Goal: Task Accomplishment & Management: Use online tool/utility

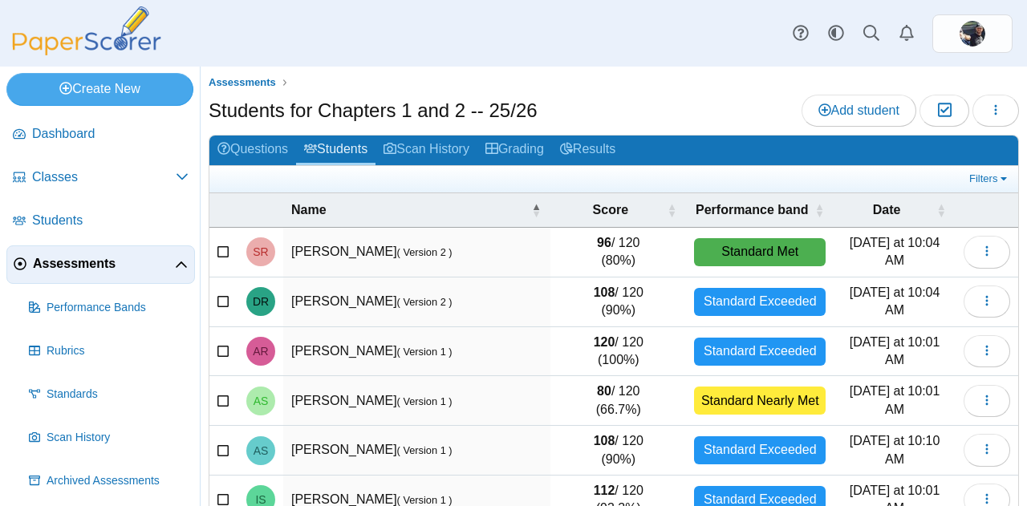
click at [80, 34] on img at bounding box center [86, 30] width 161 height 49
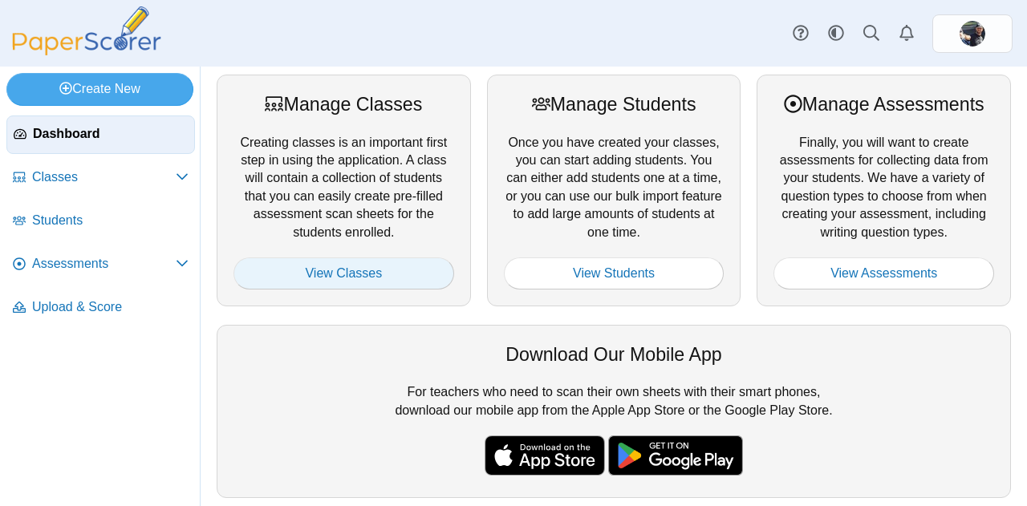
click at [305, 265] on link "View Classes" at bounding box center [344, 274] width 221 height 32
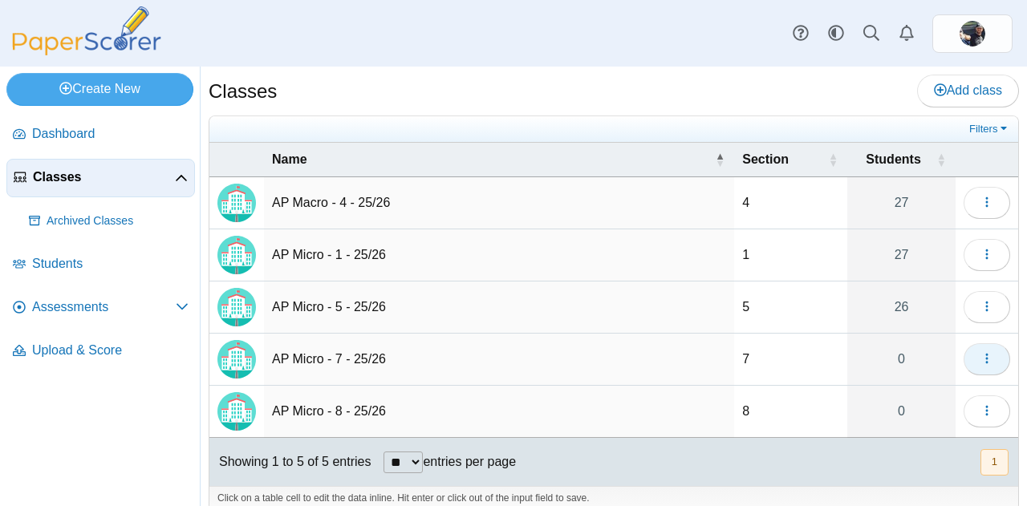
click at [966, 364] on button "button" at bounding box center [987, 360] width 47 height 32
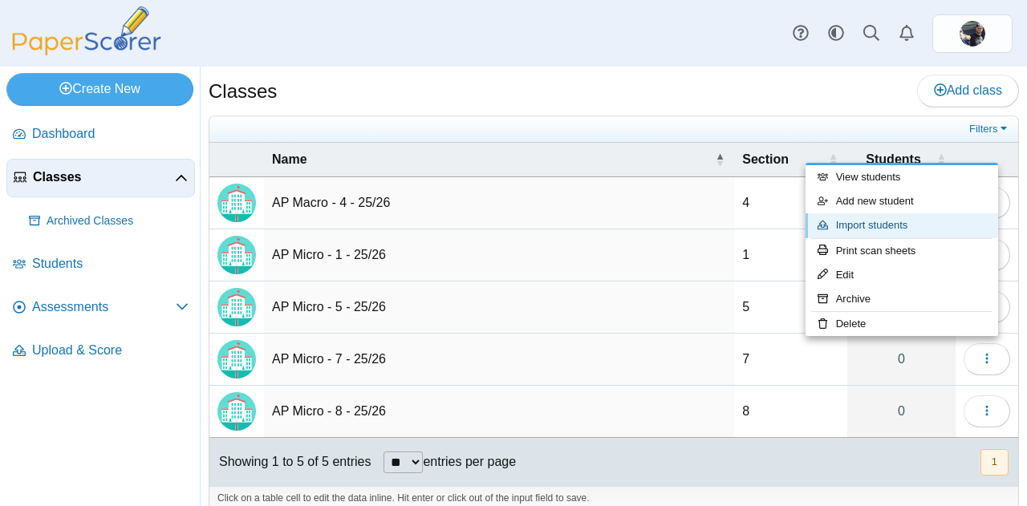
click at [873, 230] on link "Import students" at bounding box center [902, 226] width 193 height 24
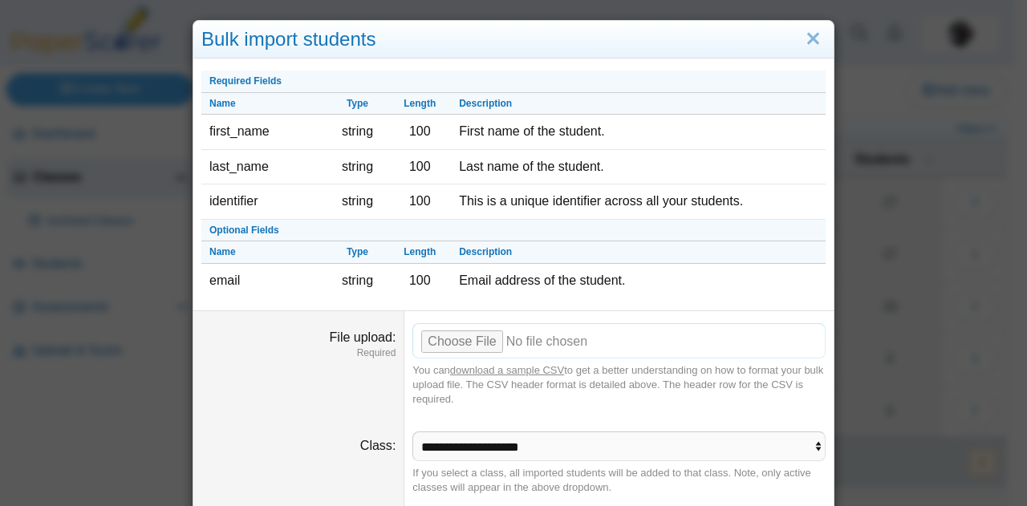
click at [438, 336] on input "File upload" at bounding box center [619, 340] width 413 height 35
type input "**********"
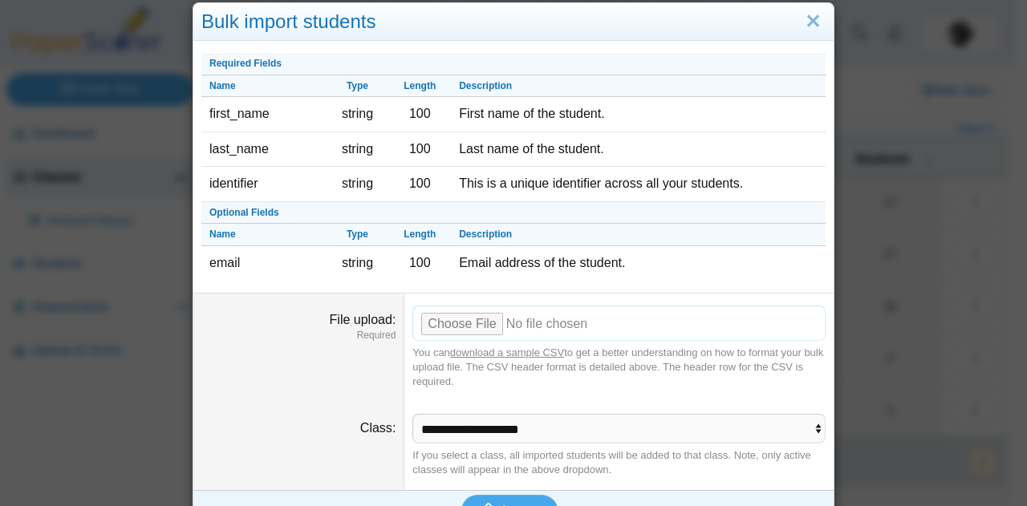
scroll to position [48, 0]
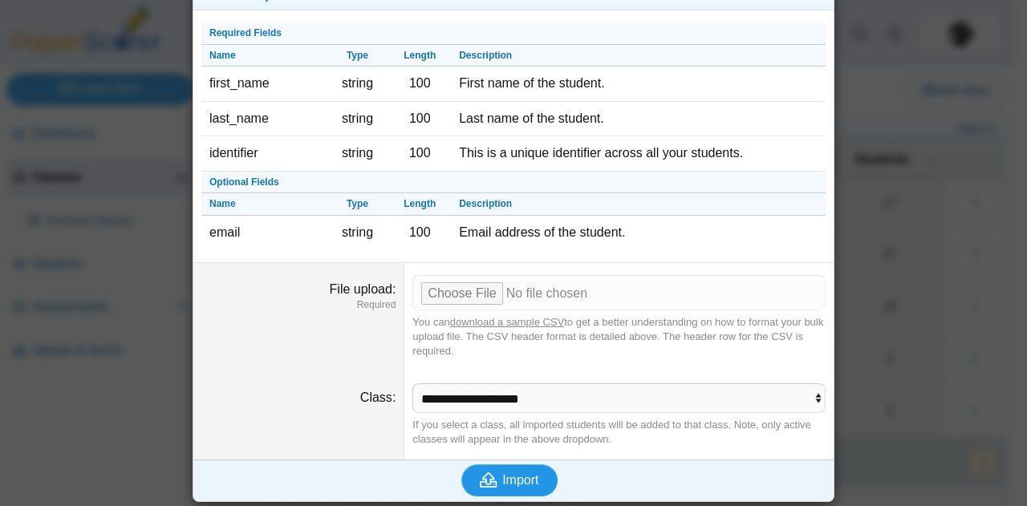
click at [523, 477] on span "Import" at bounding box center [520, 481] width 36 height 14
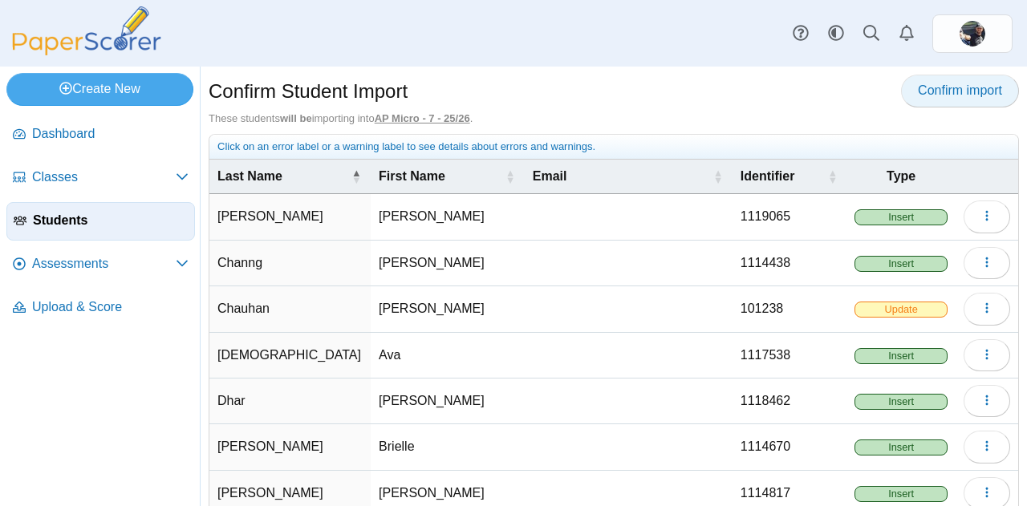
click at [949, 100] on link "Confirm import" at bounding box center [960, 91] width 118 height 32
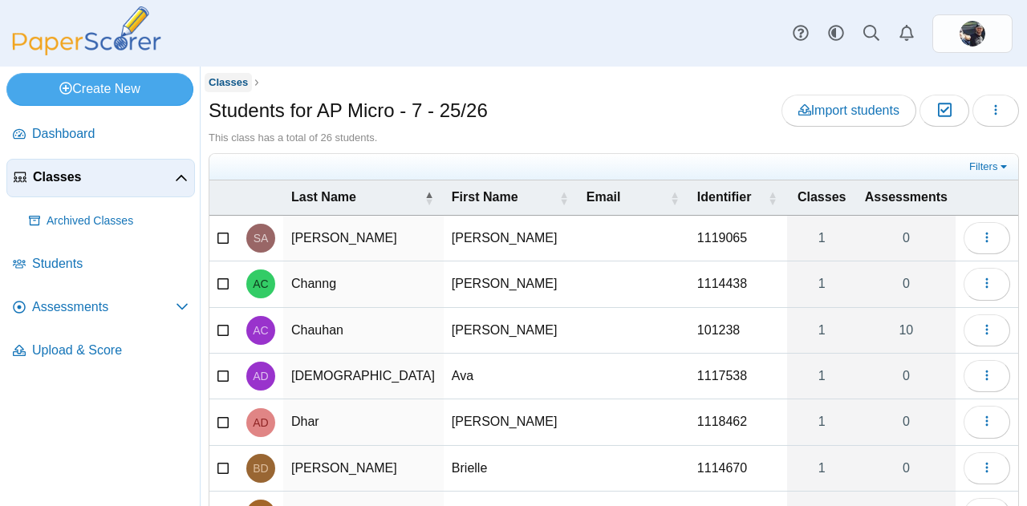
click at [218, 76] on span "Classes" at bounding box center [228, 82] width 39 height 12
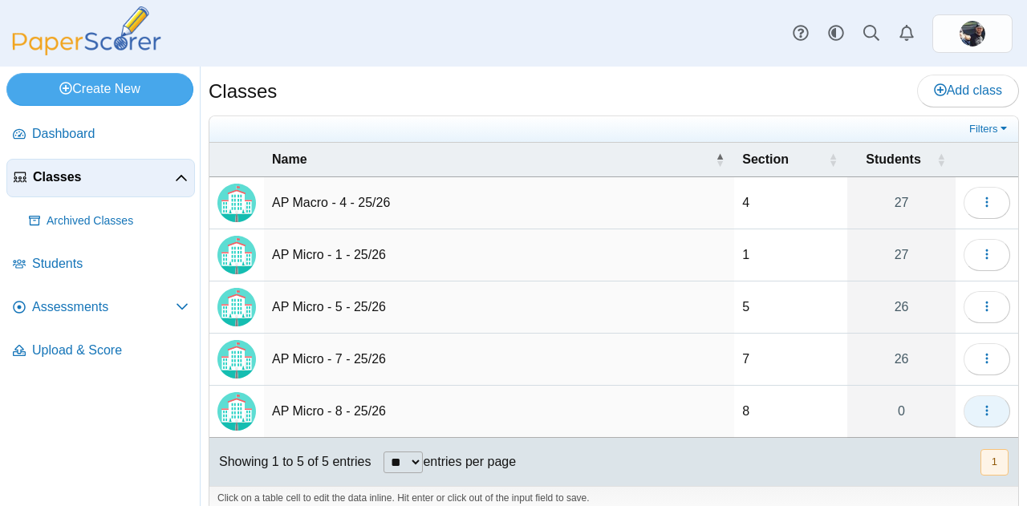
click at [981, 413] on icon "button" at bounding box center [987, 411] width 13 height 13
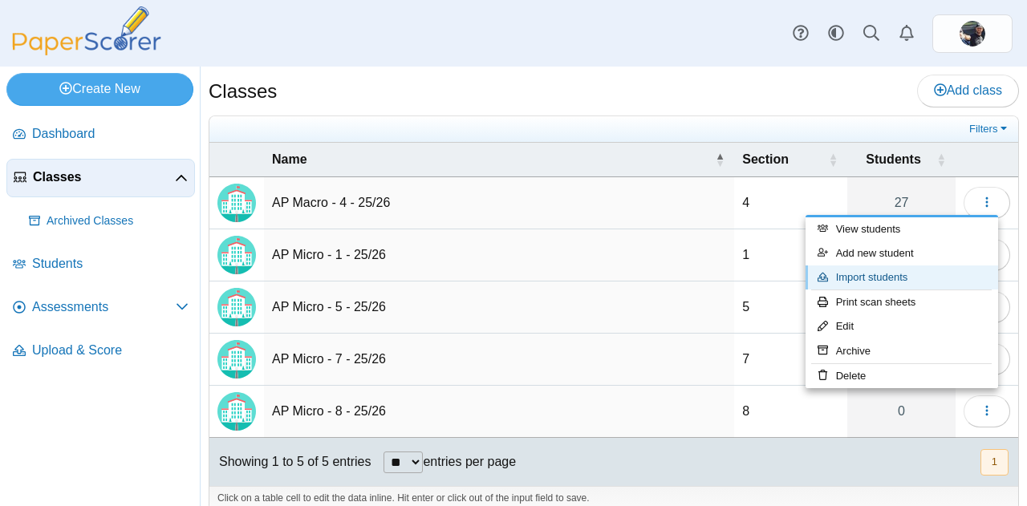
click at [891, 278] on link "Import students" at bounding box center [902, 278] width 193 height 24
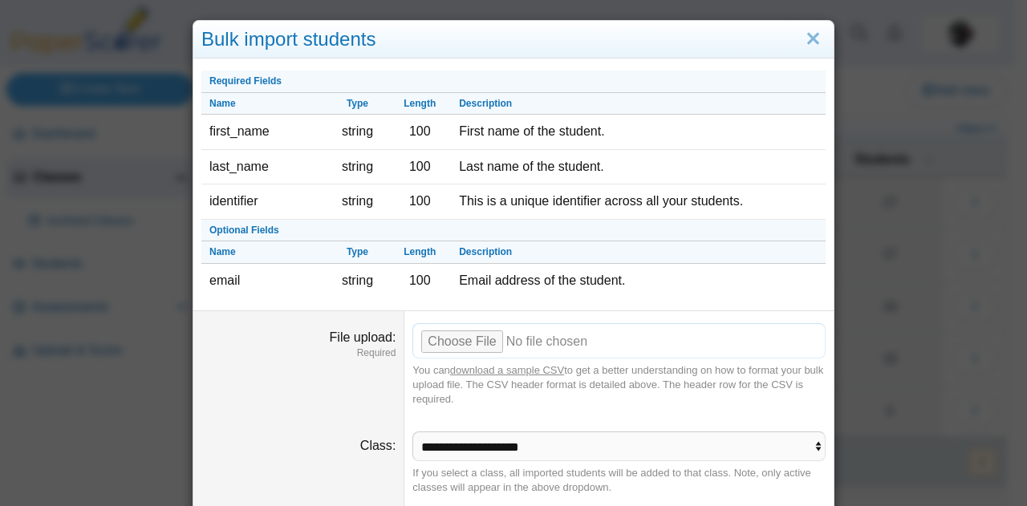
click at [477, 337] on input "File upload" at bounding box center [619, 340] width 413 height 35
type input "**********"
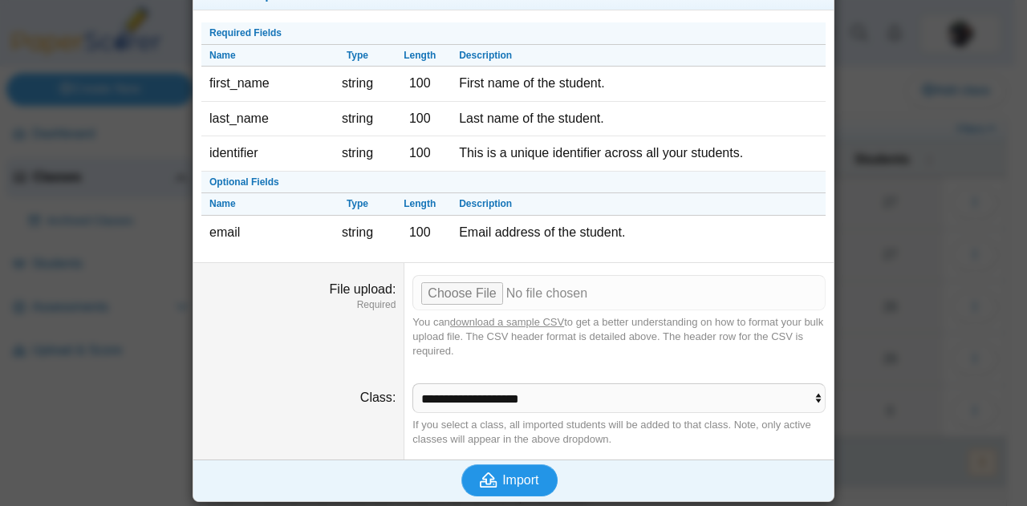
click at [527, 479] on span "Import" at bounding box center [520, 481] width 36 height 14
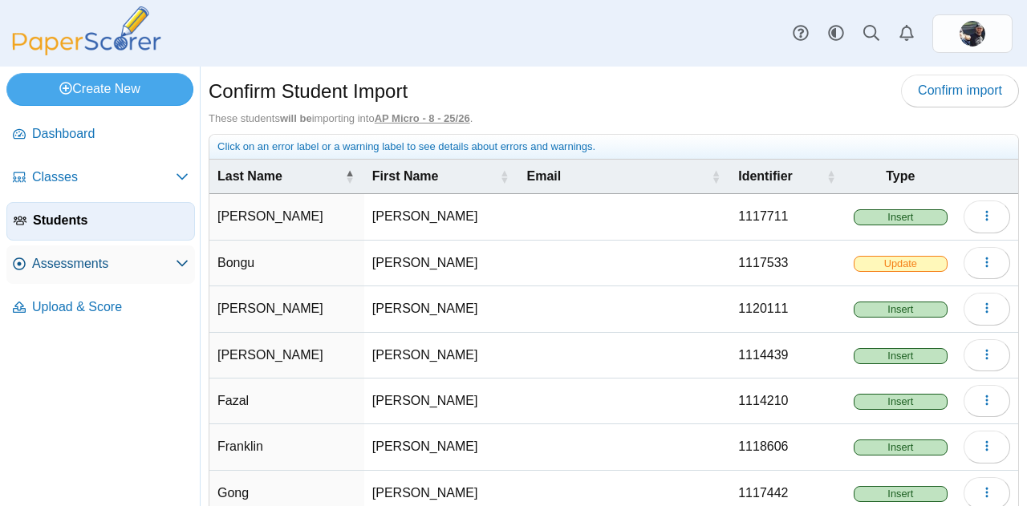
click at [90, 256] on span "Assessments" at bounding box center [104, 264] width 144 height 18
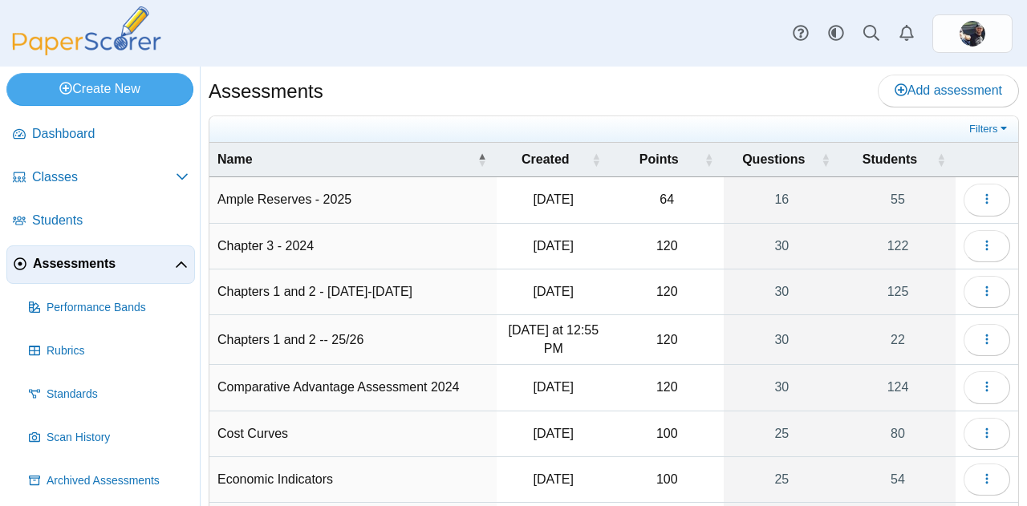
click at [313, 337] on td "Chapters 1 and 2 -- 25/26" at bounding box center [352, 340] width 287 height 50
click at [981, 341] on icon "button" at bounding box center [987, 339] width 13 height 13
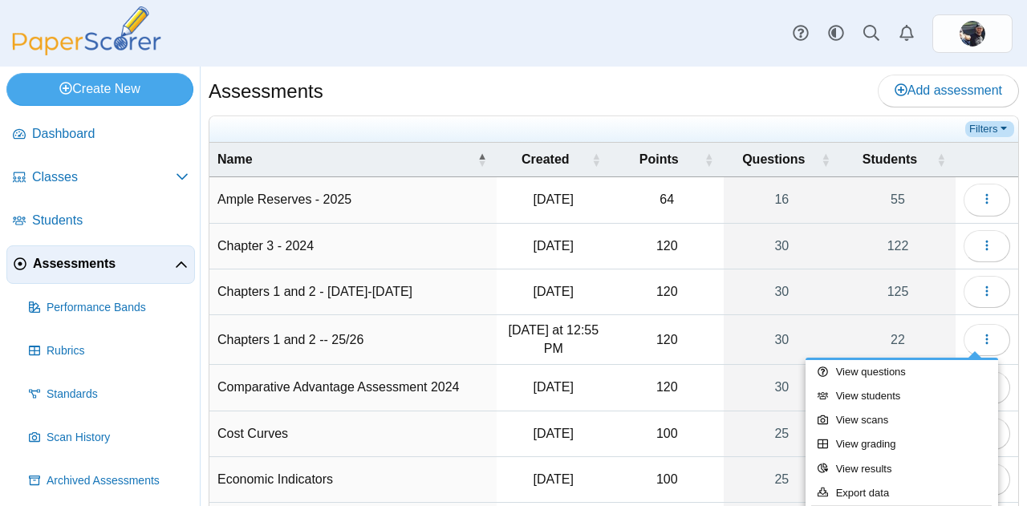
click at [966, 124] on link "Filters" at bounding box center [990, 129] width 49 height 16
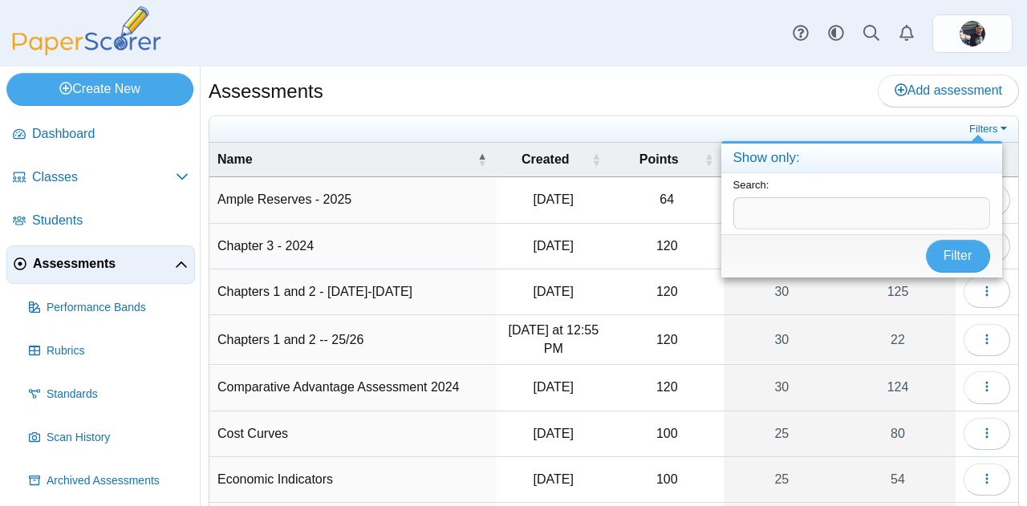
click at [687, 109] on div "Assessments Add assessment" at bounding box center [614, 93] width 811 height 36
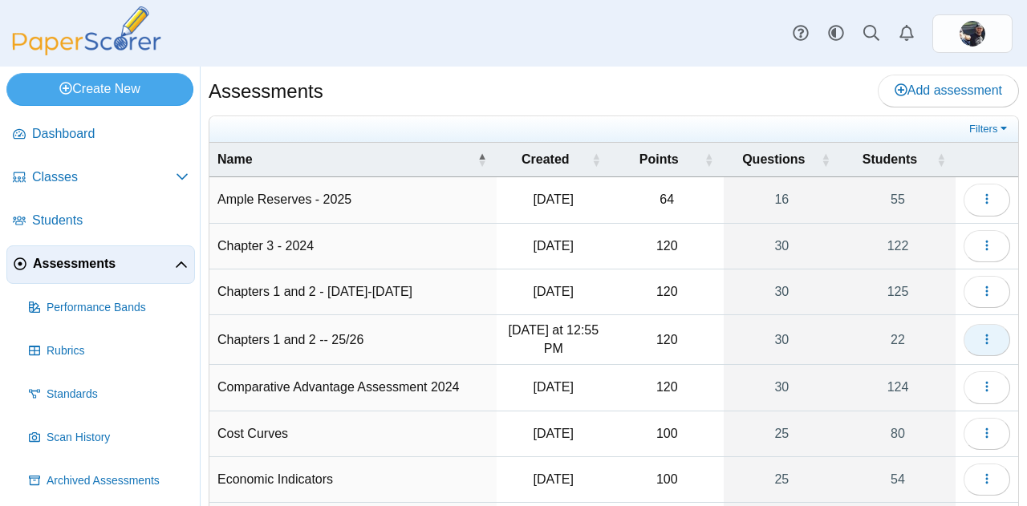
click at [964, 338] on button "button" at bounding box center [987, 340] width 47 height 32
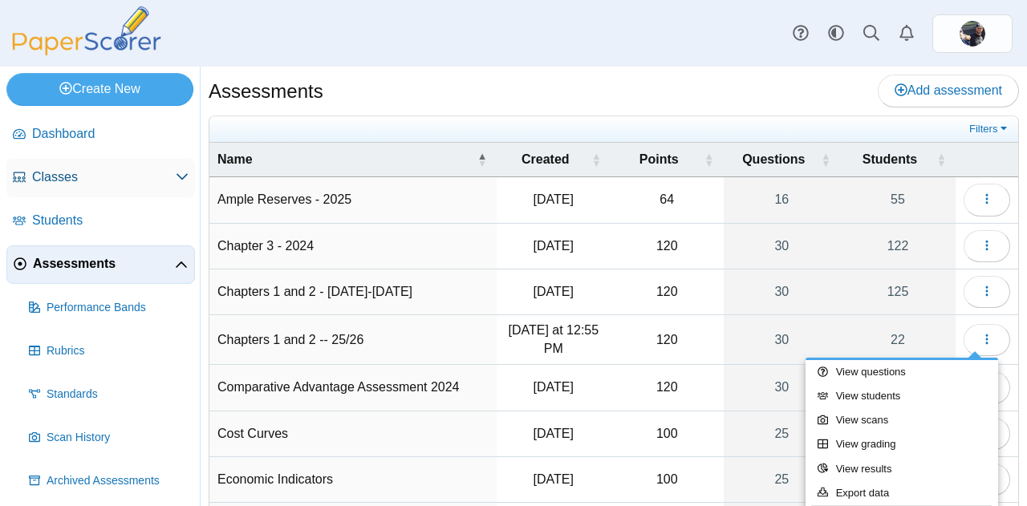
click at [66, 179] on span "Classes" at bounding box center [104, 178] width 144 height 18
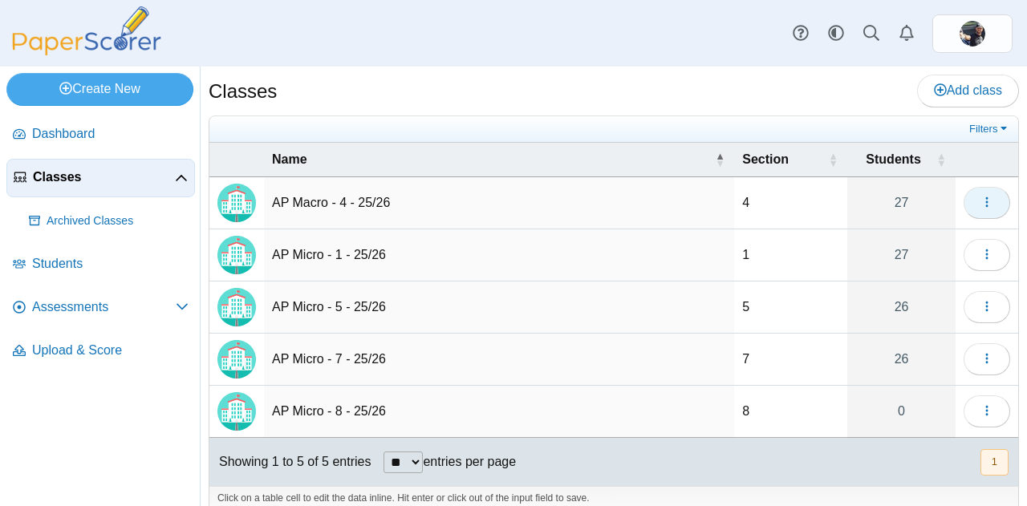
click at [981, 196] on span "button" at bounding box center [987, 203] width 13 height 14
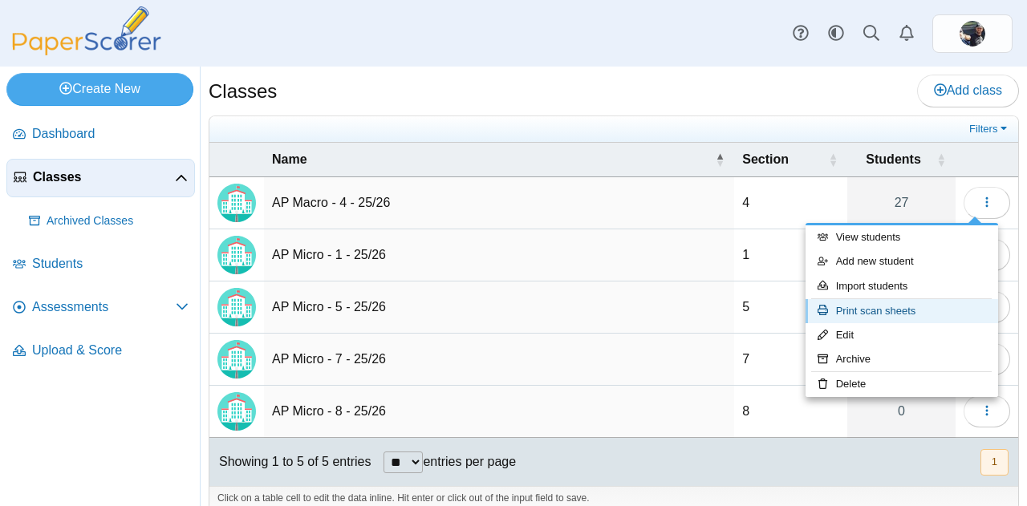
click at [894, 306] on link "Print scan sheets" at bounding box center [902, 311] width 193 height 24
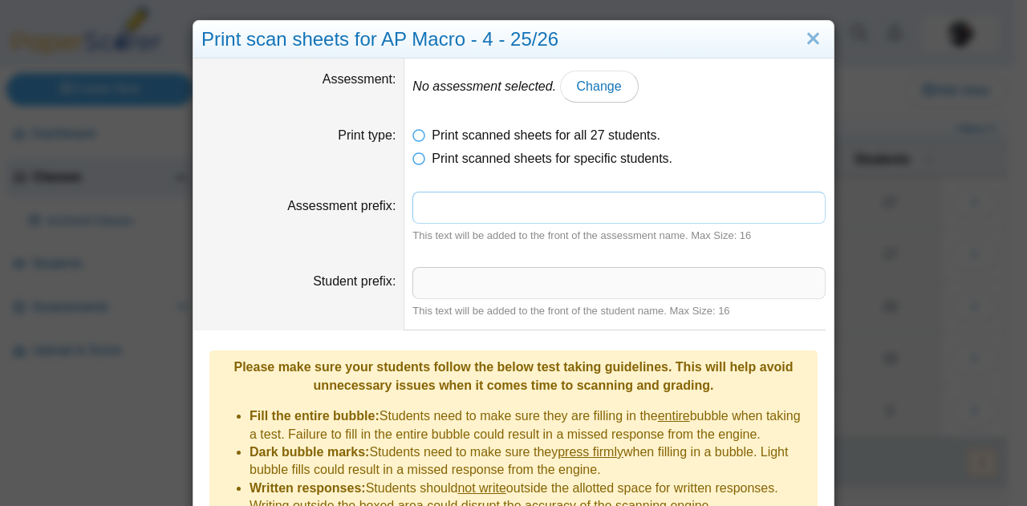
click at [525, 213] on input "Assessment prefix" at bounding box center [619, 208] width 413 height 32
click at [581, 74] on link "Change" at bounding box center [599, 87] width 79 height 32
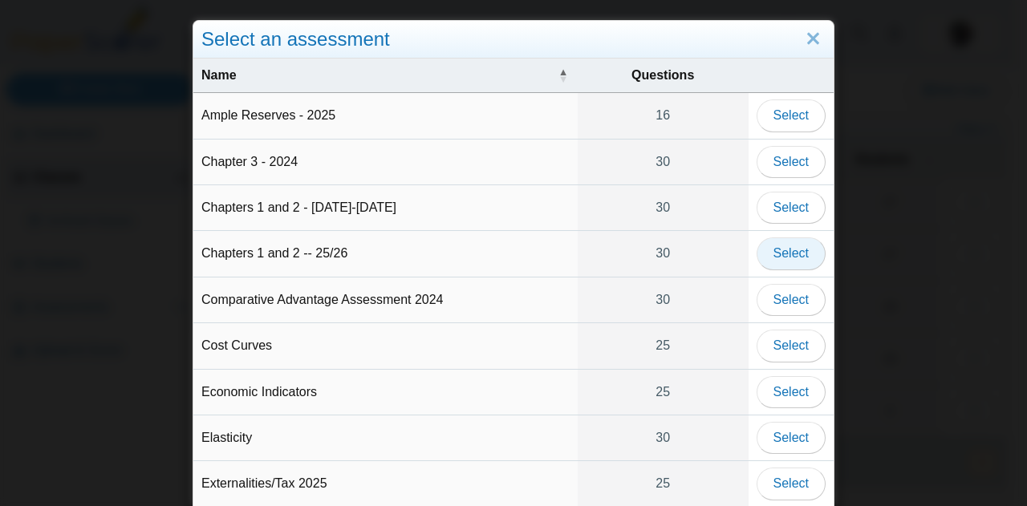
click at [790, 255] on span "Select" at bounding box center [791, 253] width 35 height 14
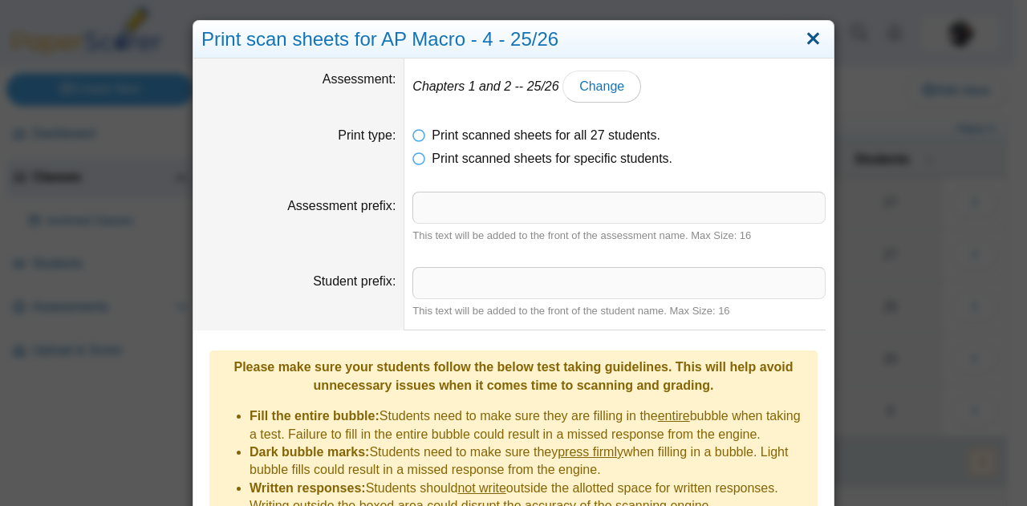
click at [811, 43] on link "Close" at bounding box center [813, 39] width 25 height 27
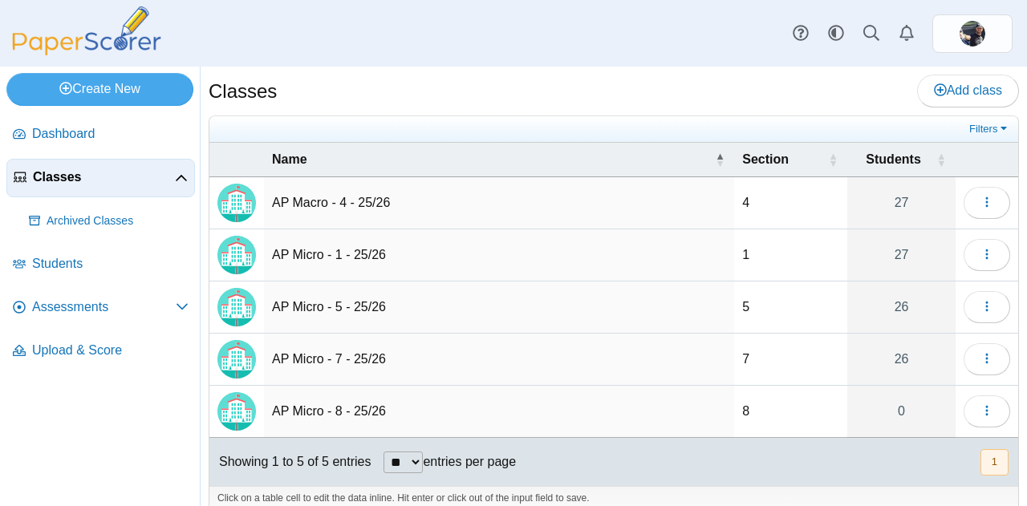
click at [74, 313] on span "Assessments" at bounding box center [104, 308] width 144 height 18
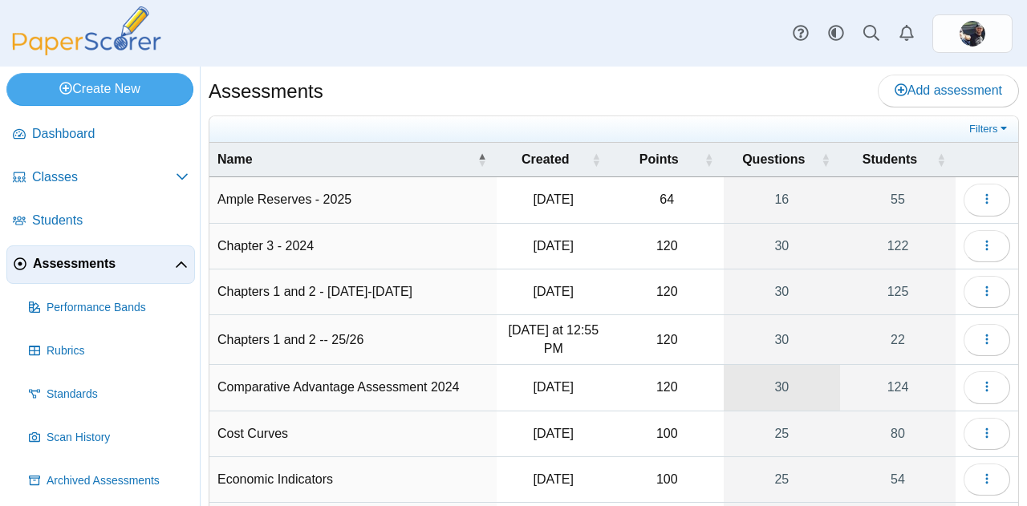
click at [746, 368] on link "30" at bounding box center [782, 387] width 117 height 45
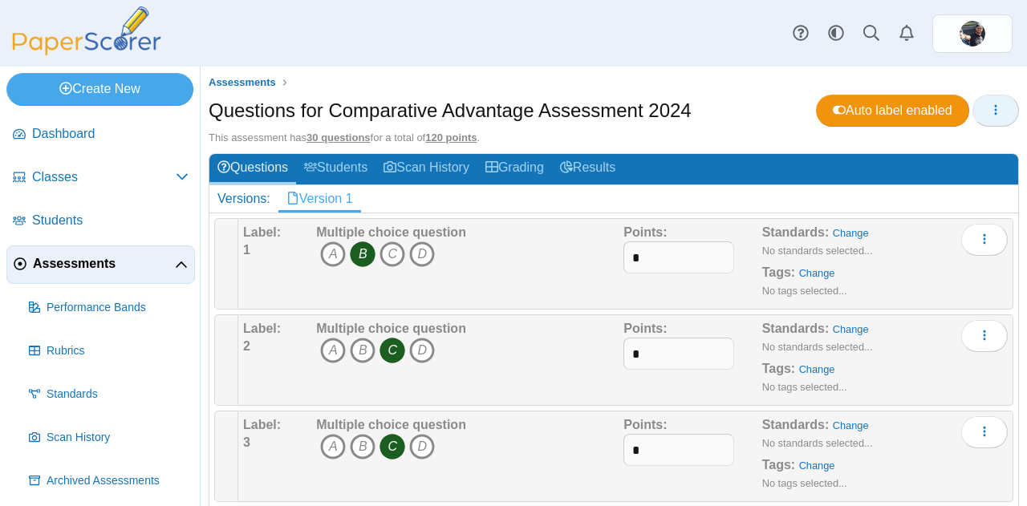
click at [977, 112] on button "button" at bounding box center [996, 111] width 47 height 32
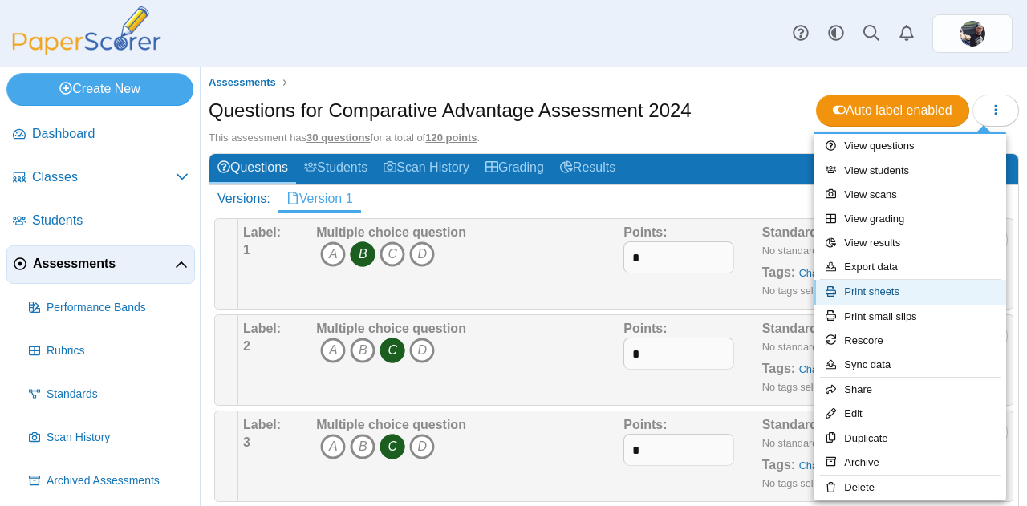
click at [872, 291] on link "Print sheets" at bounding box center [910, 292] width 193 height 24
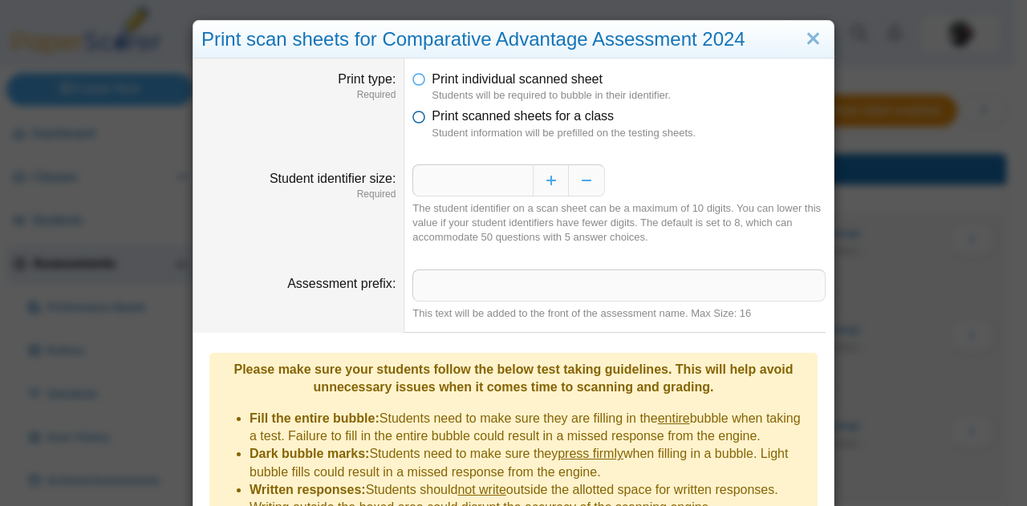
click at [414, 116] on icon at bounding box center [419, 113] width 13 height 11
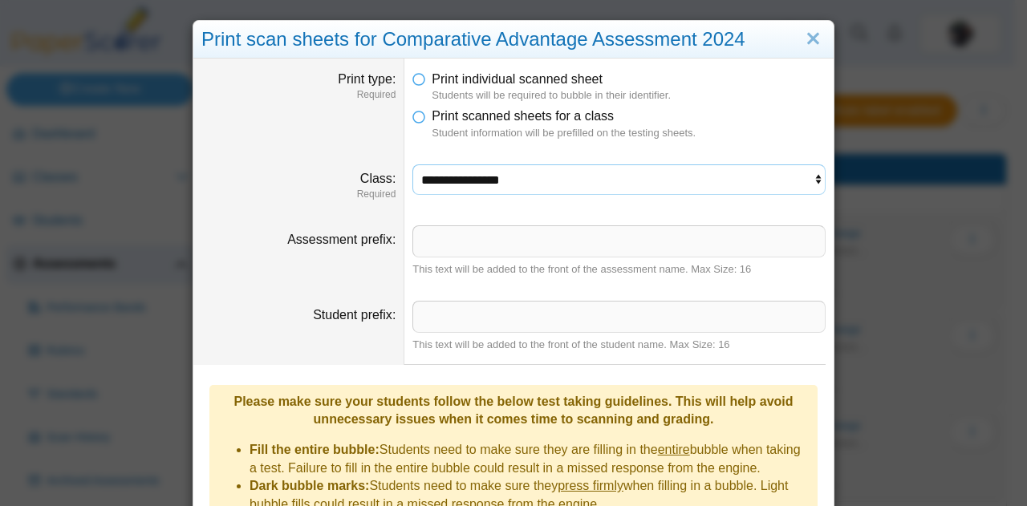
click at [438, 184] on select "**********" at bounding box center [619, 180] width 413 height 31
select select "**********"
click at [413, 165] on select "**********" at bounding box center [619, 180] width 413 height 31
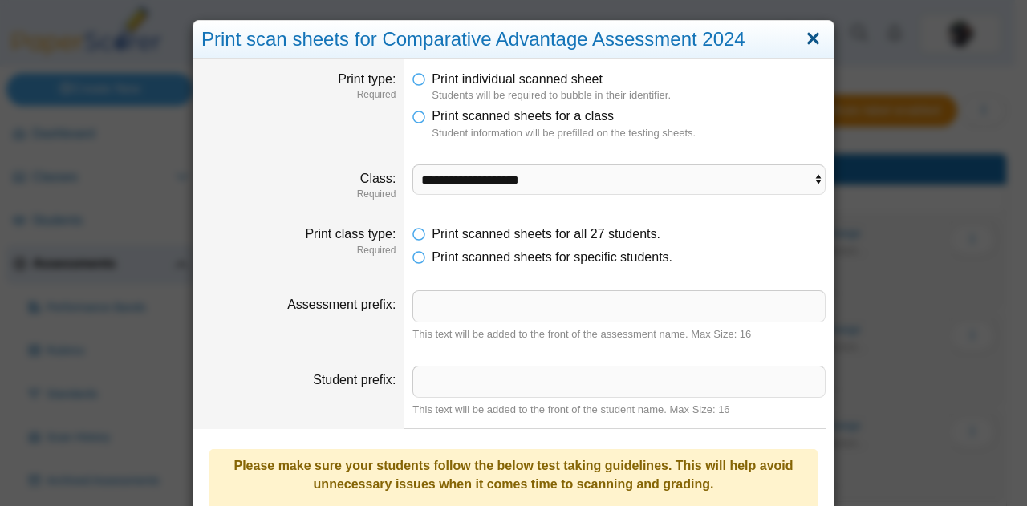
click at [805, 31] on link "Close" at bounding box center [813, 39] width 25 height 27
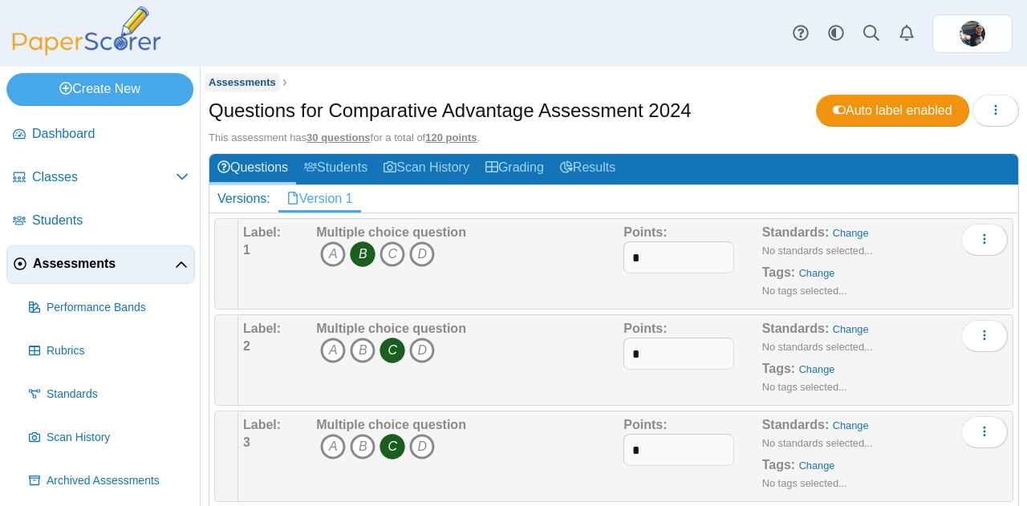
click at [234, 87] on span "Assessments" at bounding box center [242, 82] width 67 height 12
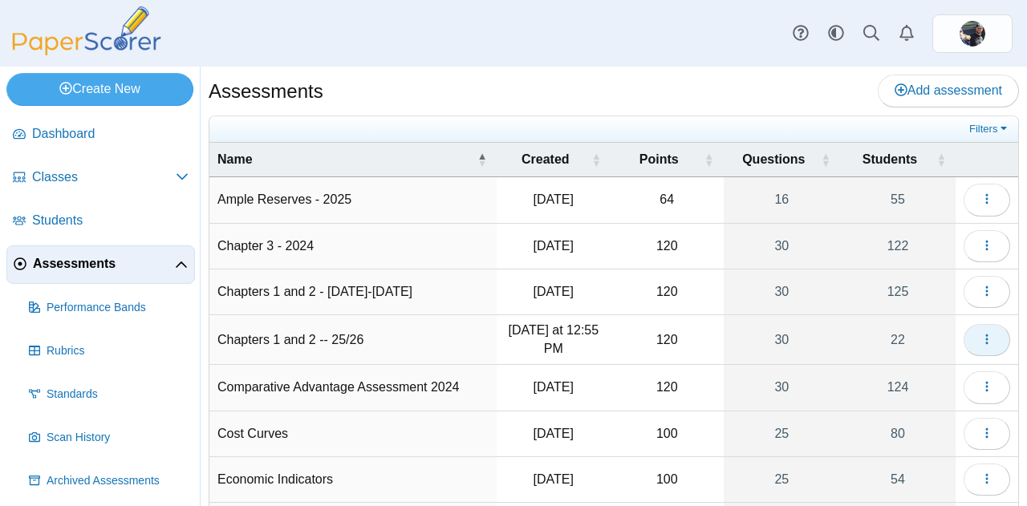
click at [982, 338] on button "button" at bounding box center [987, 340] width 47 height 32
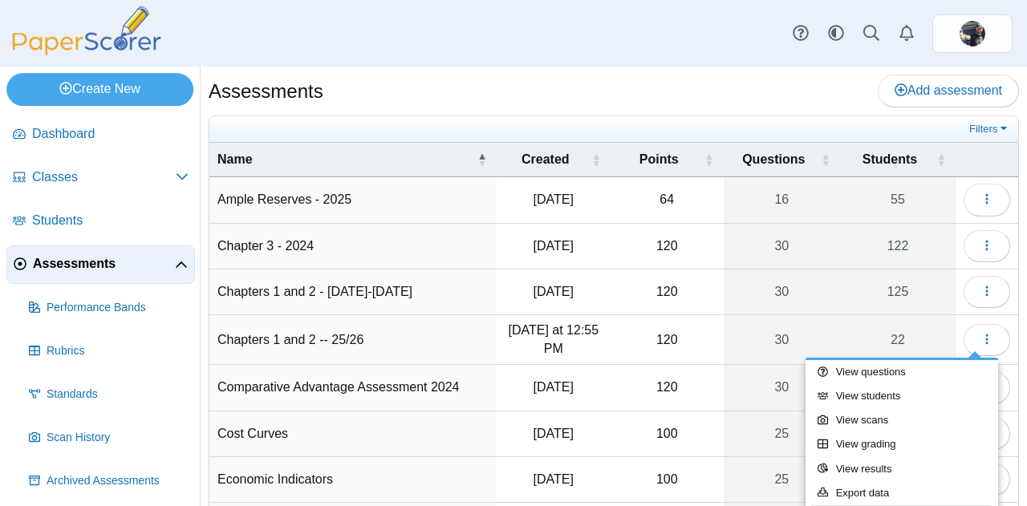
click at [314, 333] on td "Chapters 1 and 2 -- 25/26" at bounding box center [352, 340] width 287 height 50
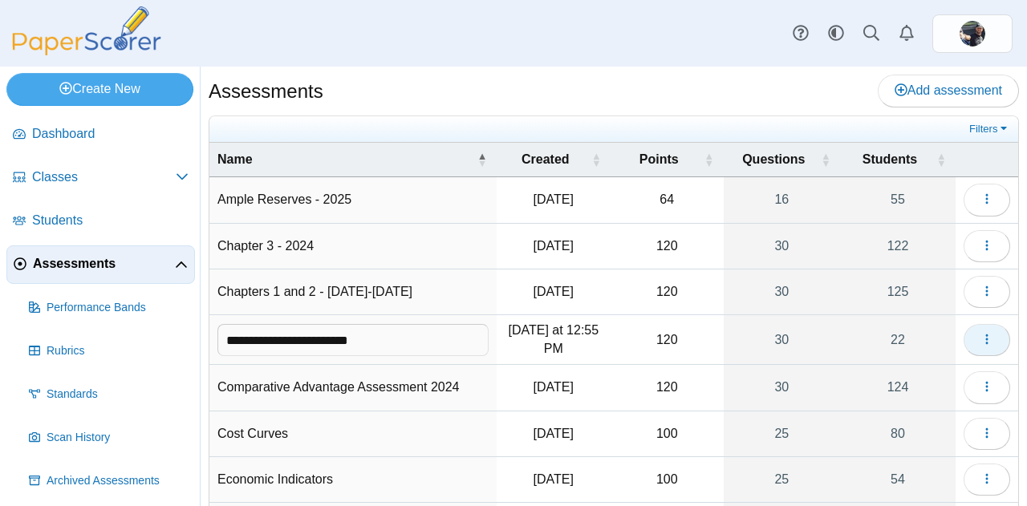
click at [981, 333] on icon "button" at bounding box center [987, 339] width 13 height 13
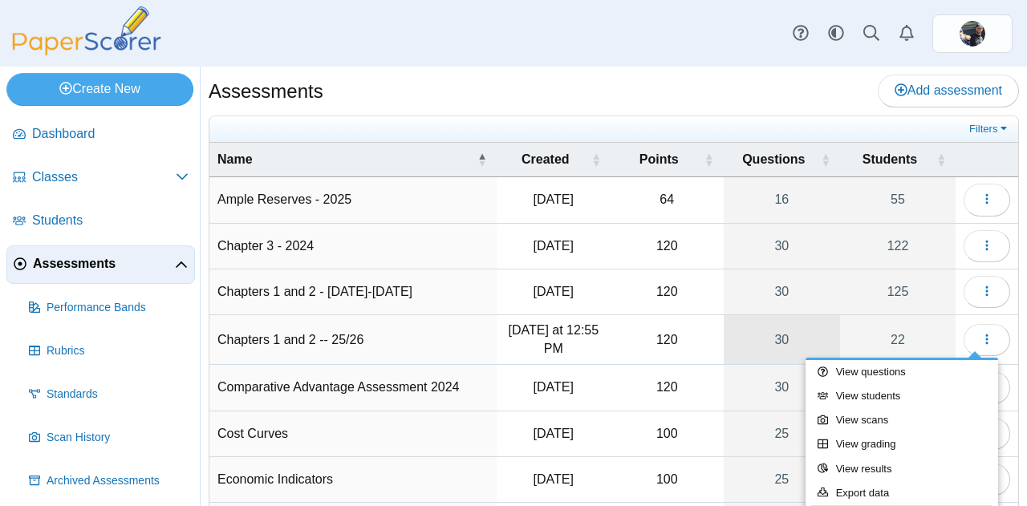
click at [785, 327] on link "30" at bounding box center [782, 339] width 117 height 49
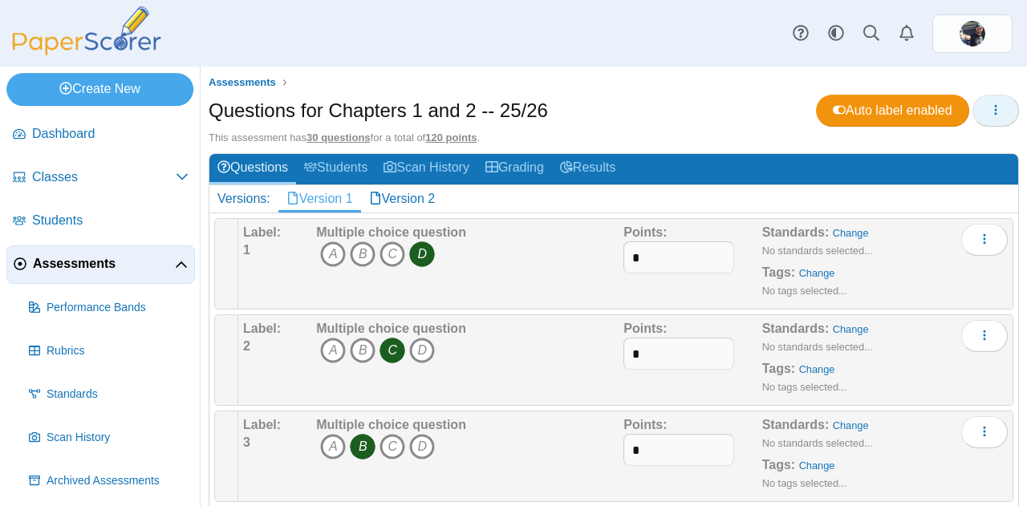
click at [990, 112] on icon "button" at bounding box center [996, 110] width 13 height 13
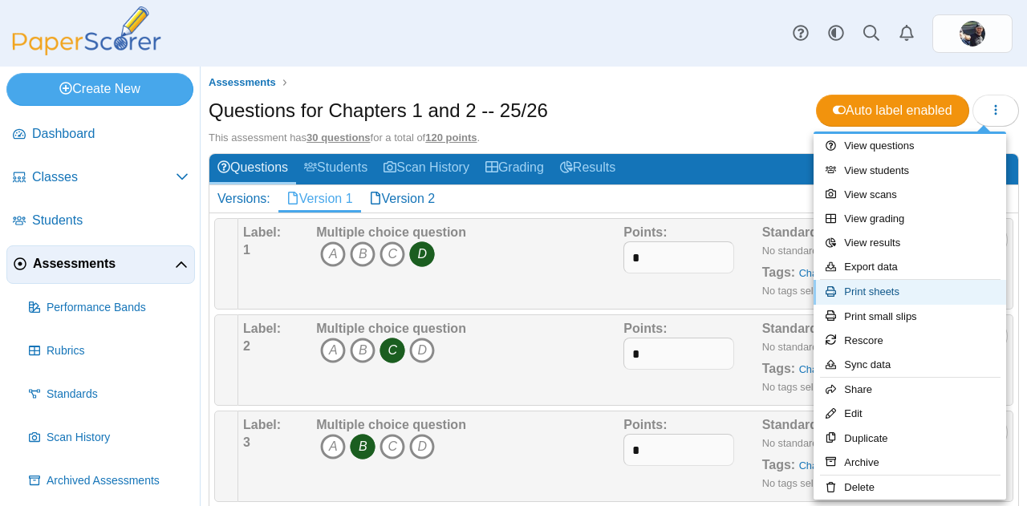
click at [875, 287] on link "Print sheets" at bounding box center [910, 292] width 193 height 24
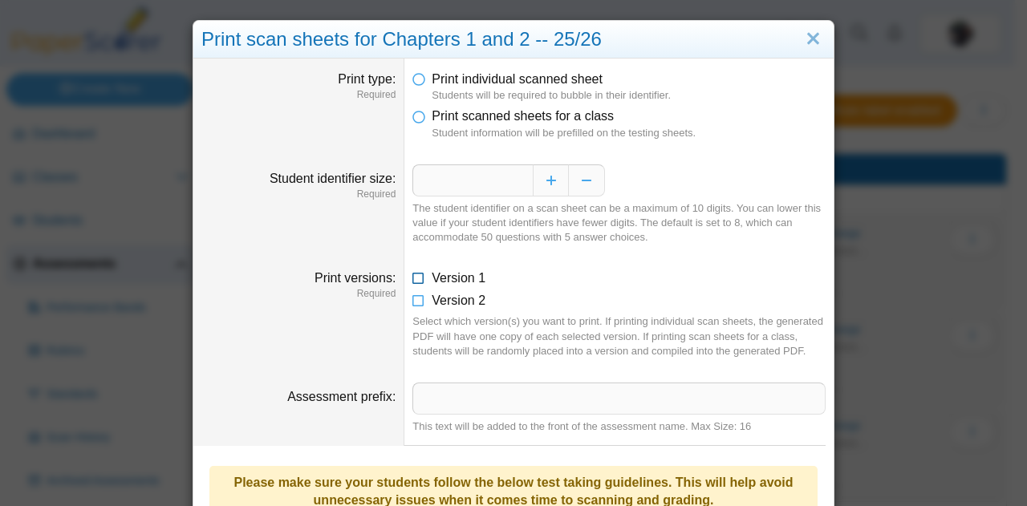
click at [413, 275] on icon at bounding box center [419, 275] width 13 height 11
click at [413, 298] on icon at bounding box center [419, 297] width 13 height 11
click at [416, 112] on icon at bounding box center [419, 113] width 13 height 11
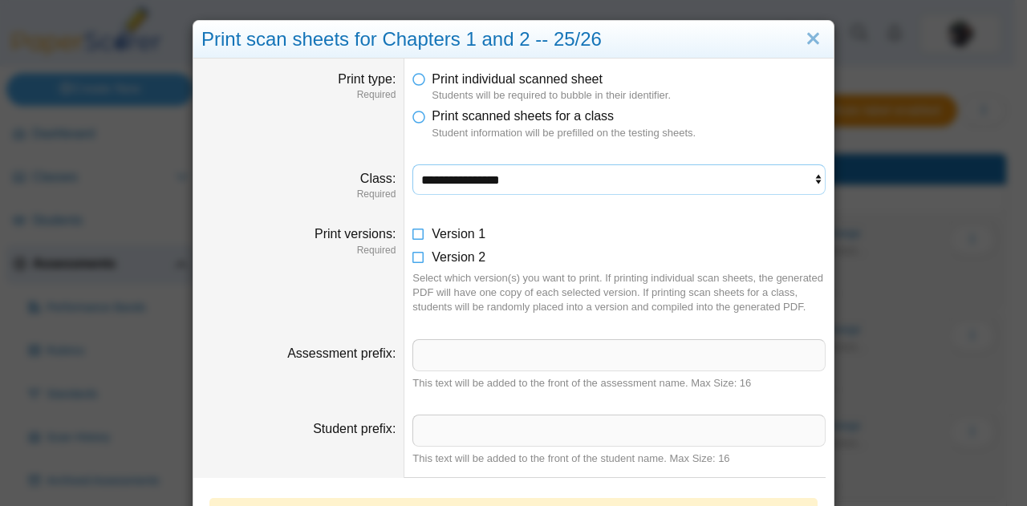
click at [438, 182] on select "**********" at bounding box center [619, 180] width 413 height 31
click at [413, 165] on select "**********" at bounding box center [619, 180] width 413 height 31
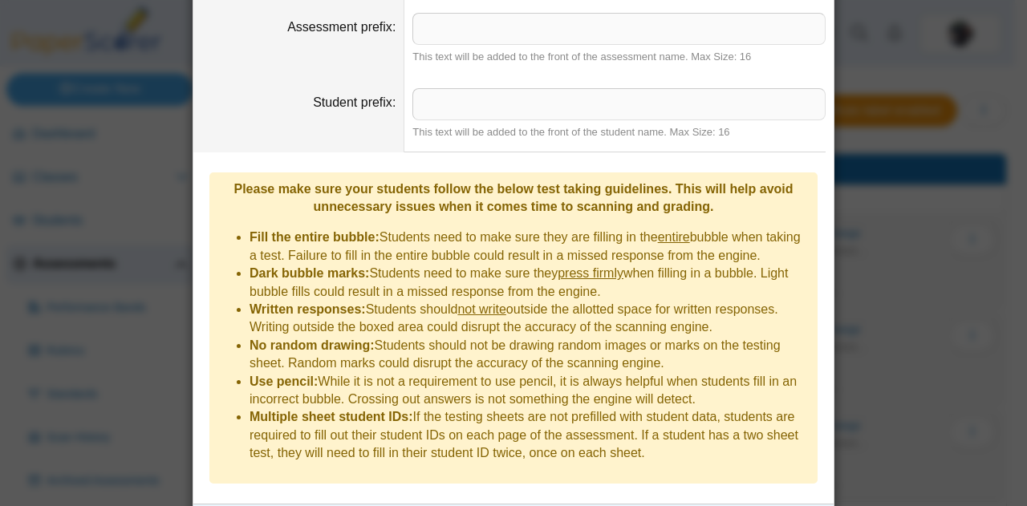
scroll to position [411, 0]
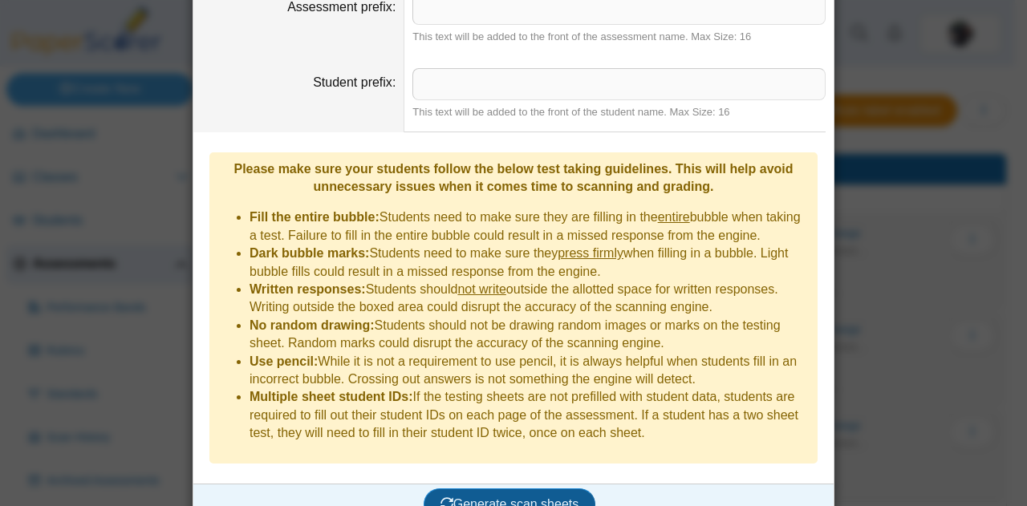
click at [509, 489] on button "Generate scan sheets" at bounding box center [510, 505] width 173 height 32
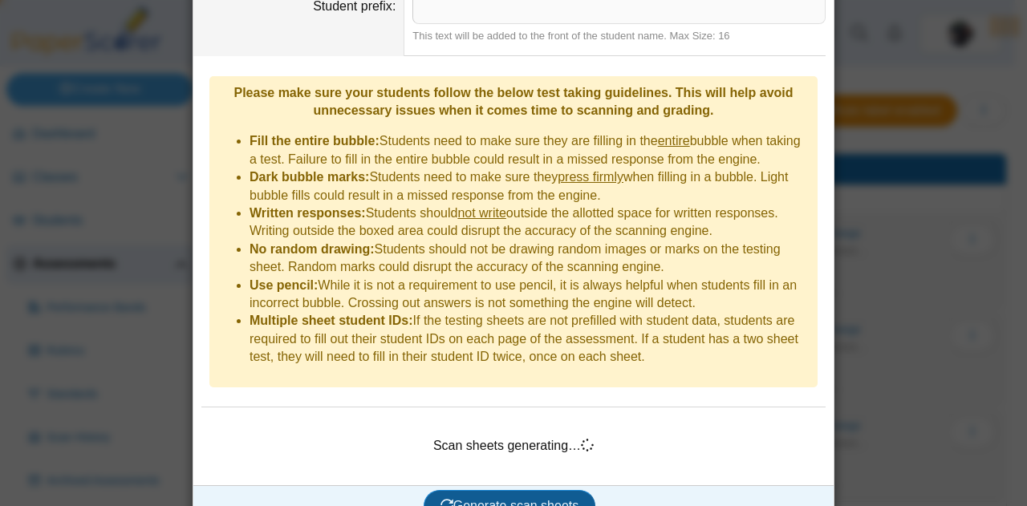
scroll to position [489, 0]
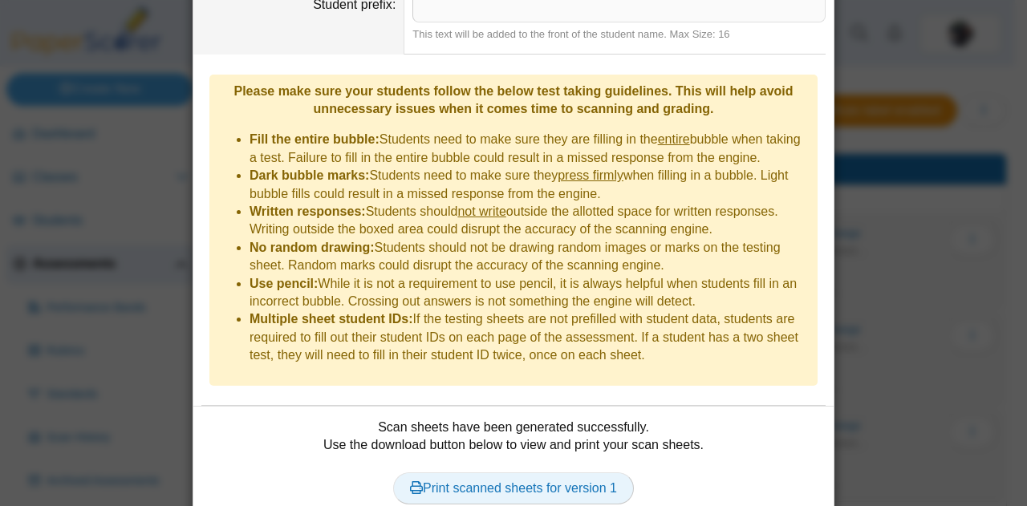
click at [588, 473] on link "Print scanned sheets for version 1" at bounding box center [513, 489] width 241 height 32
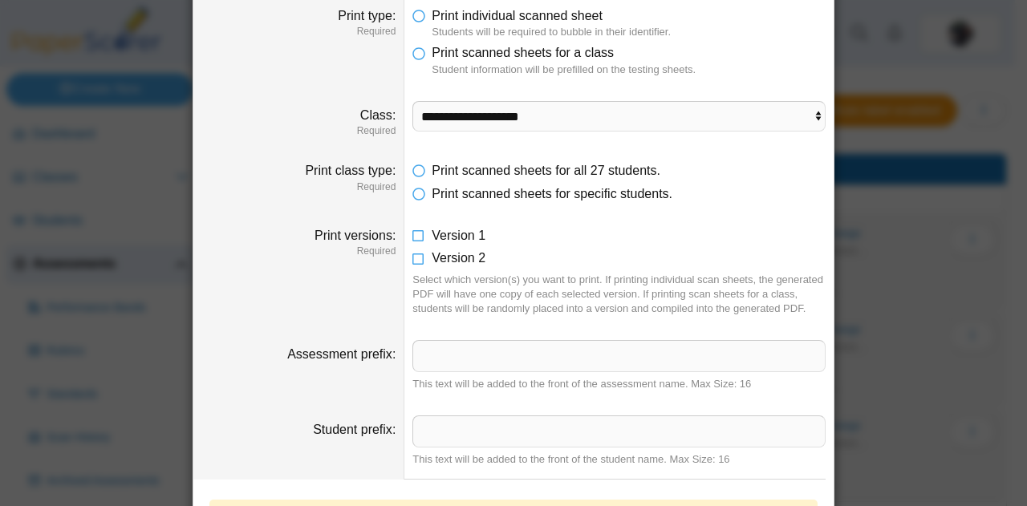
scroll to position [64, 0]
click at [413, 258] on icon at bounding box center [419, 254] width 13 height 11
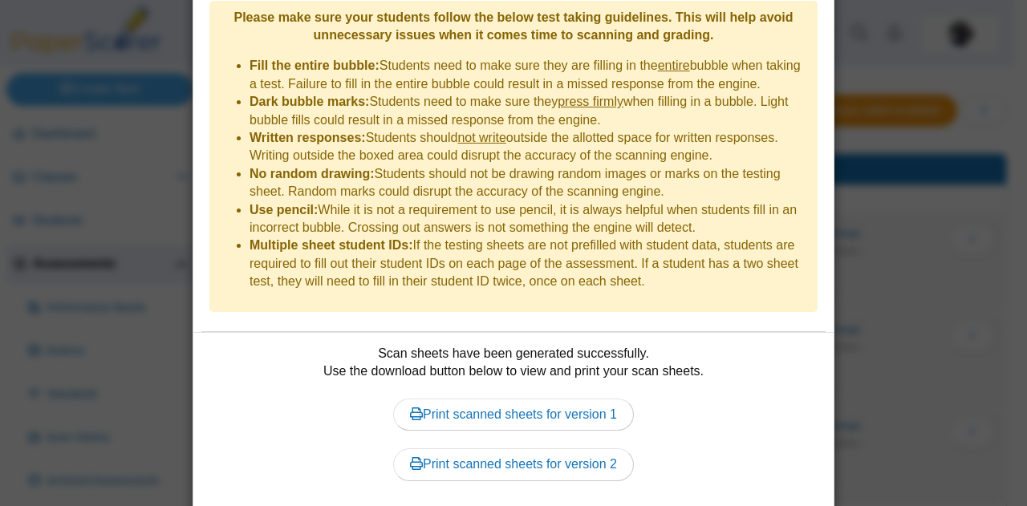
scroll to position [589, 0]
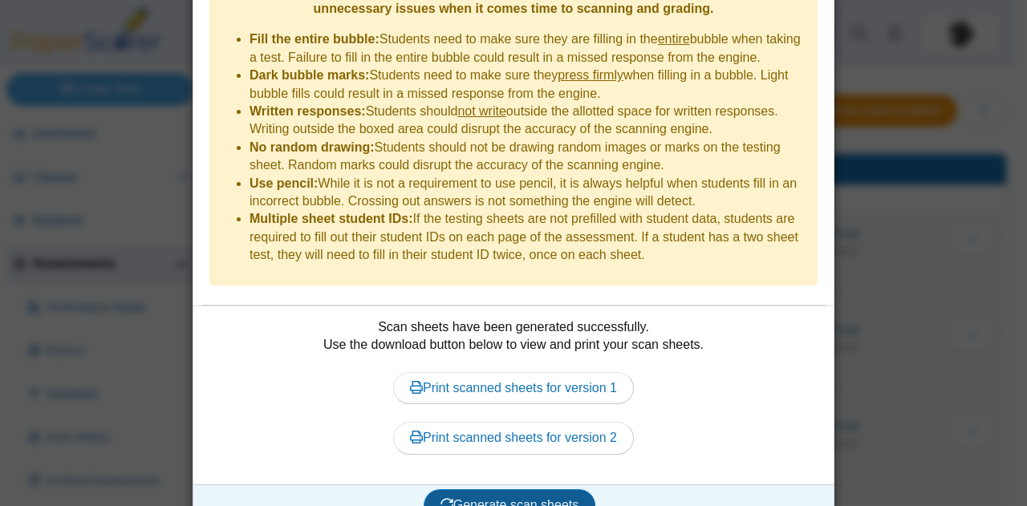
click at [515, 498] on span "Generate scan sheets" at bounding box center [510, 505] width 139 height 14
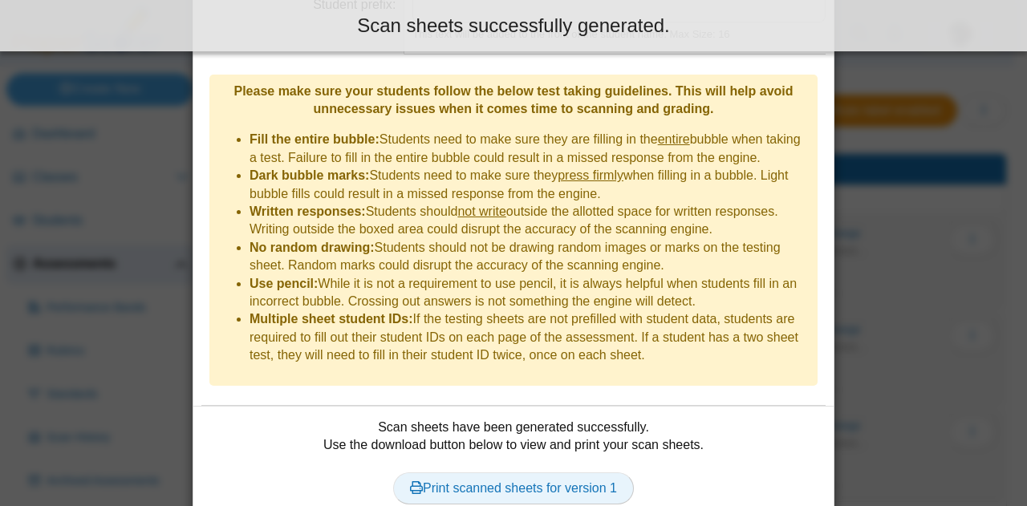
click at [508, 473] on link "Print scanned sheets for version 1" at bounding box center [513, 489] width 241 height 32
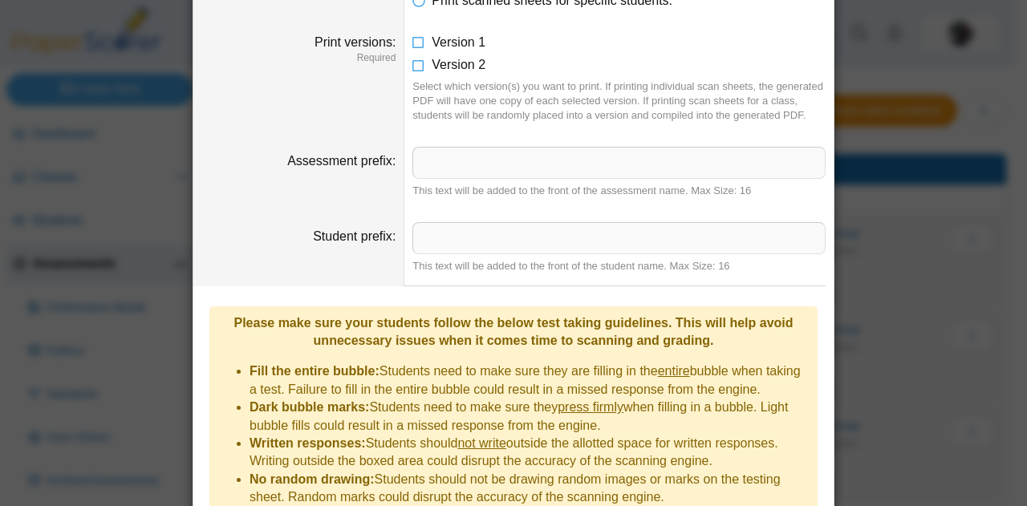
scroll to position [215, 0]
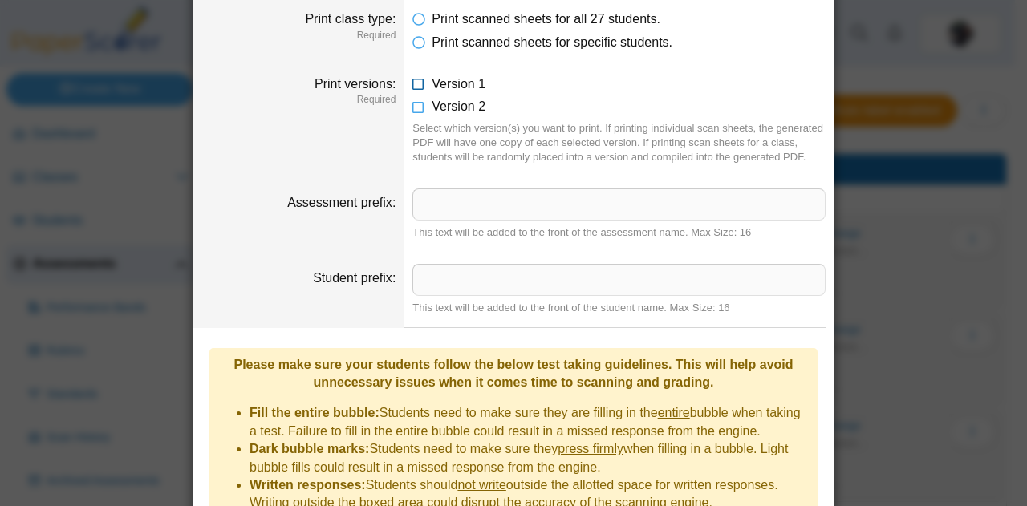
click at [413, 84] on icon at bounding box center [419, 80] width 13 height 11
click at [413, 105] on icon at bounding box center [419, 103] width 13 height 11
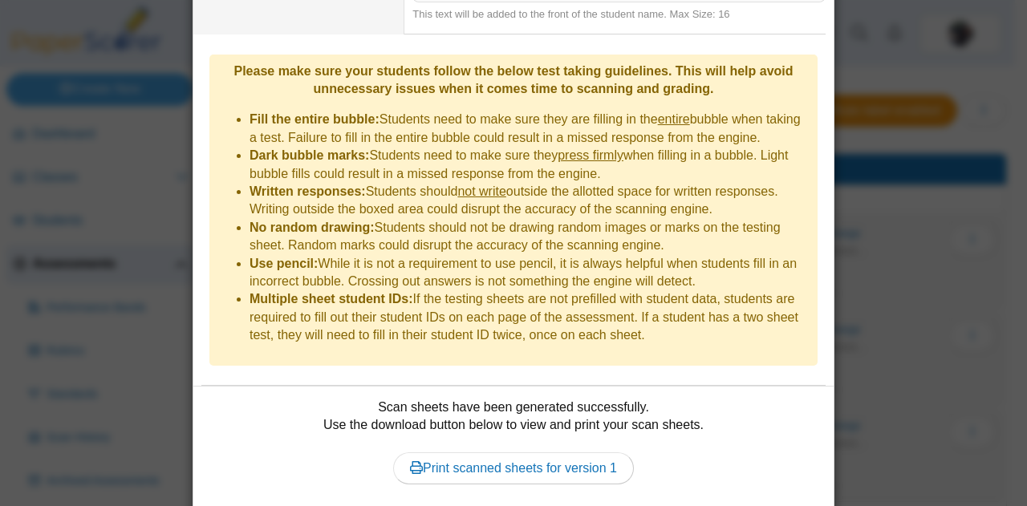
scroll to position [539, 0]
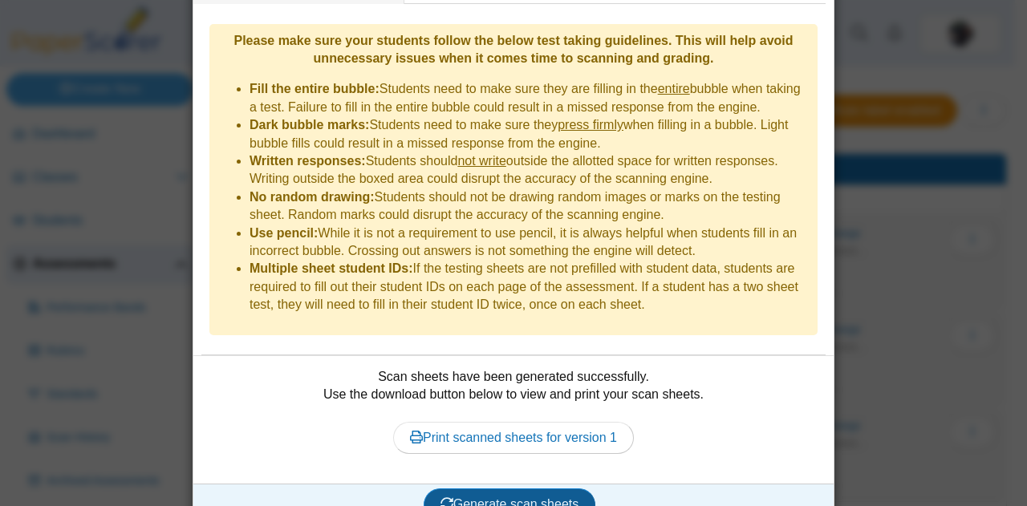
click at [456, 498] on span "Generate scan sheets" at bounding box center [510, 505] width 139 height 14
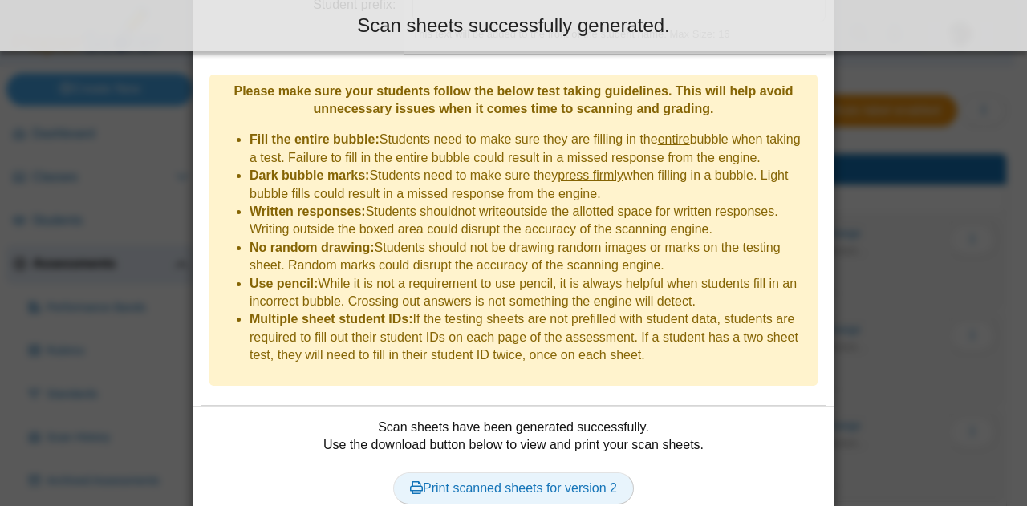
click at [510, 473] on link "Print scanned sheets for version 2" at bounding box center [513, 489] width 241 height 32
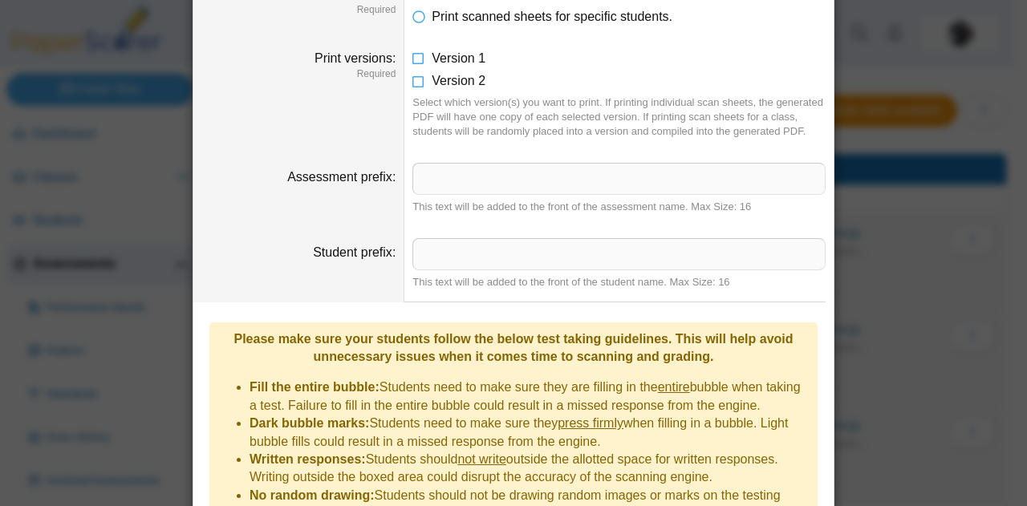
scroll to position [0, 0]
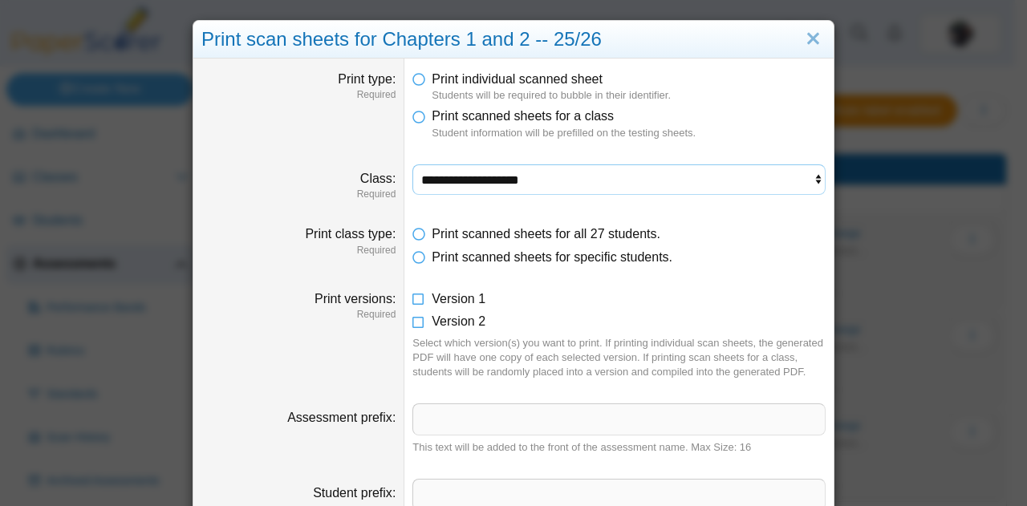
click at [458, 179] on select "**********" at bounding box center [619, 180] width 413 height 31
click at [413, 165] on select "**********" at bounding box center [619, 180] width 413 height 31
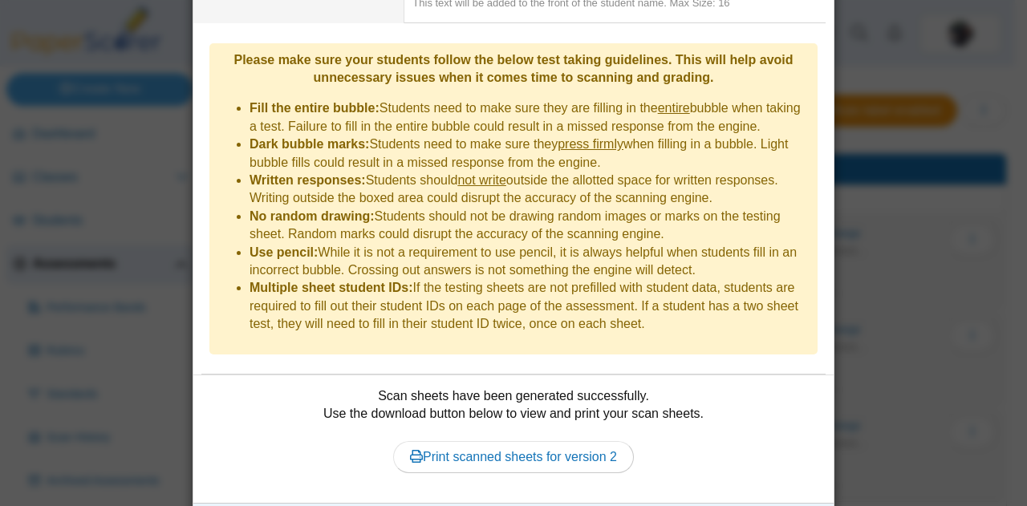
scroll to position [526, 0]
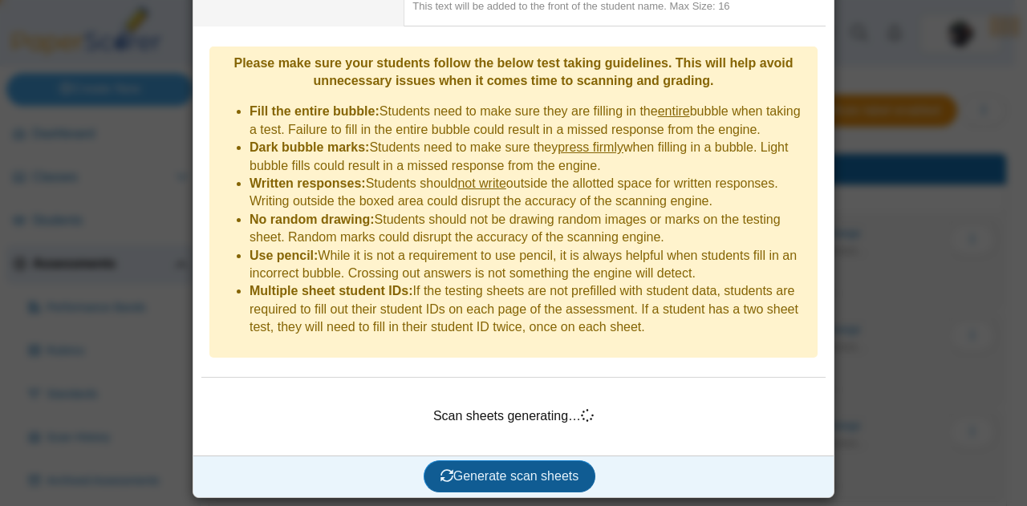
scroll to position [489, 0]
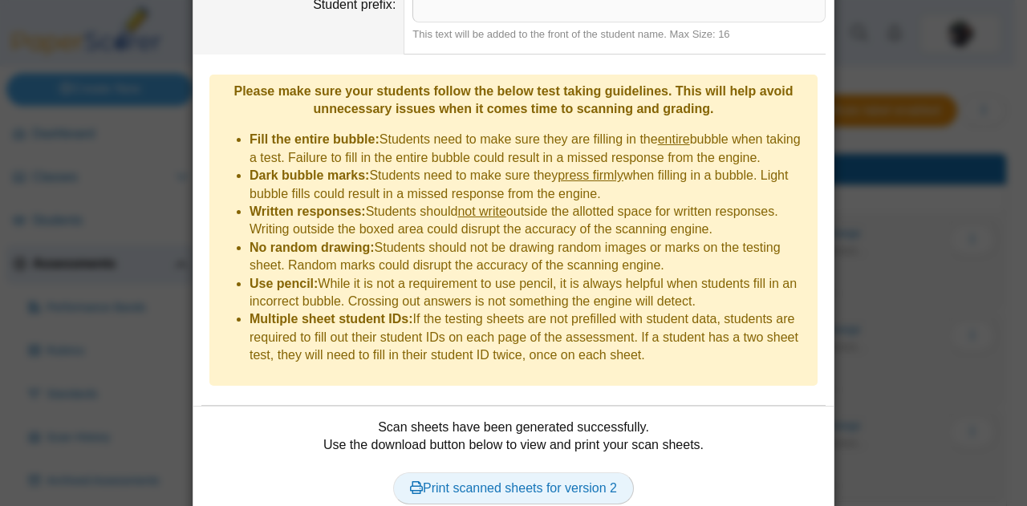
click at [503, 473] on link "Print scanned sheets for version 2" at bounding box center [513, 489] width 241 height 32
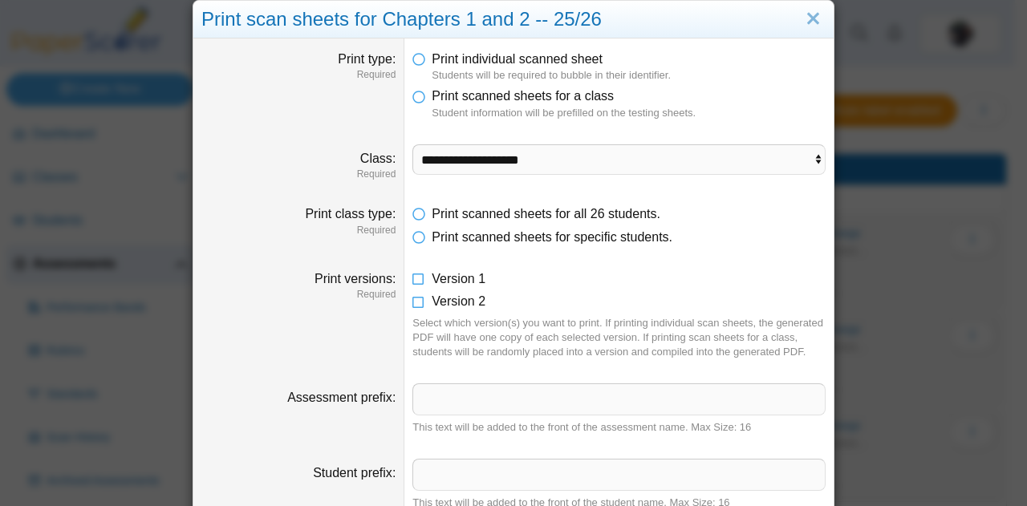
scroll to position [19, 0]
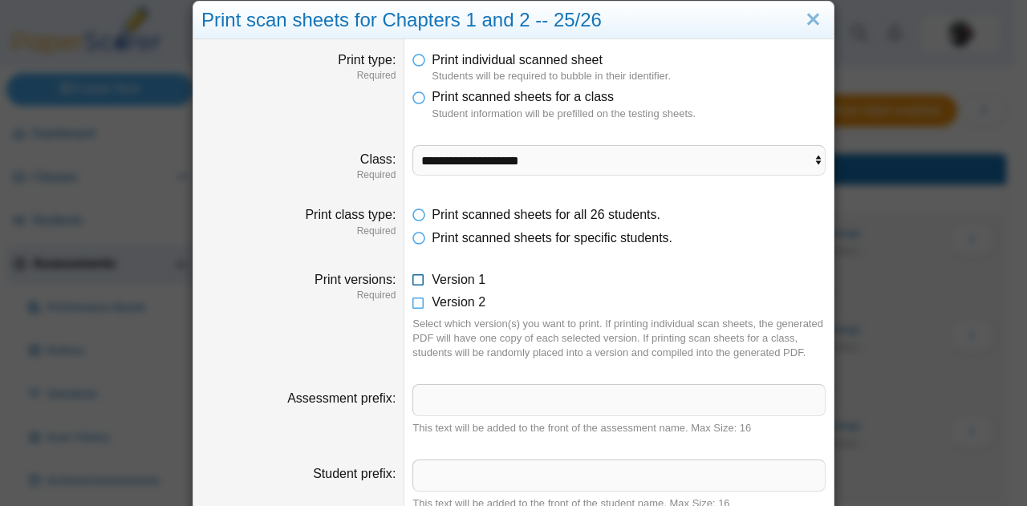
click at [413, 283] on icon at bounding box center [419, 276] width 13 height 11
click at [413, 301] on icon at bounding box center [419, 299] width 13 height 11
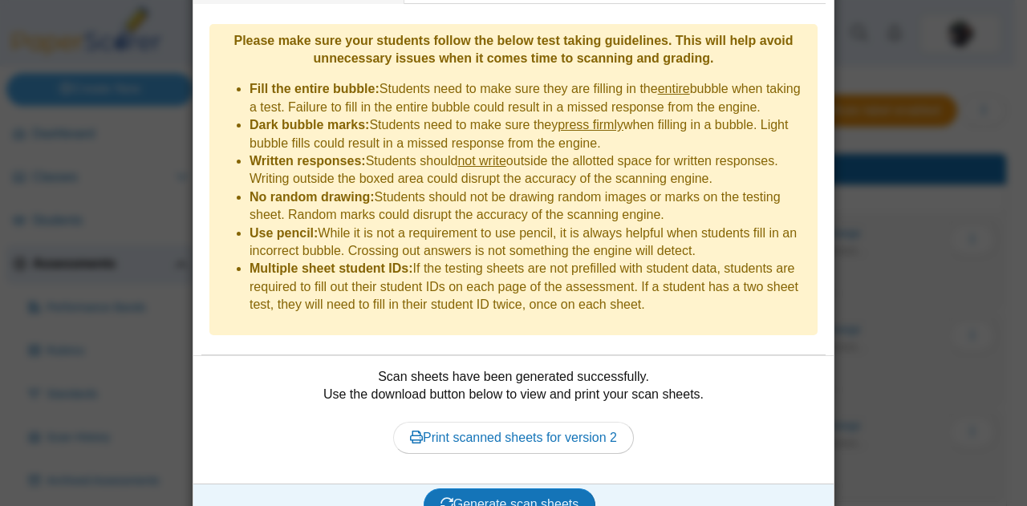
click at [461, 498] on span "Generate scan sheets" at bounding box center [510, 505] width 139 height 14
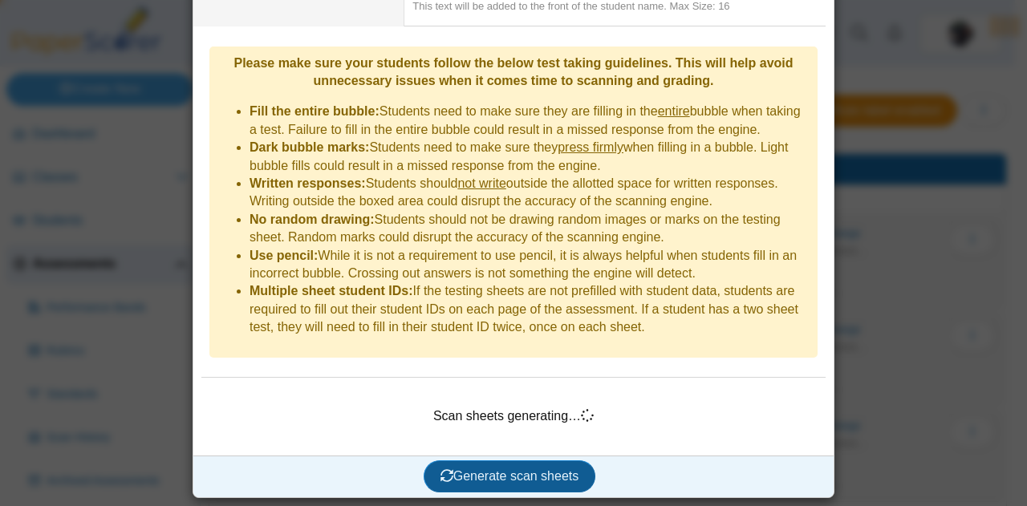
scroll to position [489, 0]
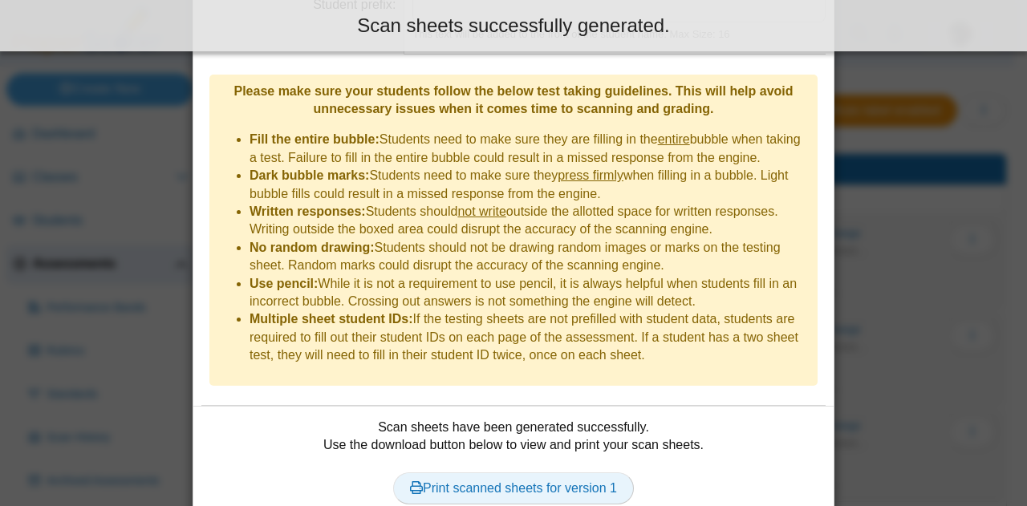
click at [502, 473] on link "Print scanned sheets for version 1" at bounding box center [513, 489] width 241 height 32
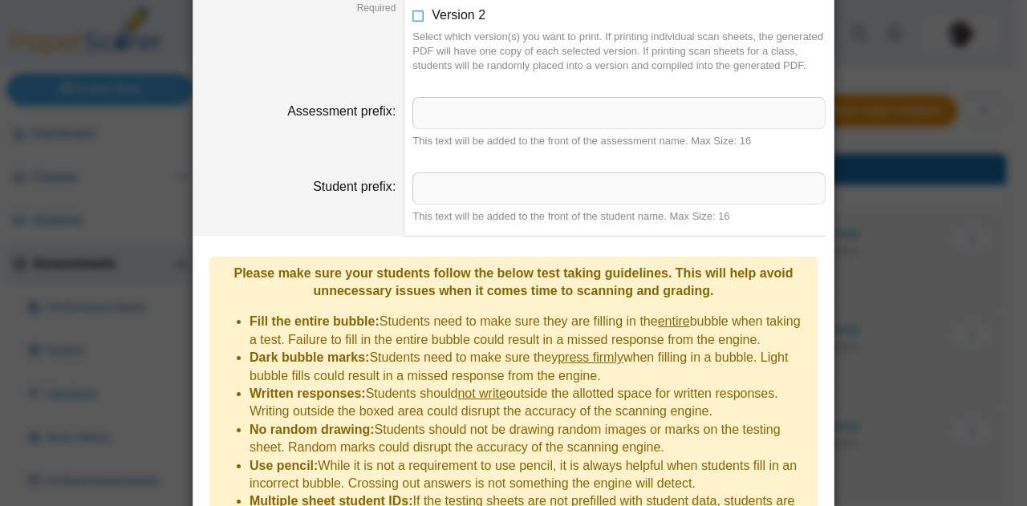
scroll to position [0, 0]
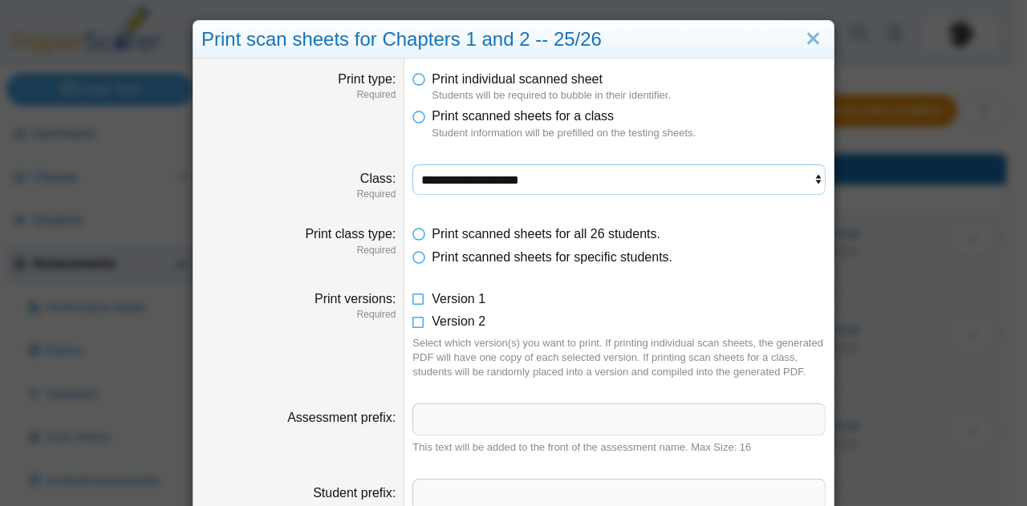
click at [445, 180] on select "**********" at bounding box center [619, 180] width 413 height 31
select select "**********"
click at [413, 165] on select "**********" at bounding box center [619, 180] width 413 height 31
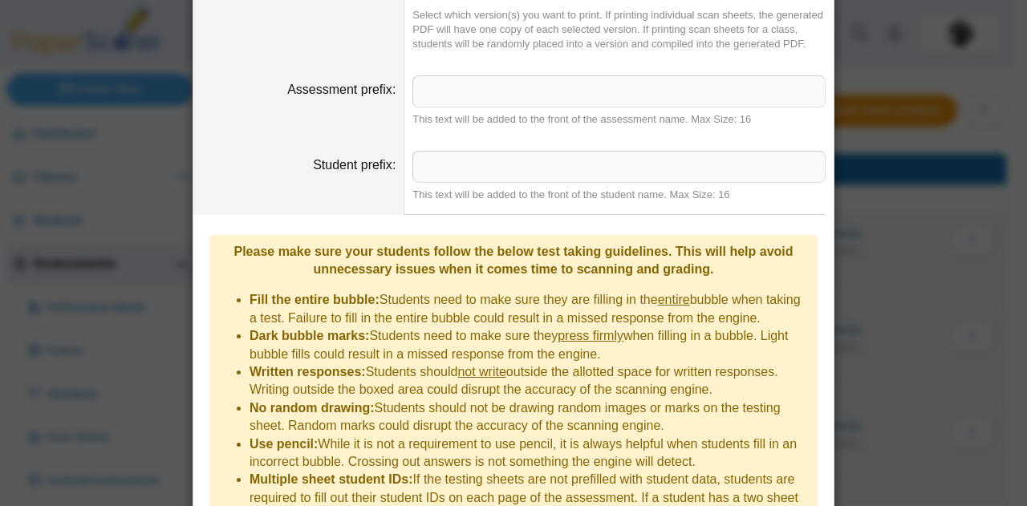
scroll to position [539, 0]
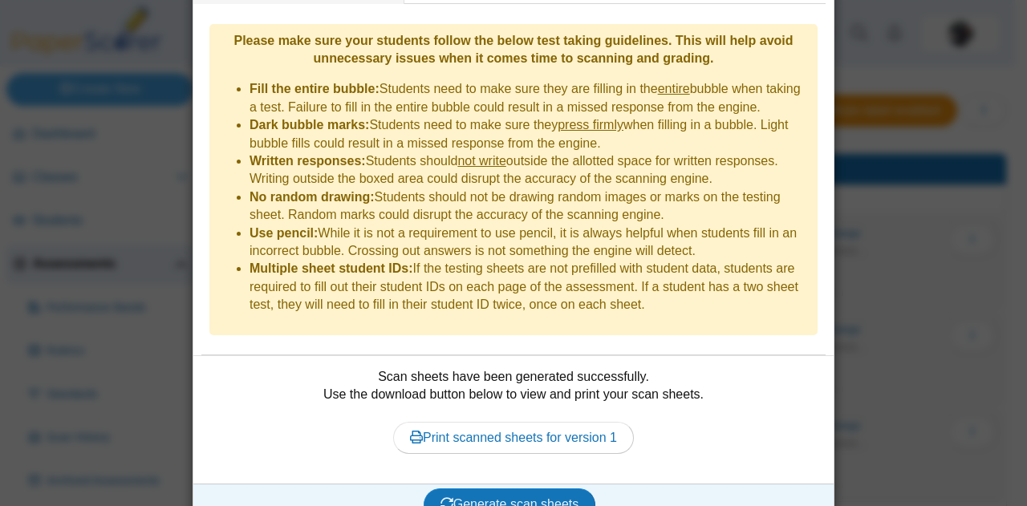
click at [448, 489] on button "Generate scan sheets" at bounding box center [510, 505] width 173 height 32
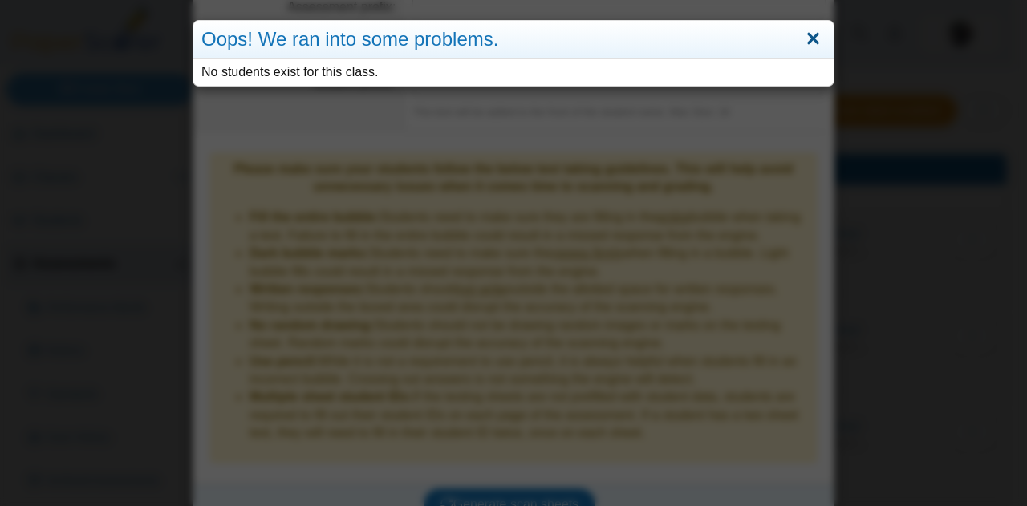
click at [804, 40] on link "Close" at bounding box center [813, 39] width 25 height 27
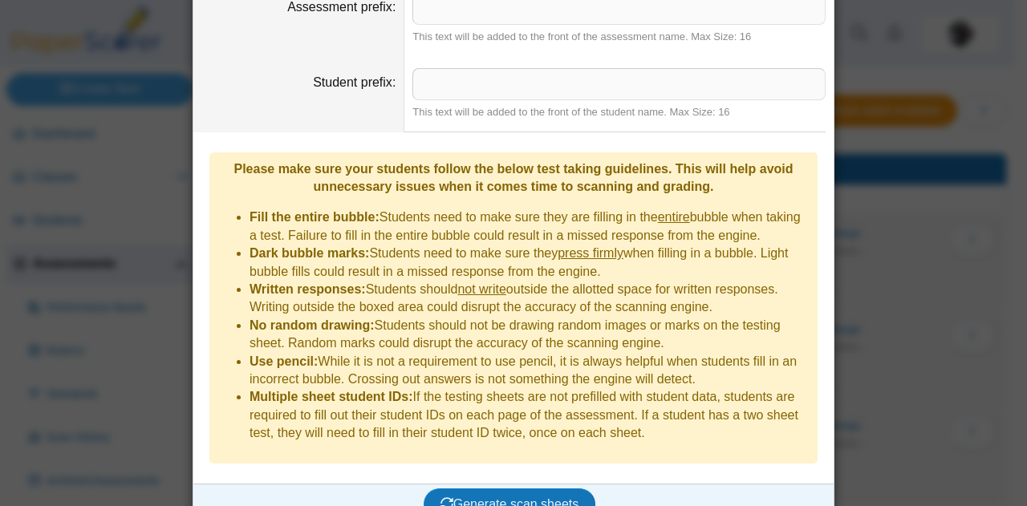
click at [472, 489] on button "Generate scan sheets" at bounding box center [510, 505] width 173 height 32
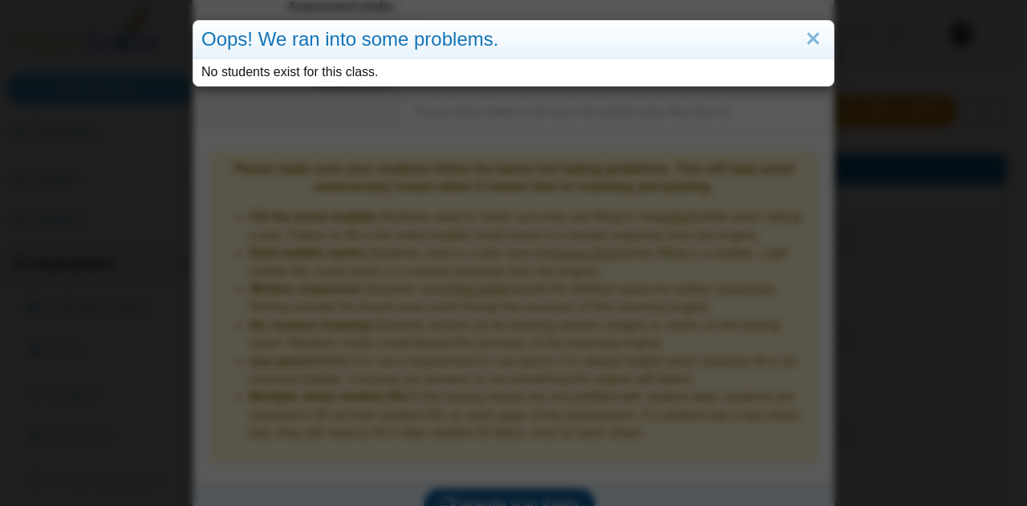
click at [803, 47] on link "Close" at bounding box center [813, 39] width 25 height 27
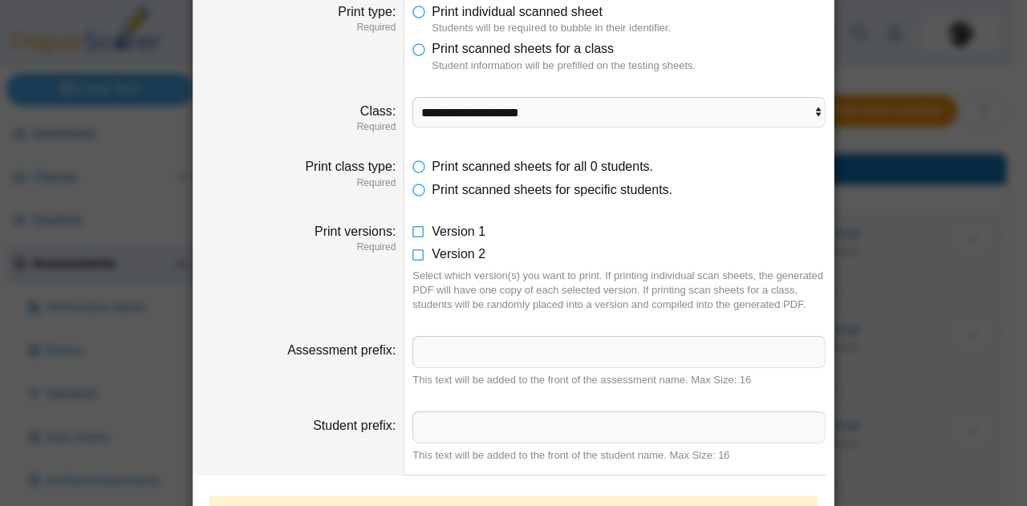
scroll to position [0, 0]
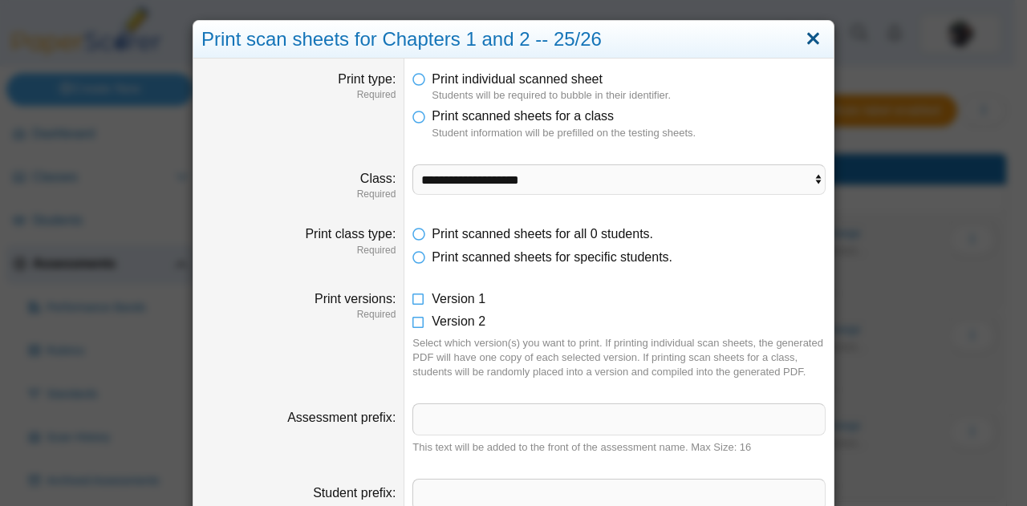
click at [808, 32] on link "Close" at bounding box center [813, 39] width 25 height 27
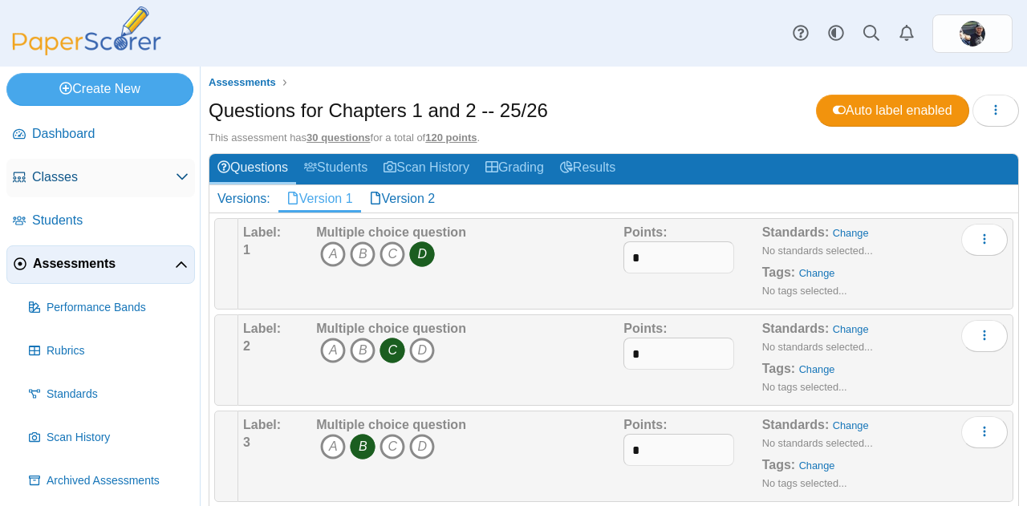
click at [80, 165] on link "Classes" at bounding box center [100, 178] width 189 height 39
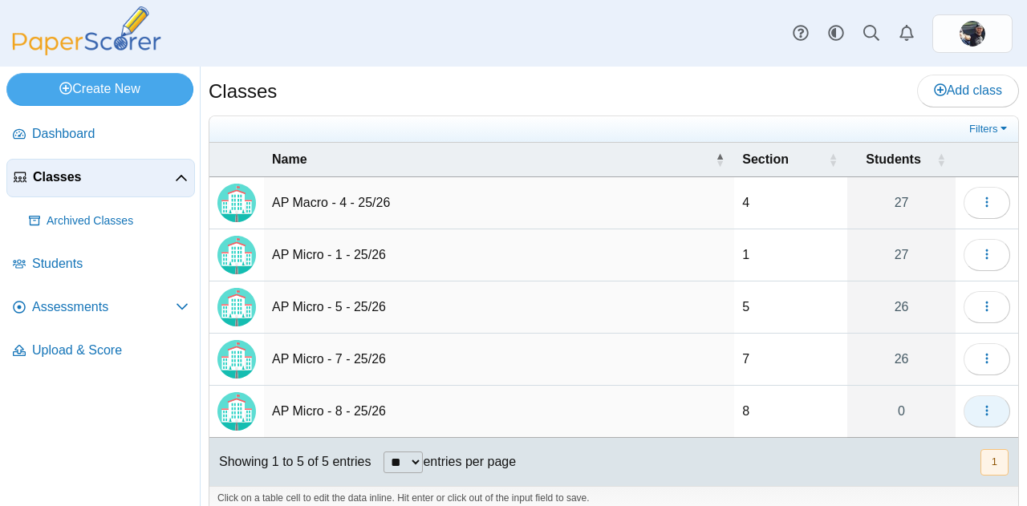
click at [981, 407] on icon "button" at bounding box center [987, 411] width 13 height 13
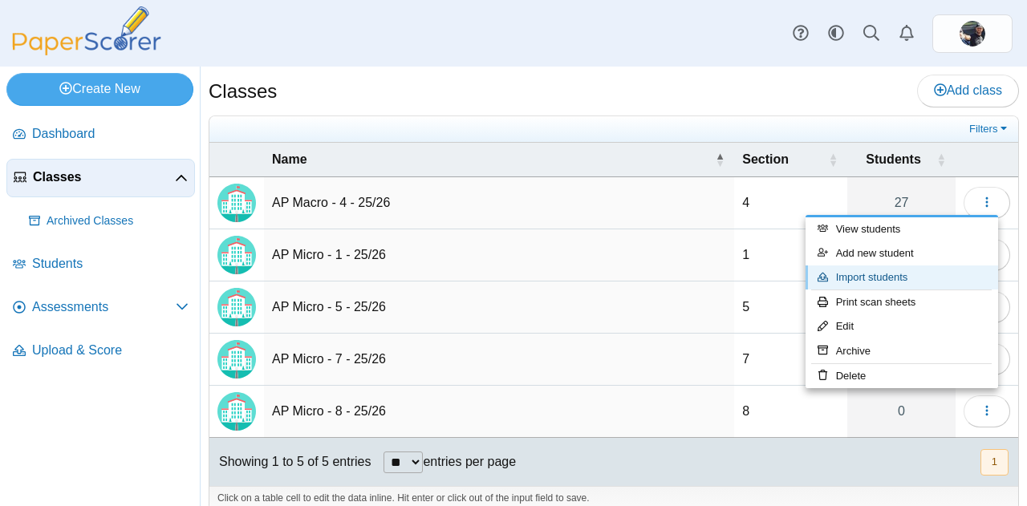
click at [865, 288] on link "Import students" at bounding box center [902, 278] width 193 height 24
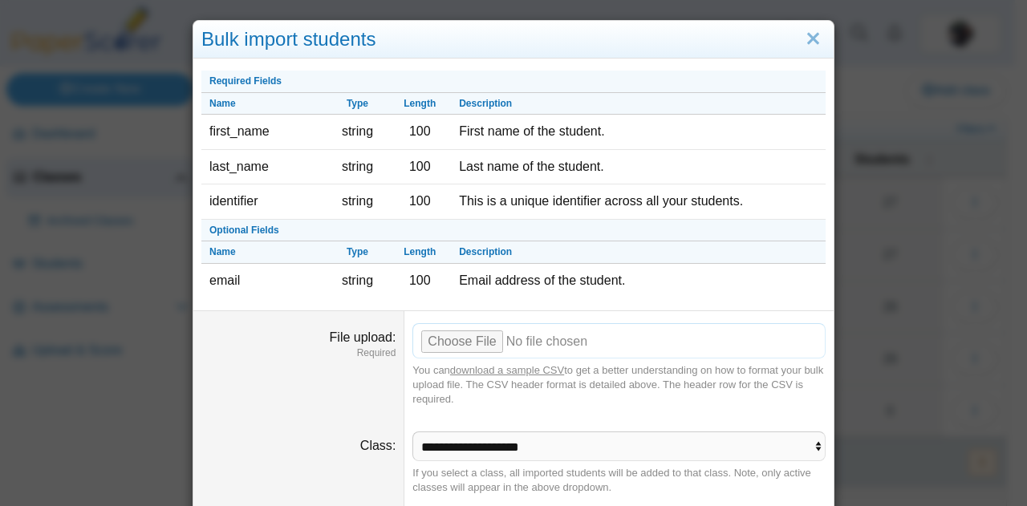
click at [474, 337] on input "File upload" at bounding box center [619, 340] width 413 height 35
type input "**********"
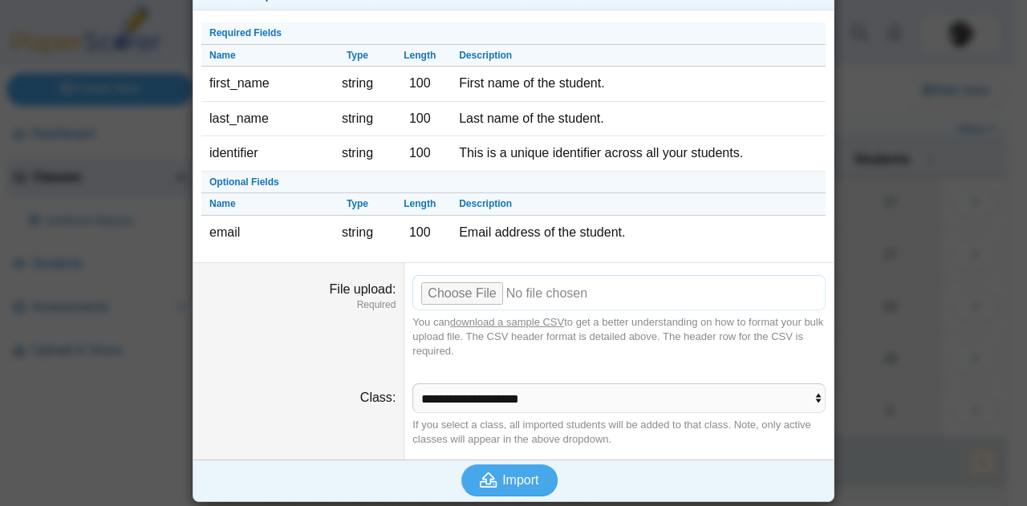
click at [515, 486] on button "Import" at bounding box center [510, 481] width 96 height 32
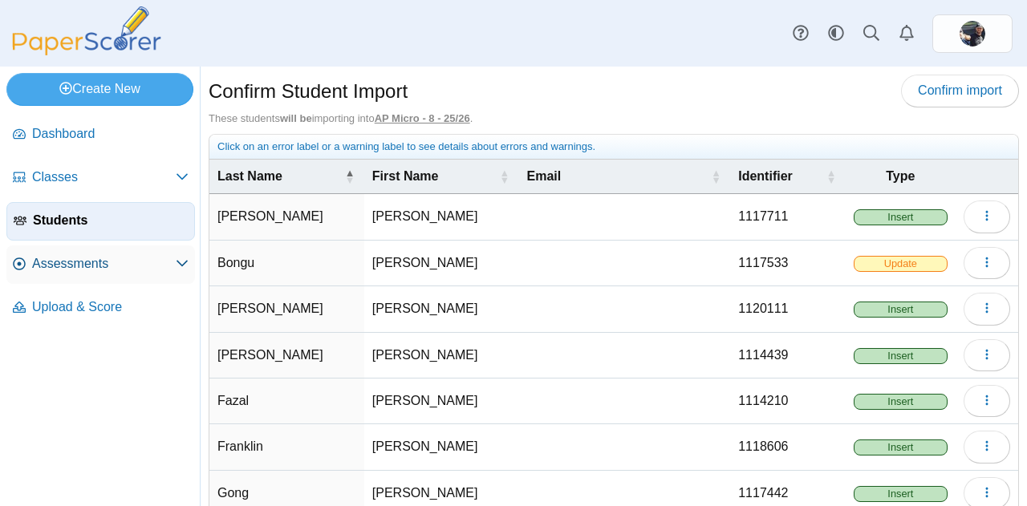
click at [119, 258] on span "Assessments" at bounding box center [104, 264] width 144 height 18
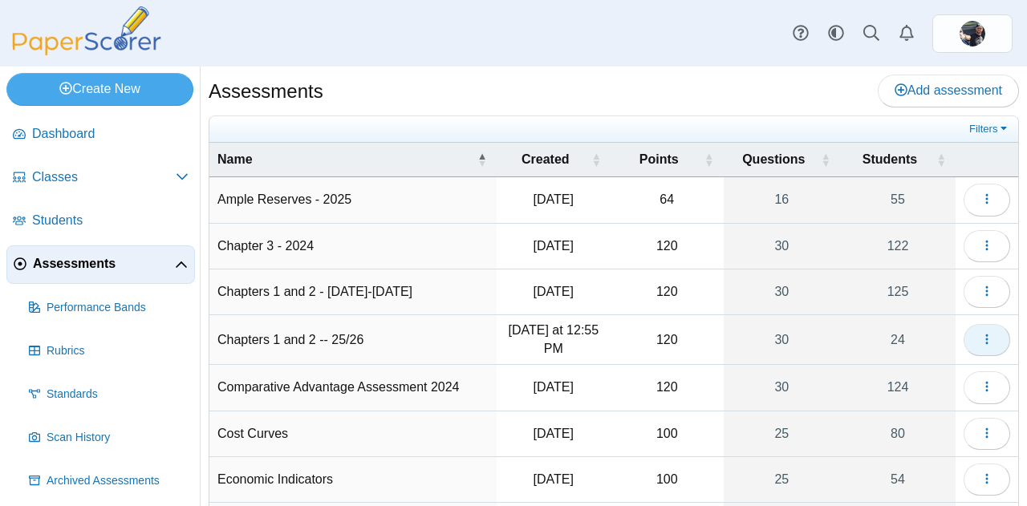
click at [981, 335] on icon "button" at bounding box center [987, 339] width 13 height 13
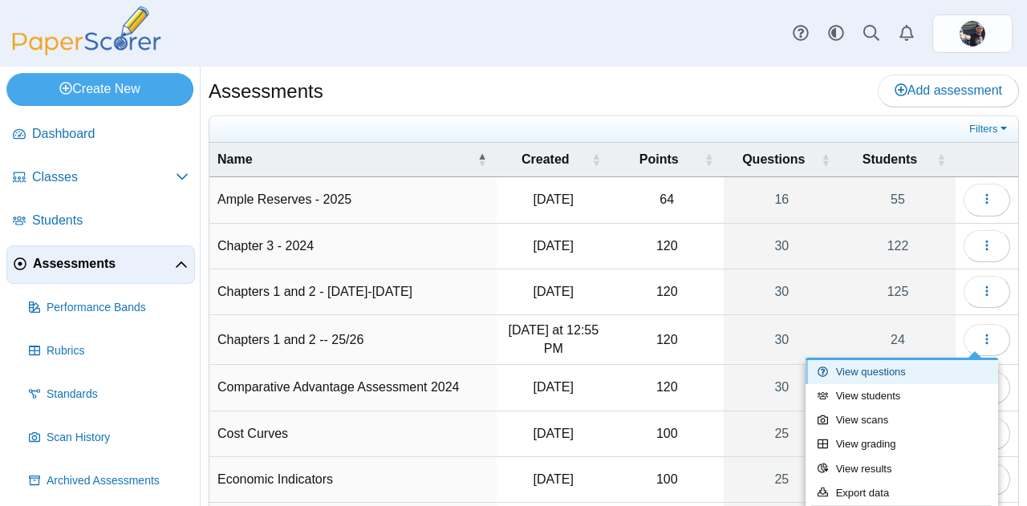
click at [865, 376] on link "View questions" at bounding box center [902, 372] width 193 height 24
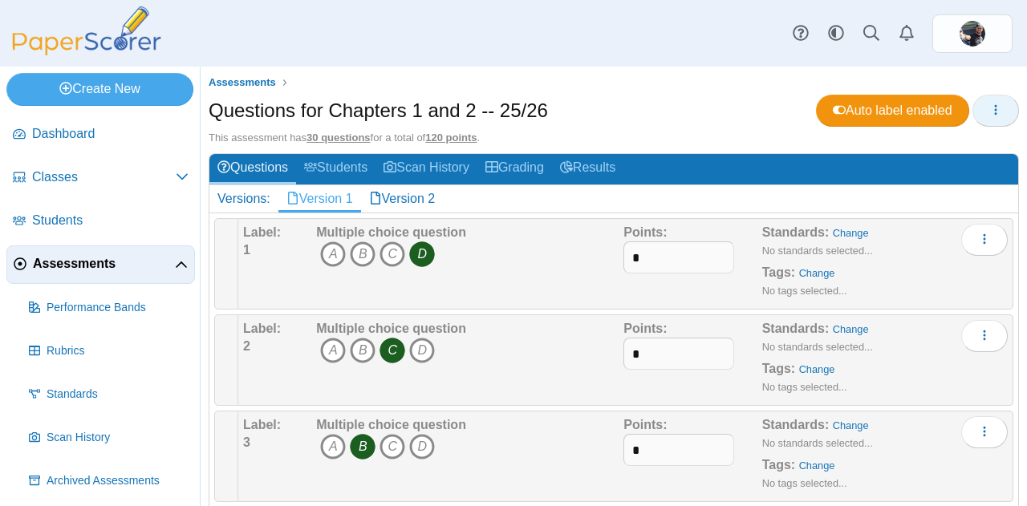
click at [995, 109] on use "button" at bounding box center [996, 109] width 2 height 10
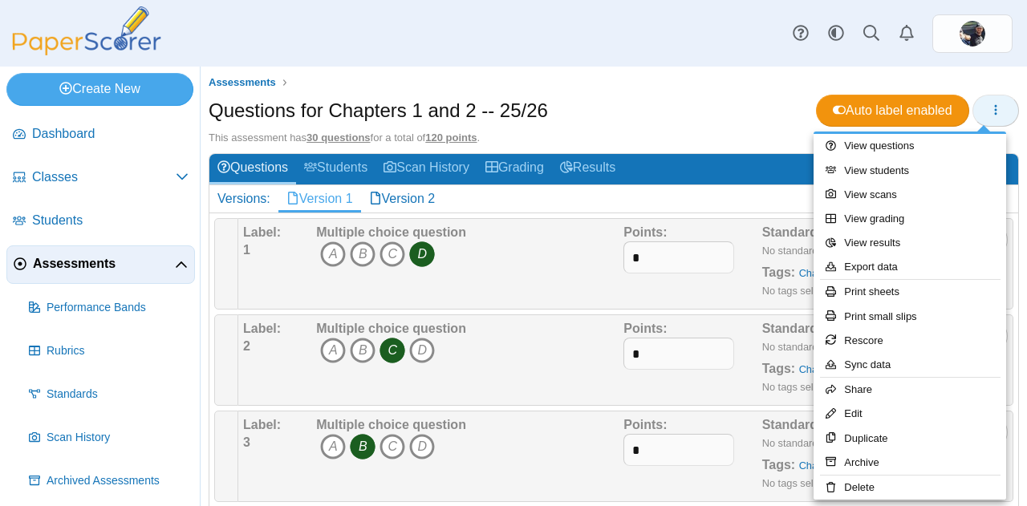
click at [897, 297] on link "Print sheets" at bounding box center [910, 292] width 193 height 24
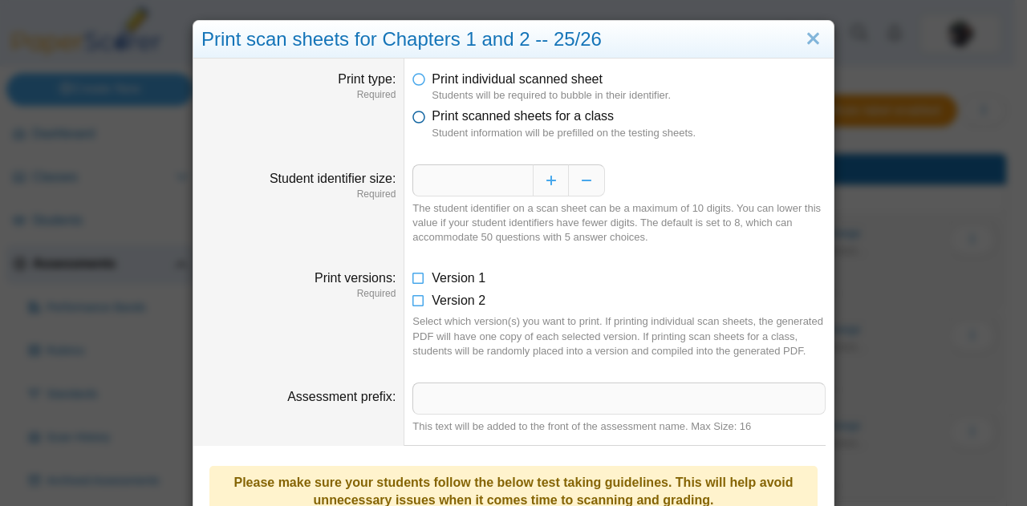
click at [419, 119] on icon at bounding box center [419, 113] width 13 height 11
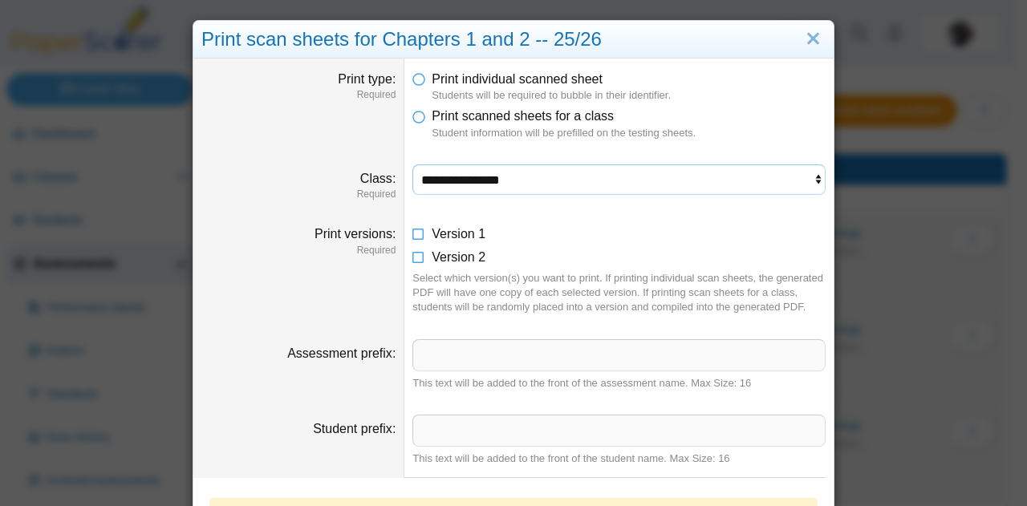
click at [446, 177] on select "**********" at bounding box center [619, 180] width 413 height 31
select select "**********"
click at [413, 165] on select "**********" at bounding box center [619, 180] width 413 height 31
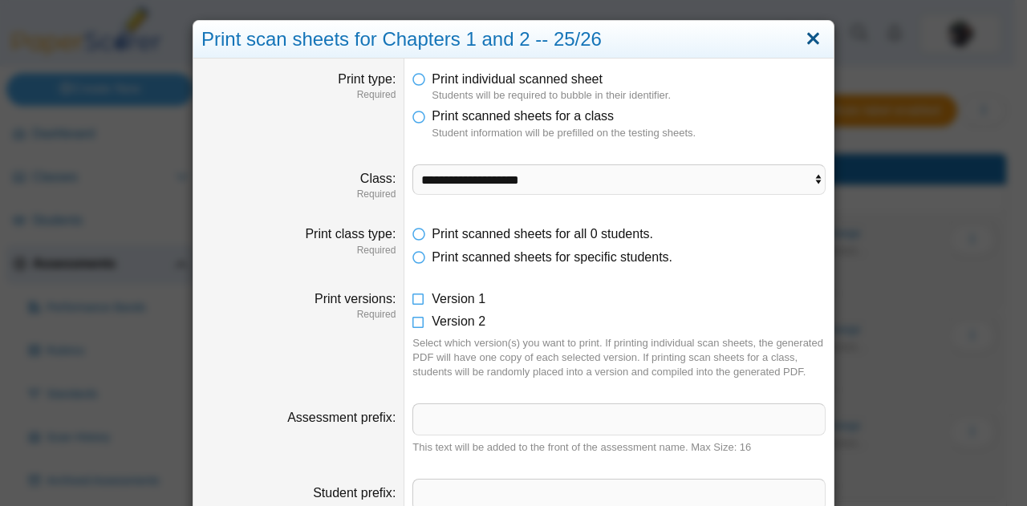
click at [809, 27] on link "Close" at bounding box center [813, 39] width 25 height 27
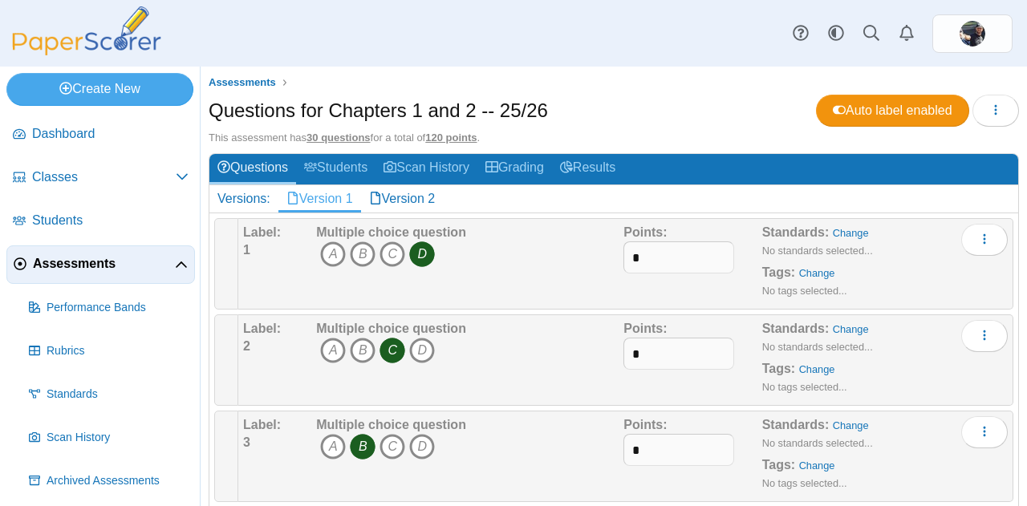
click at [46, 185] on link "Classes" at bounding box center [100, 178] width 189 height 39
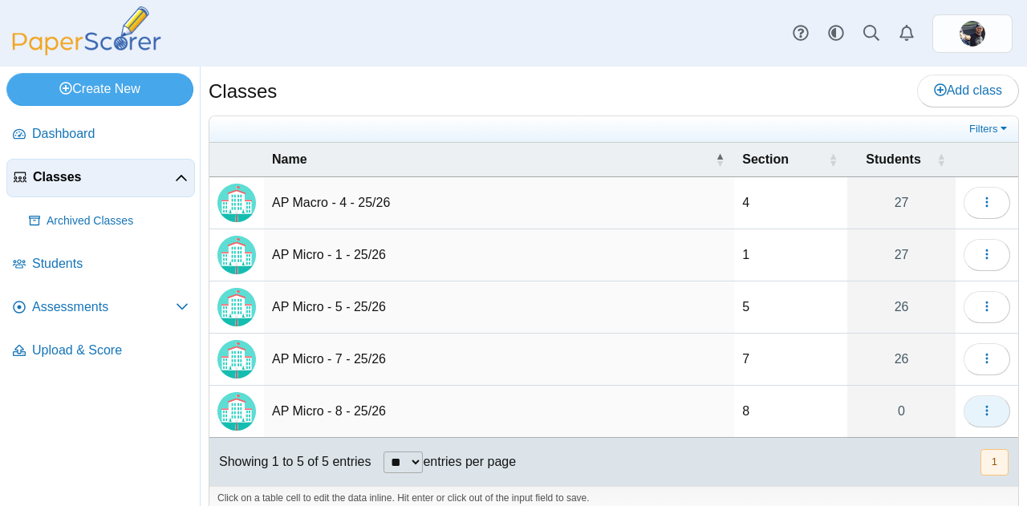
click at [981, 411] on icon "button" at bounding box center [987, 411] width 13 height 13
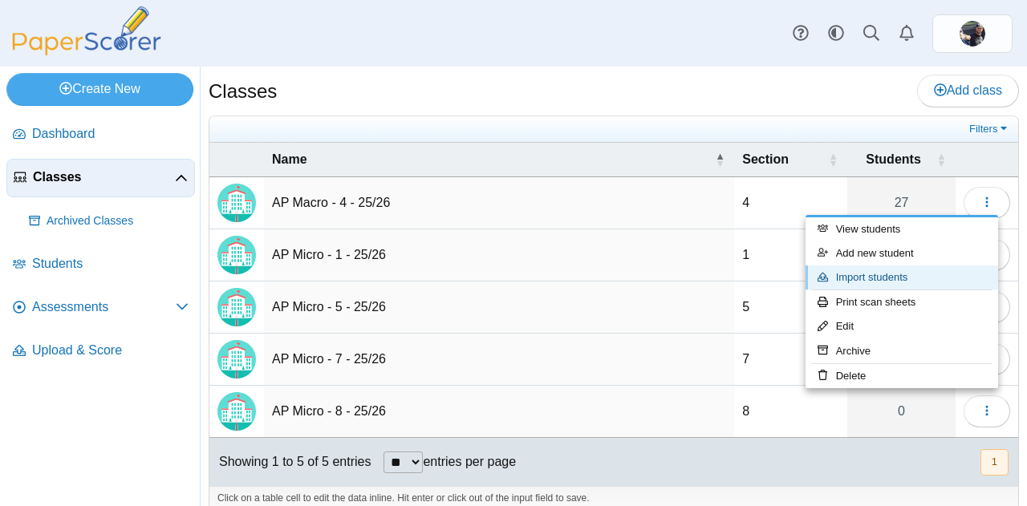
click at [896, 281] on link "Import students" at bounding box center [902, 278] width 193 height 24
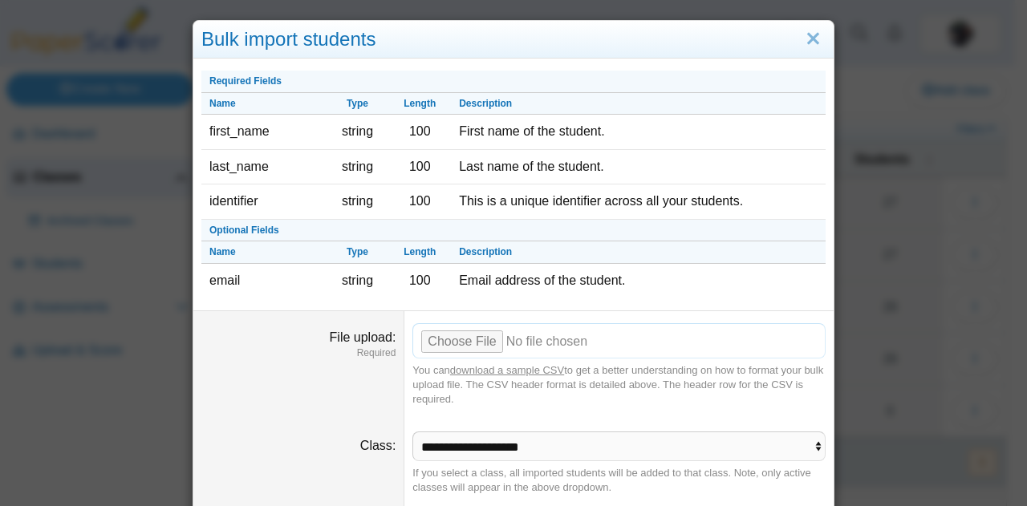
click at [449, 345] on input "File upload" at bounding box center [619, 340] width 413 height 35
type input "**********"
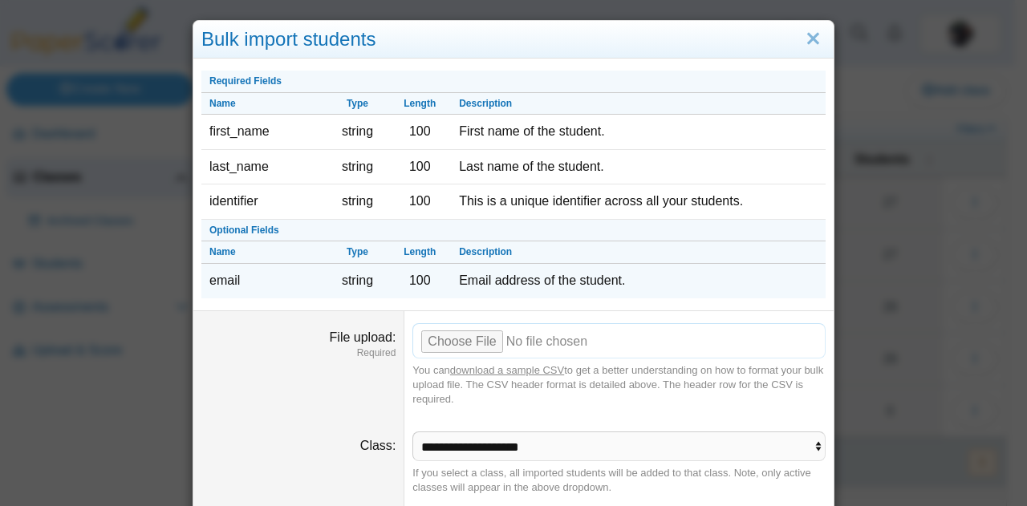
scroll to position [48, 0]
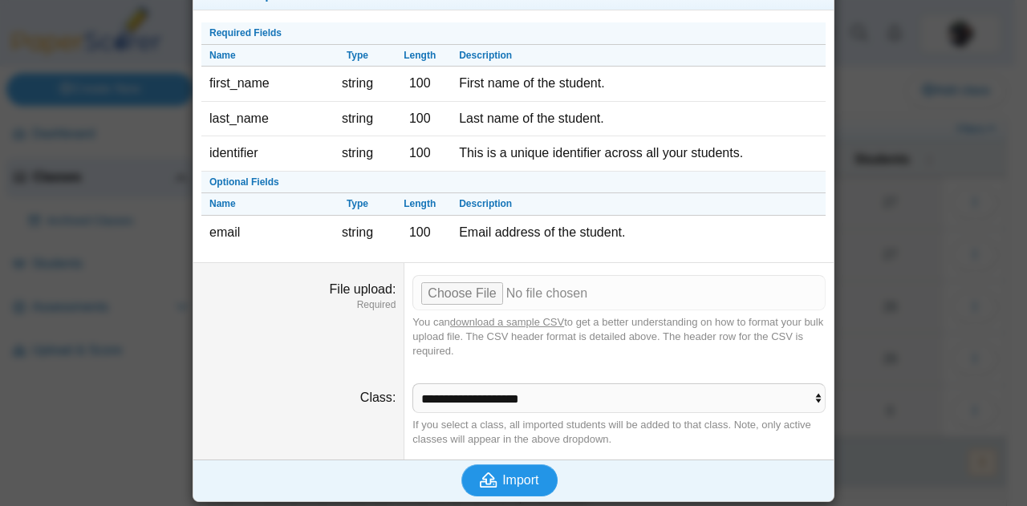
click at [486, 474] on use "submit" at bounding box center [490, 480] width 18 height 15
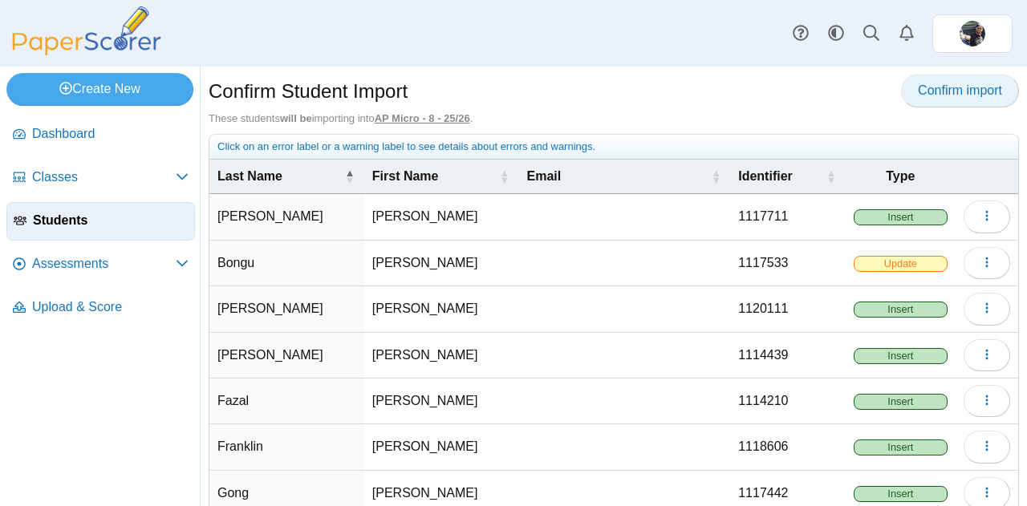
click at [958, 99] on link "Confirm import" at bounding box center [960, 91] width 118 height 32
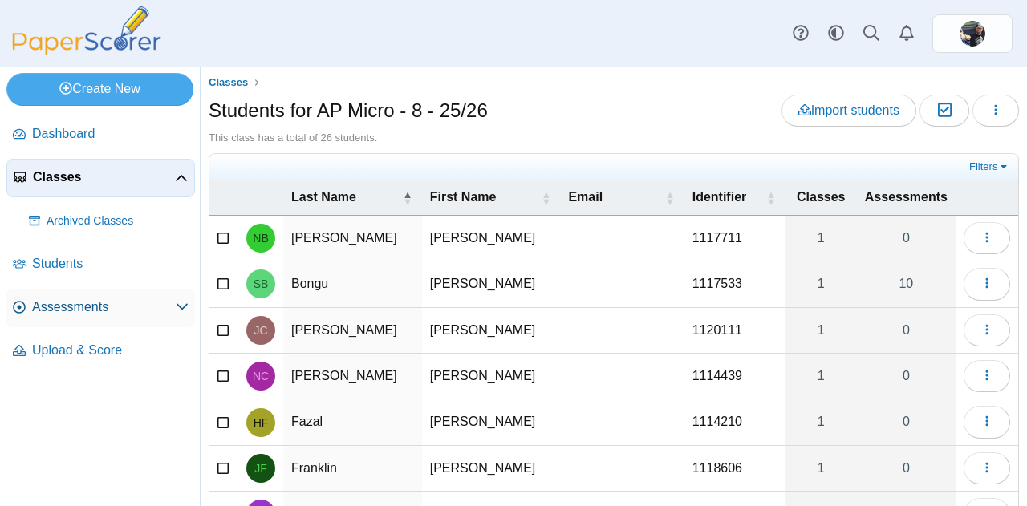
click at [56, 314] on span "Assessments" at bounding box center [104, 308] width 144 height 18
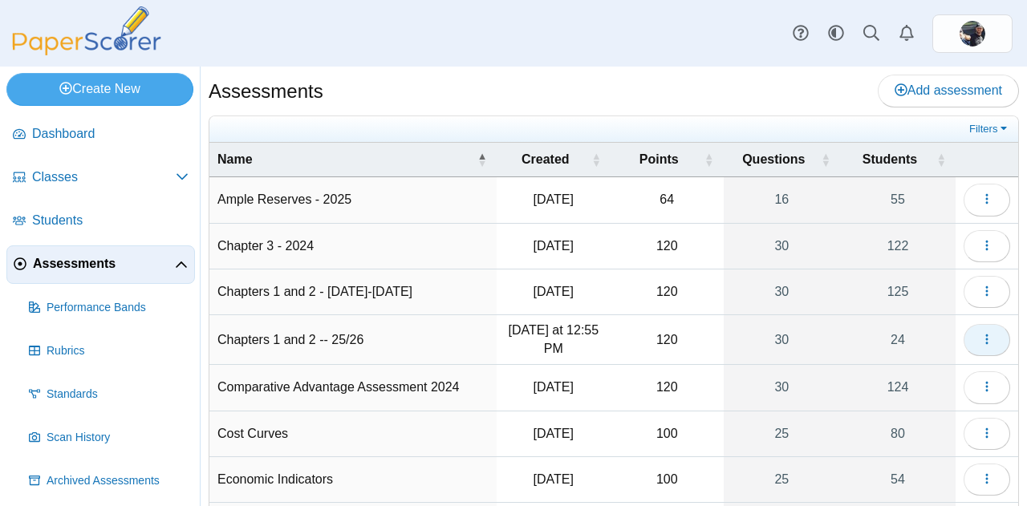
click at [986, 338] on use "button" at bounding box center [987, 339] width 2 height 10
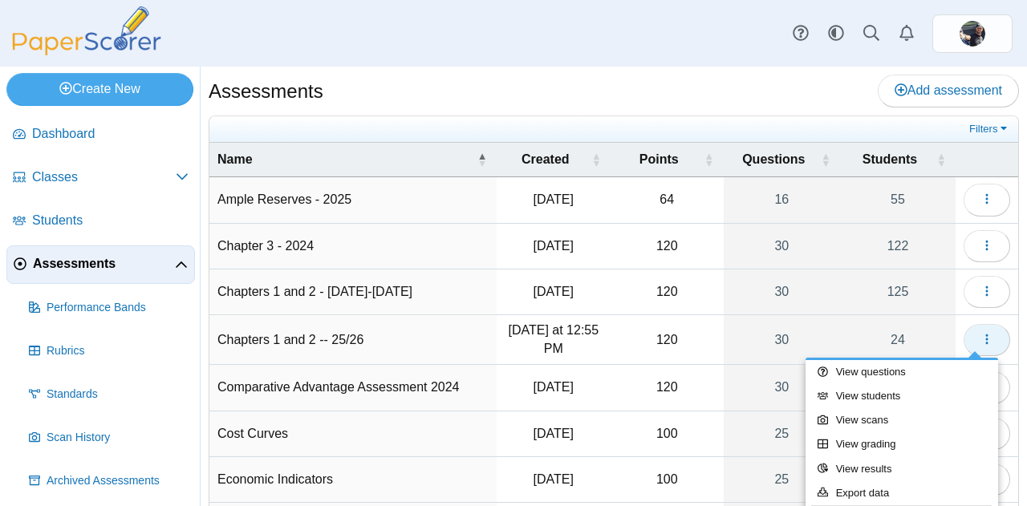
click at [884, 373] on link "View questions" at bounding box center [902, 372] width 193 height 24
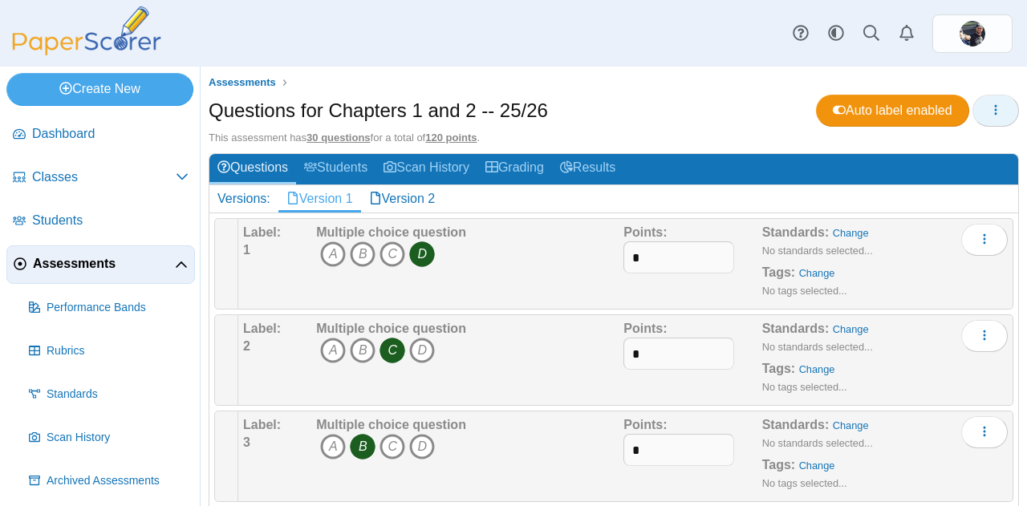
click at [990, 109] on icon "button" at bounding box center [996, 110] width 13 height 13
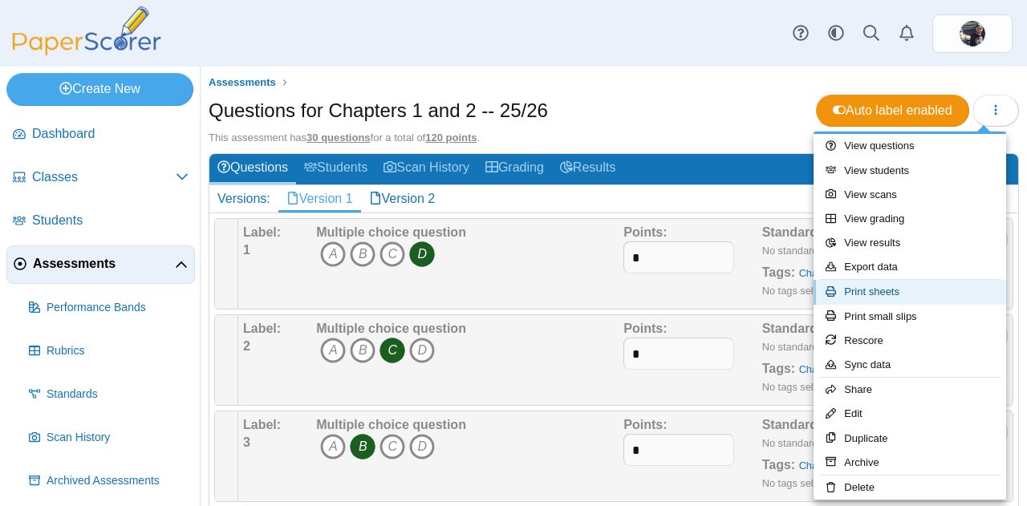
click at [892, 294] on link "Print sheets" at bounding box center [910, 292] width 193 height 24
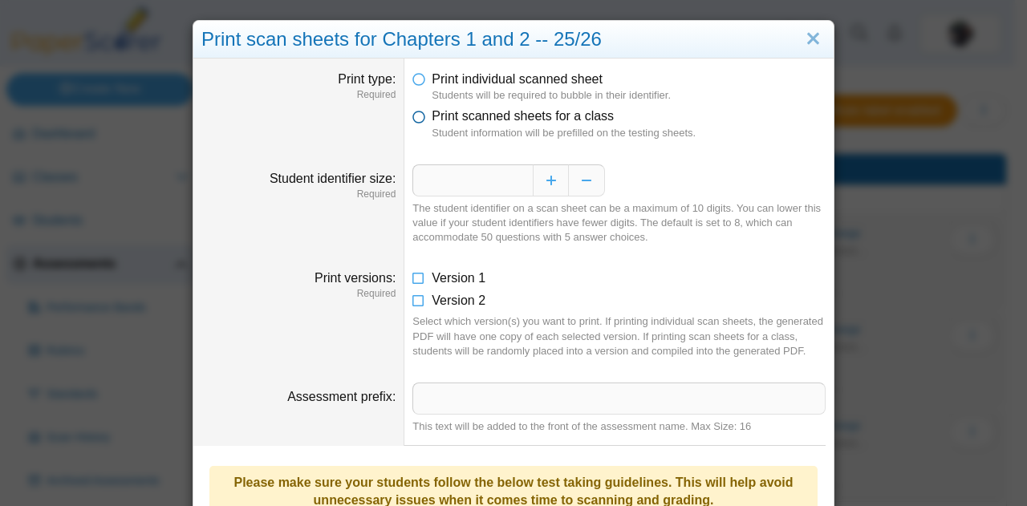
click at [413, 116] on icon at bounding box center [419, 113] width 13 height 11
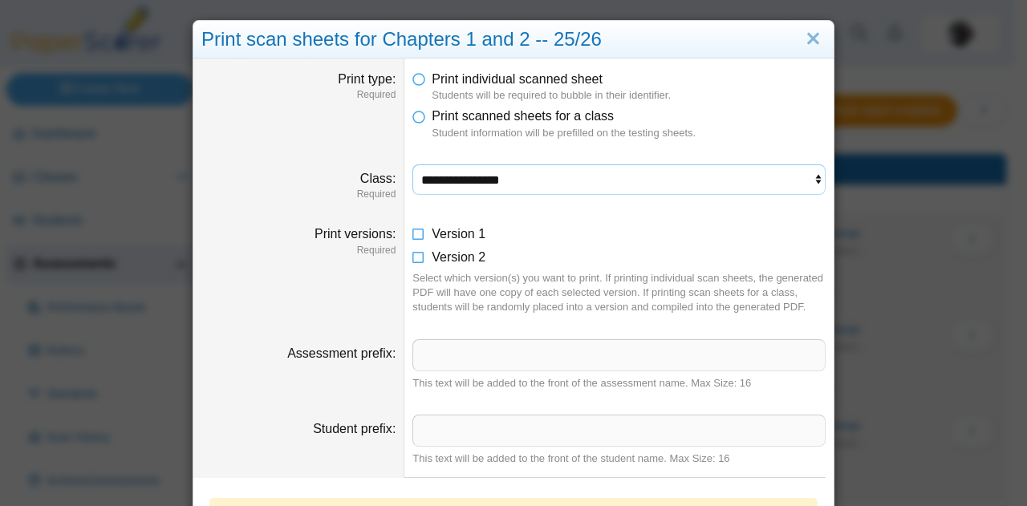
click at [435, 178] on select "**********" at bounding box center [619, 180] width 413 height 31
select select "**********"
click at [413, 165] on select "**********" at bounding box center [619, 180] width 413 height 31
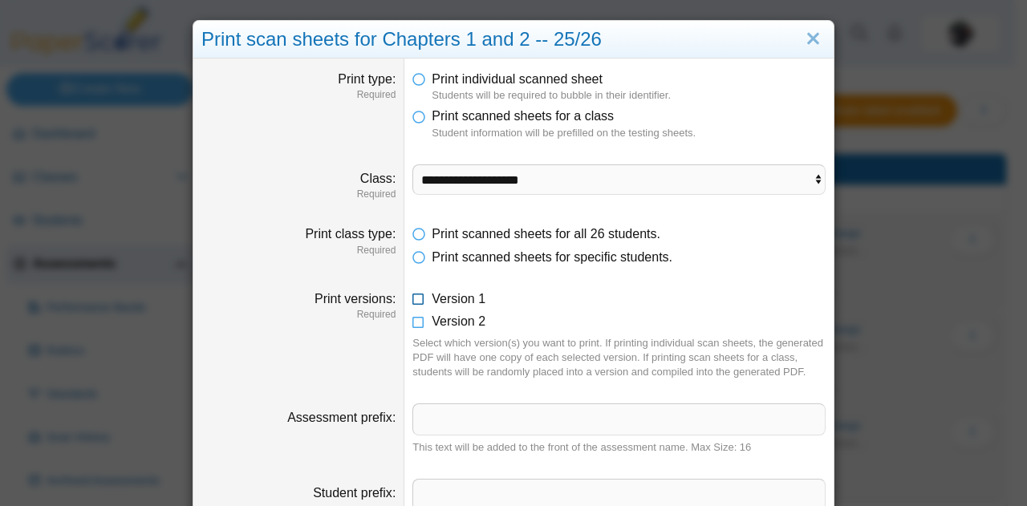
click at [413, 301] on icon at bounding box center [419, 296] width 13 height 11
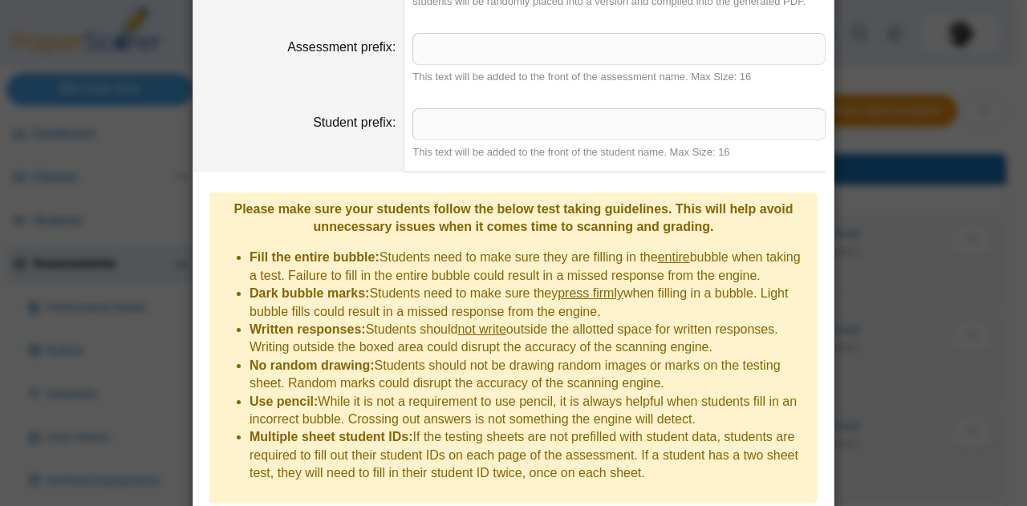
scroll to position [411, 0]
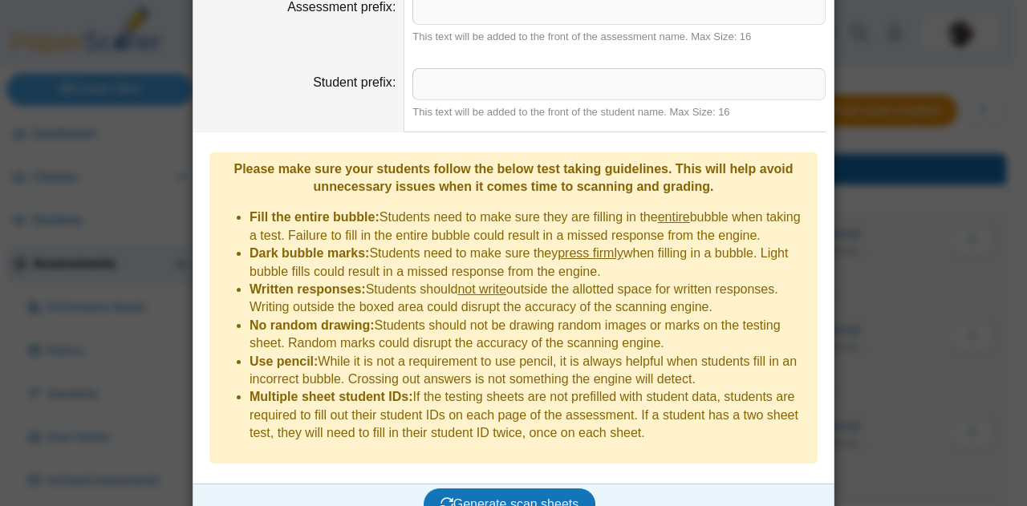
click at [470, 489] on button "Generate scan sheets" at bounding box center [510, 505] width 173 height 32
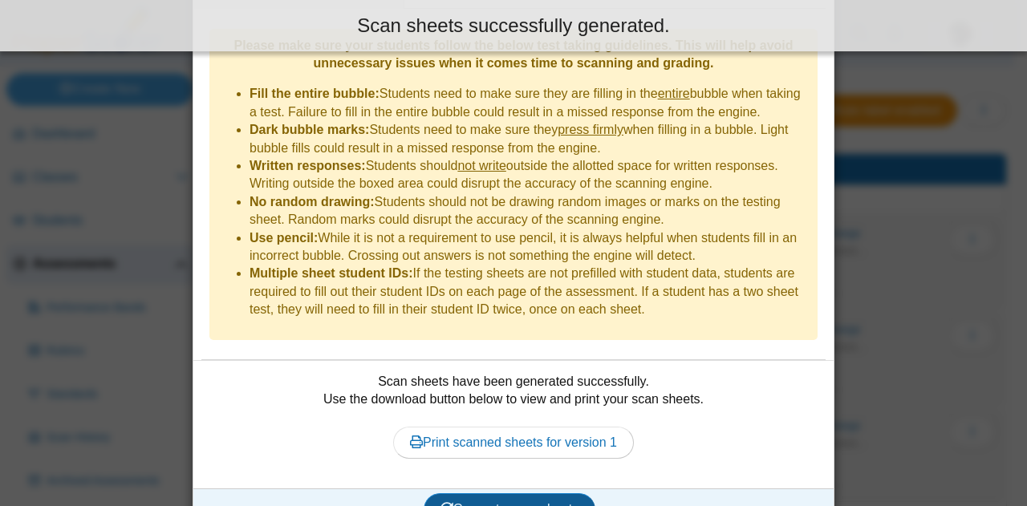
scroll to position [539, 0]
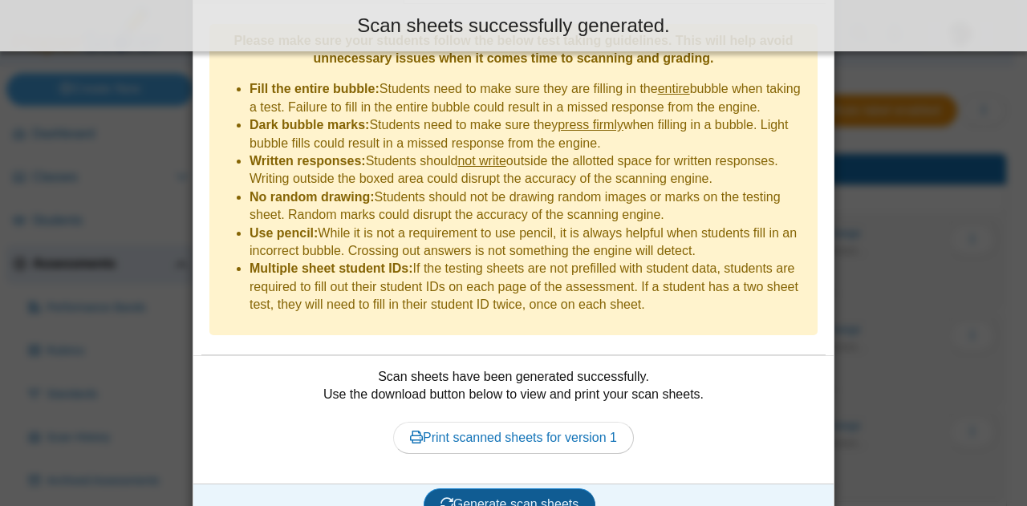
click at [447, 422] on link "Print scanned sheets for version 1" at bounding box center [513, 438] width 241 height 32
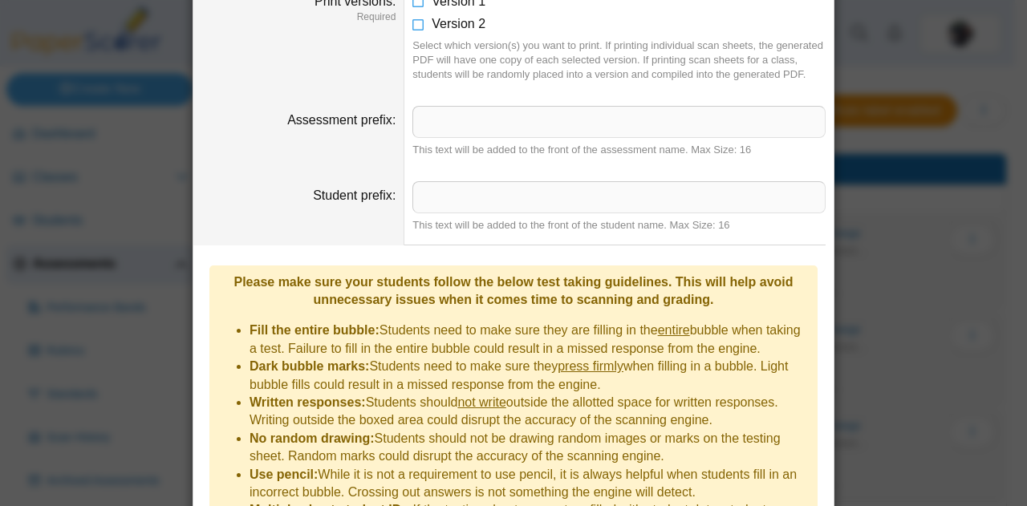
scroll to position [0, 0]
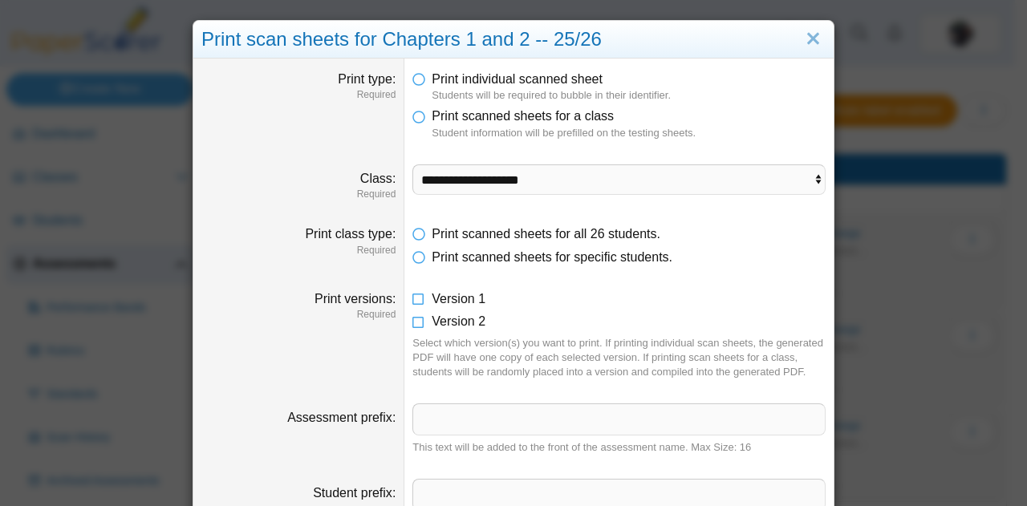
click at [413, 300] on icon at bounding box center [419, 296] width 13 height 11
click at [413, 318] on icon at bounding box center [419, 318] width 13 height 11
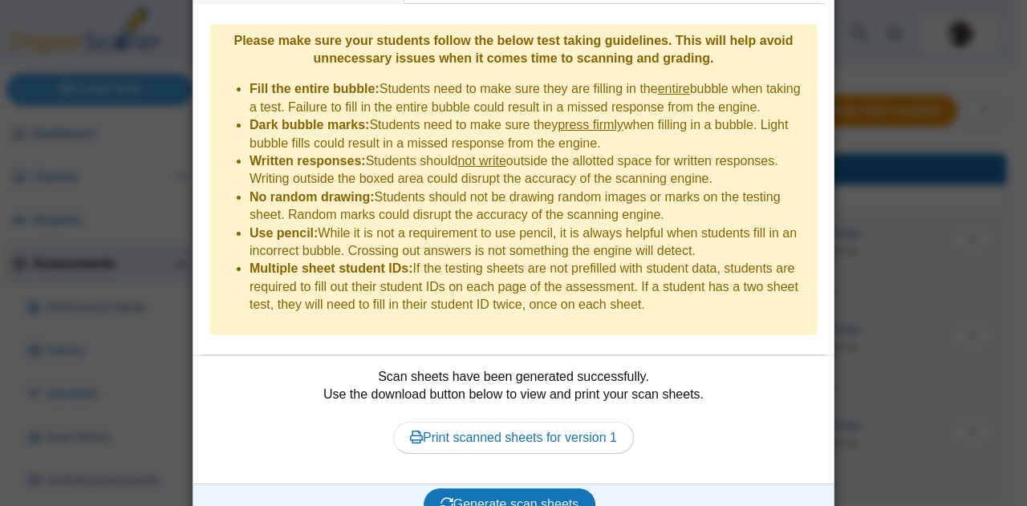
click at [547, 498] on span "Generate scan sheets" at bounding box center [510, 505] width 139 height 14
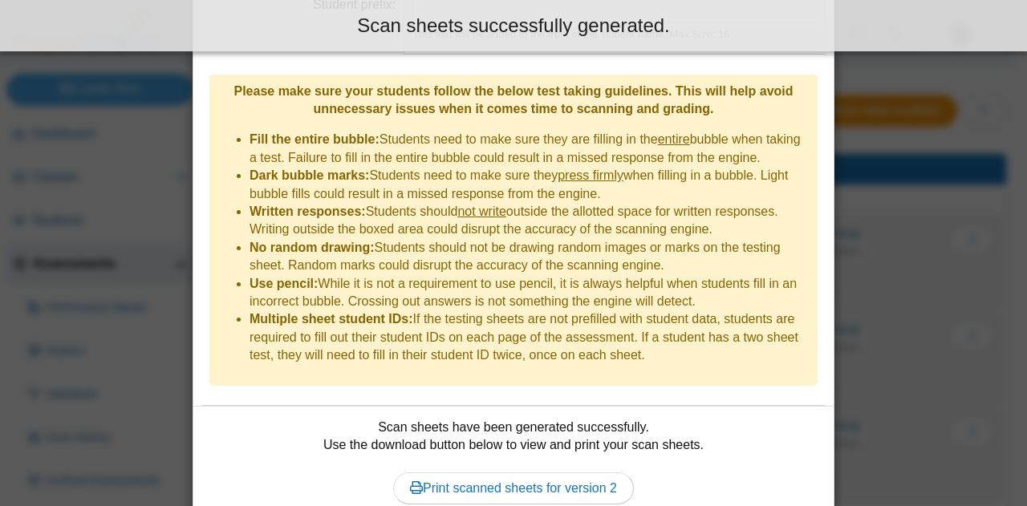
click at [574, 473] on link "Print scanned sheets for version 2" at bounding box center [513, 489] width 241 height 32
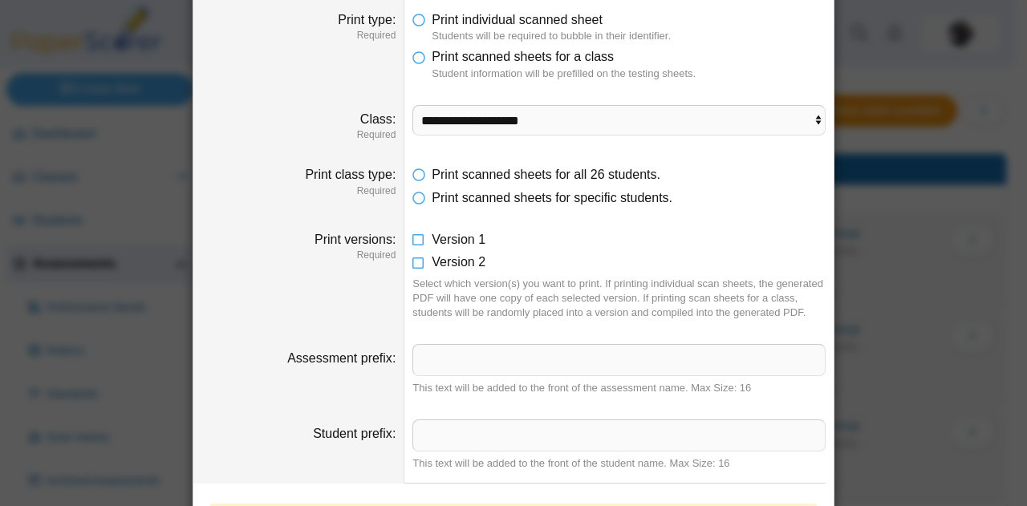
scroll to position [0, 0]
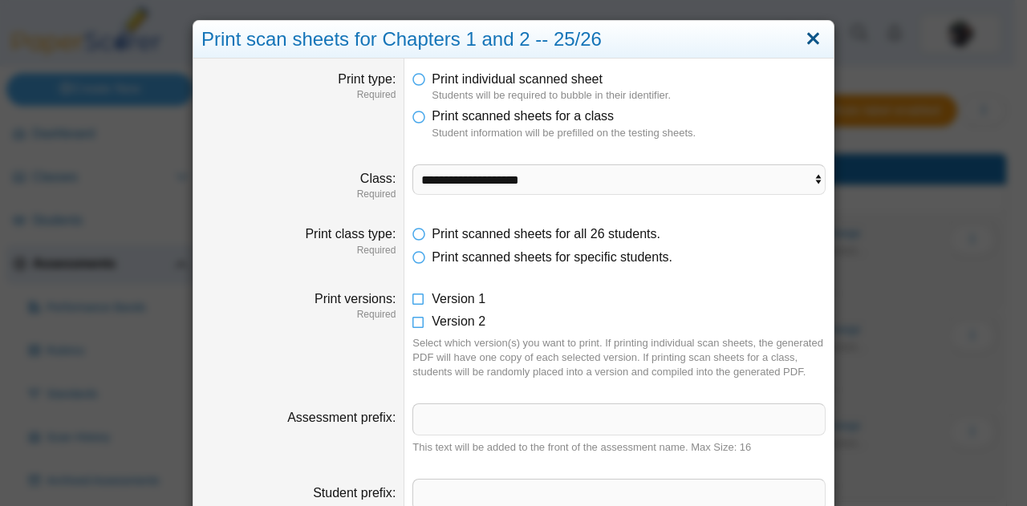
click at [801, 34] on link "Close" at bounding box center [813, 39] width 25 height 27
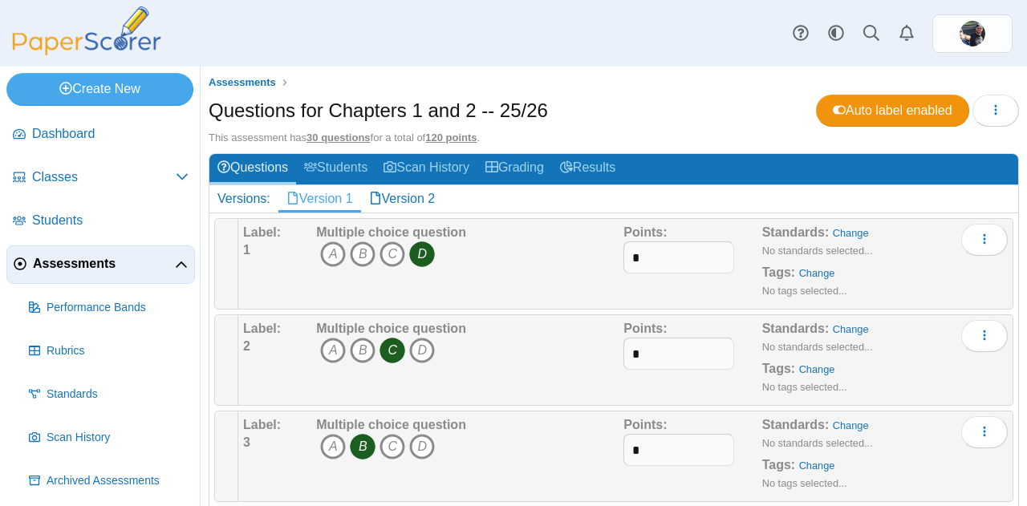
click at [47, 181] on span "Classes" at bounding box center [104, 178] width 144 height 18
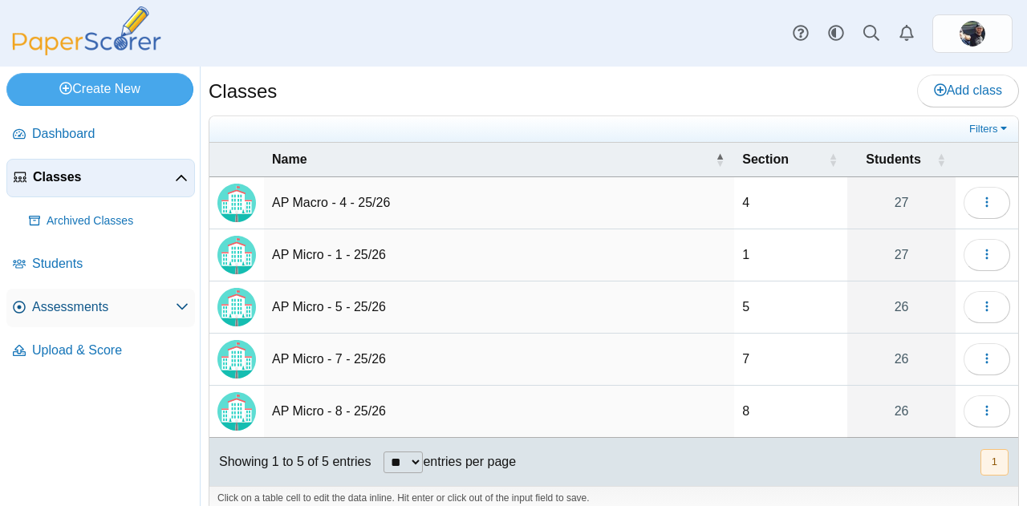
click at [47, 316] on link "Assessments" at bounding box center [100, 308] width 189 height 39
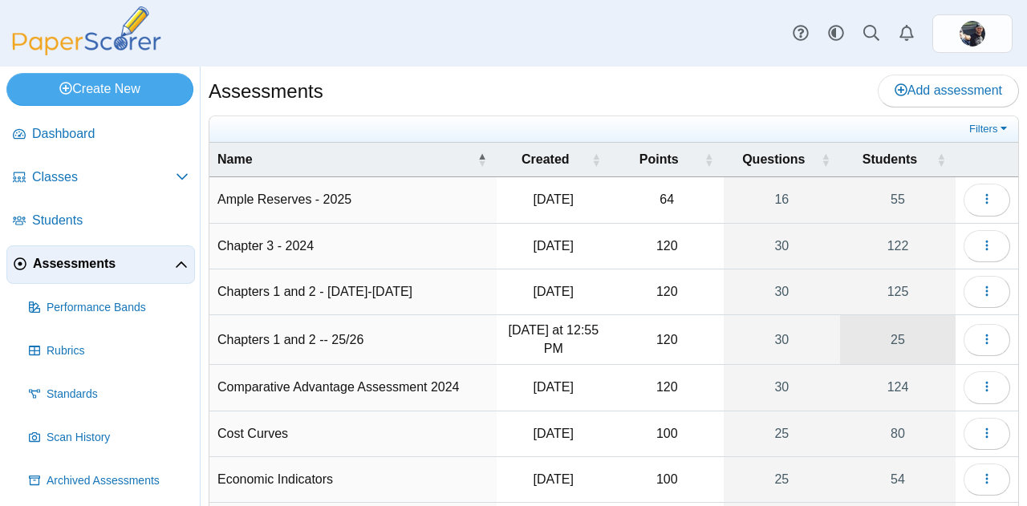
click at [892, 347] on link "25" at bounding box center [898, 339] width 116 height 49
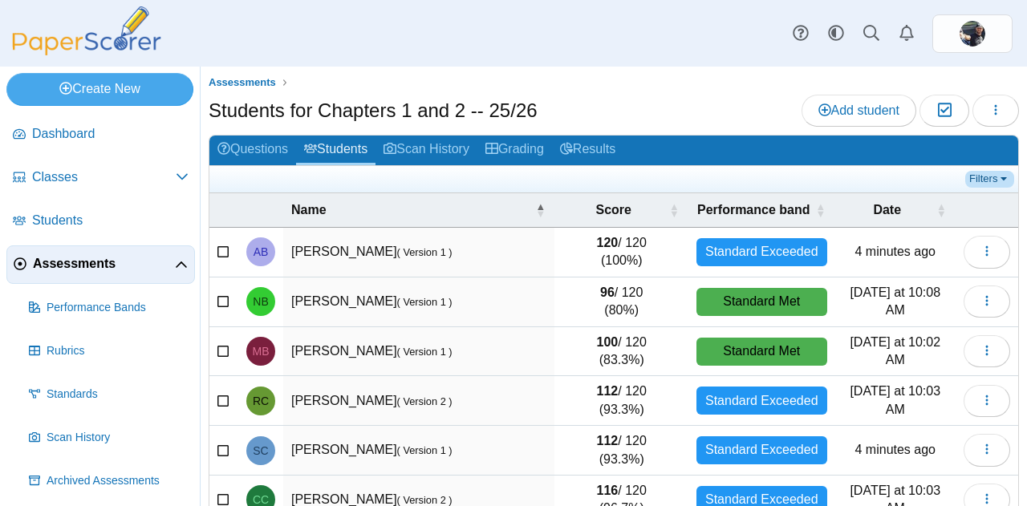
click at [979, 173] on link "Filters" at bounding box center [990, 179] width 49 height 16
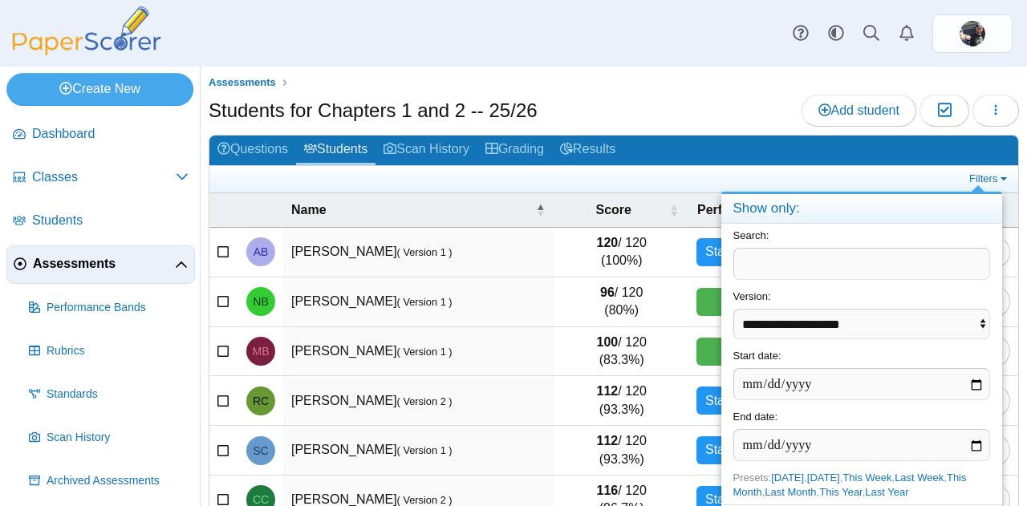
click at [982, 189] on span at bounding box center [978, 188] width 13 height 6
click at [989, 177] on div at bounding box center [513, 253] width 1027 height 506
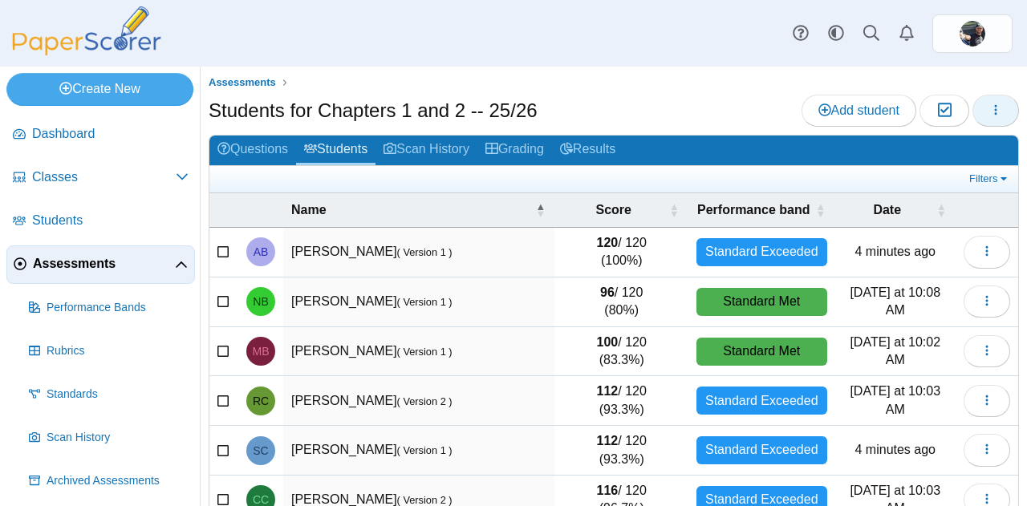
click at [990, 108] on icon "button" at bounding box center [996, 110] width 13 height 13
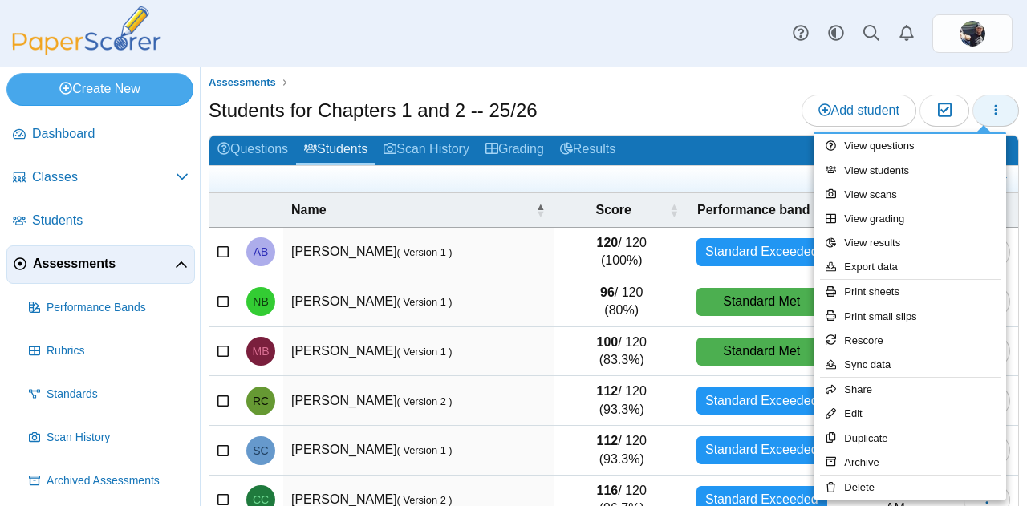
click at [981, 113] on div at bounding box center [513, 253] width 1027 height 506
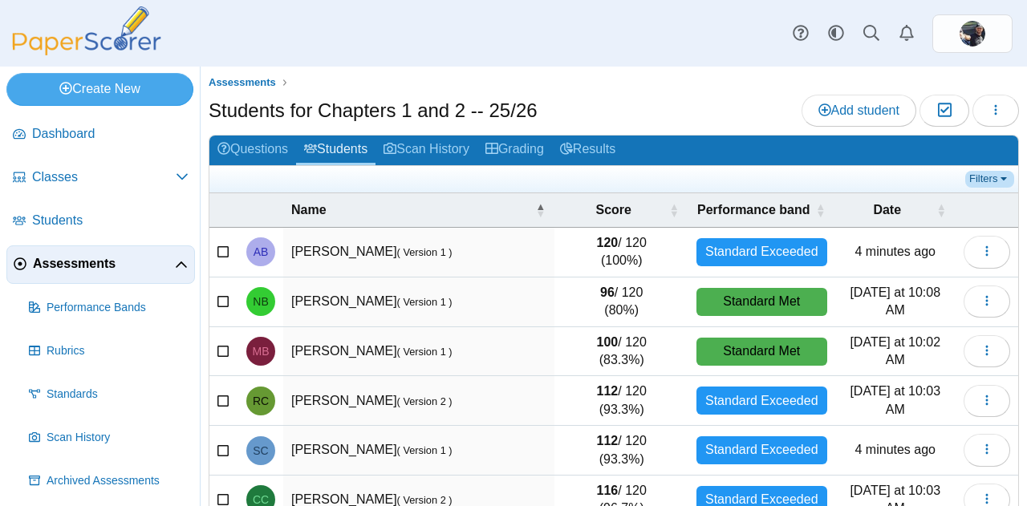
click at [979, 172] on link "Filters" at bounding box center [990, 179] width 49 height 16
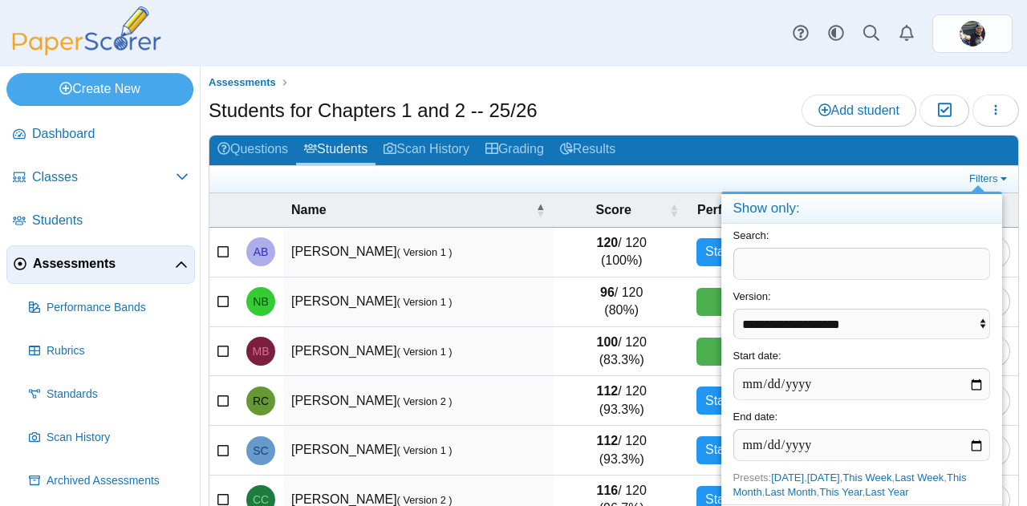
click at [909, 255] on input "text" at bounding box center [862, 264] width 257 height 32
click at [935, 214] on h4 "Show only:" at bounding box center [862, 209] width 281 height 30
click at [901, 177] on div at bounding box center [513, 253] width 1027 height 506
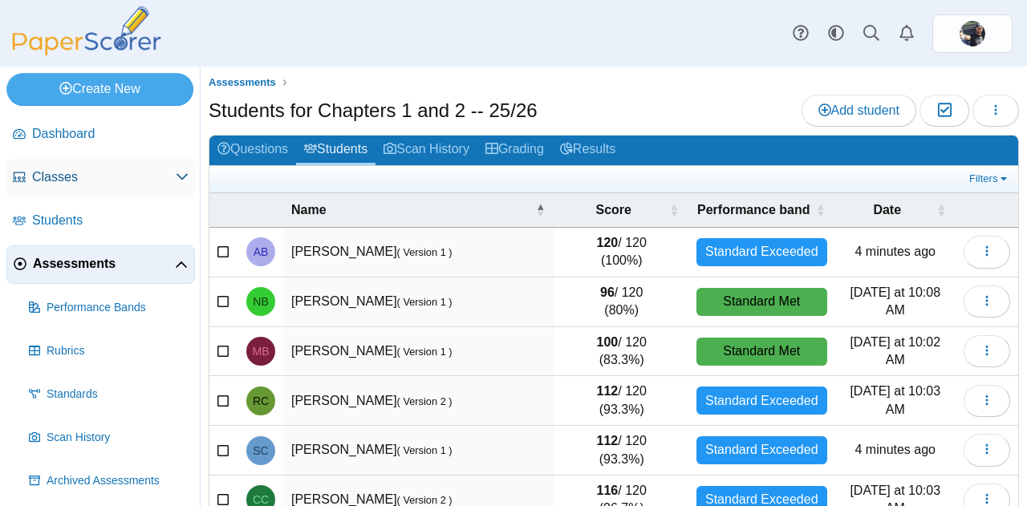
click at [39, 187] on link "Classes" at bounding box center [100, 178] width 189 height 39
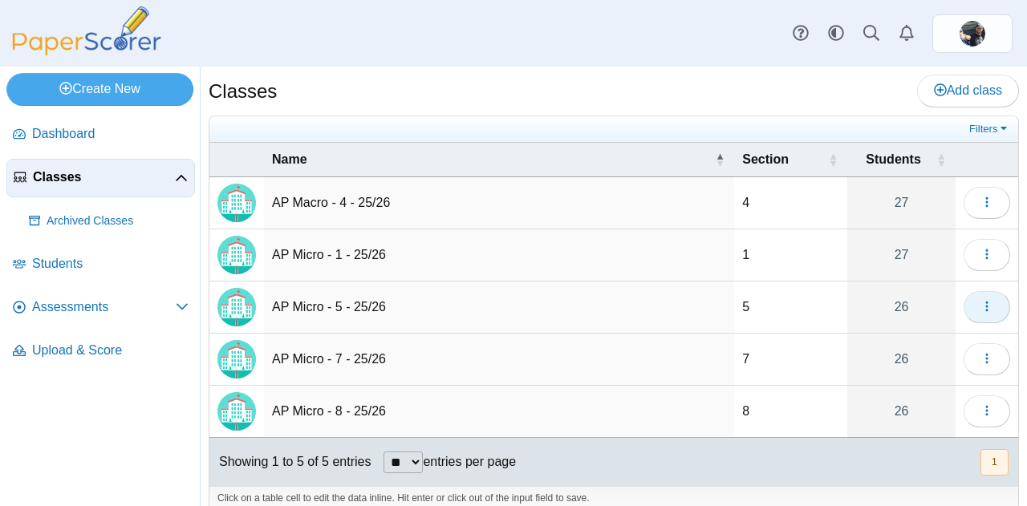
click at [973, 319] on button "button" at bounding box center [987, 307] width 47 height 32
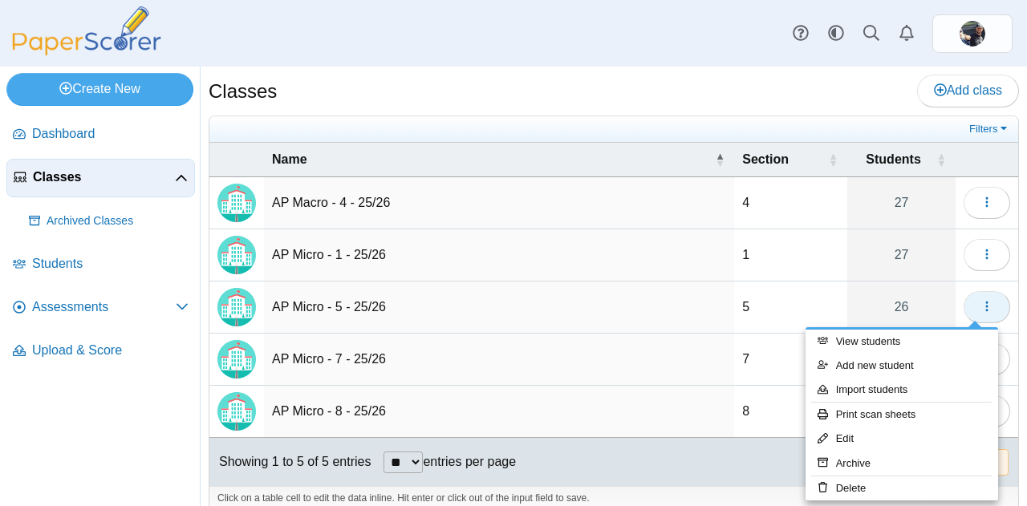
click at [319, 310] on div at bounding box center [513, 253] width 1027 height 506
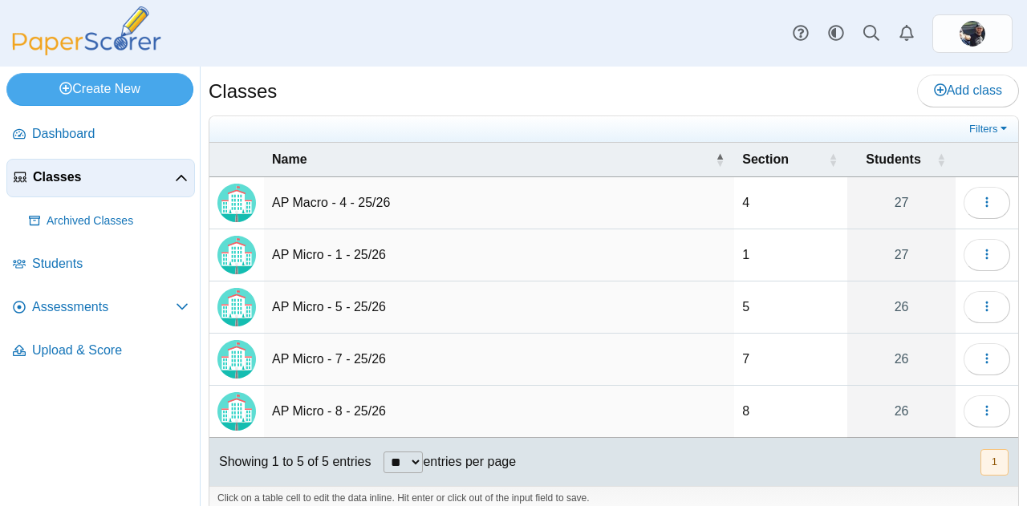
click at [49, 309] on span "Assessments" at bounding box center [104, 308] width 144 height 18
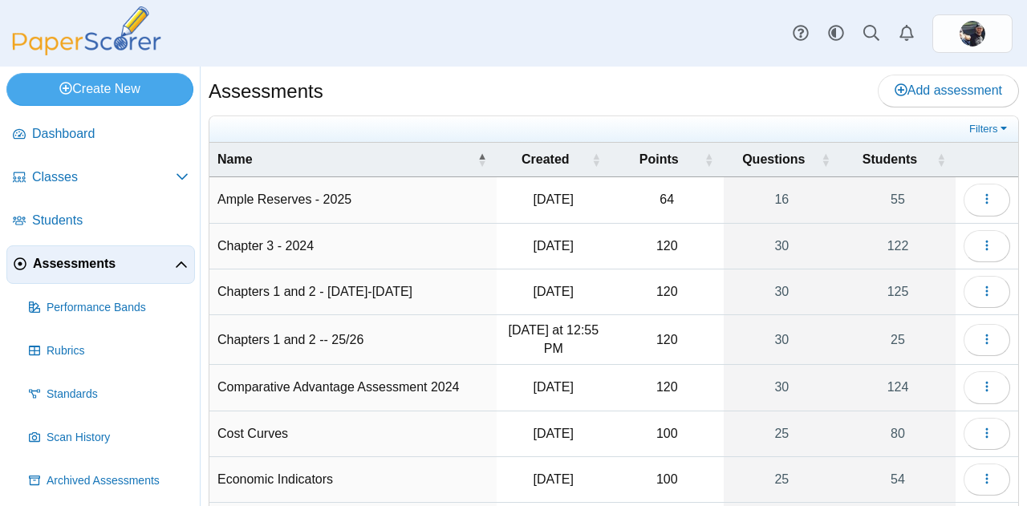
click at [261, 340] on td "Chapters 1 and 2 -- 25/26" at bounding box center [352, 340] width 287 height 50
click at [981, 348] on button "button" at bounding box center [987, 340] width 47 height 32
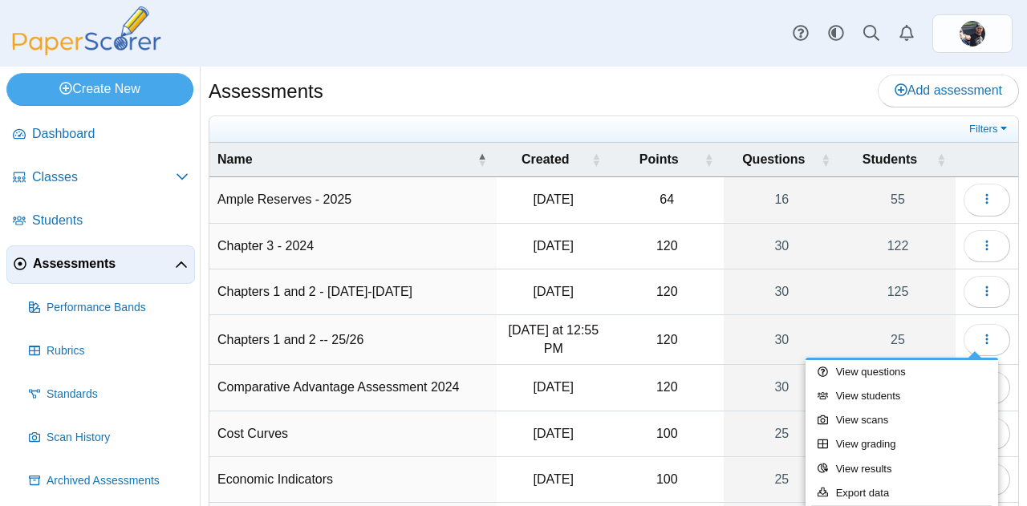
click at [874, 445] on link "View grading" at bounding box center [902, 445] width 193 height 24
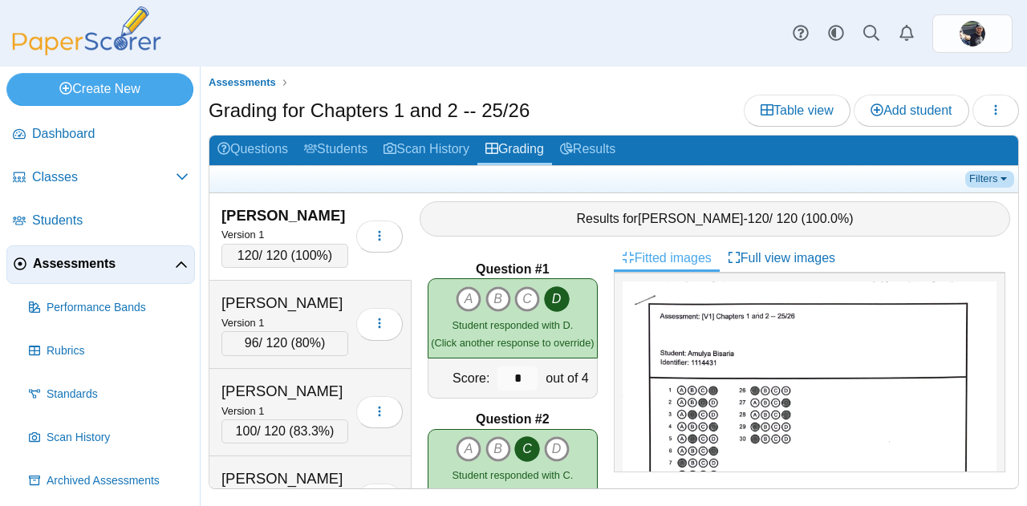
click at [1001, 178] on link "Filters" at bounding box center [990, 179] width 49 height 16
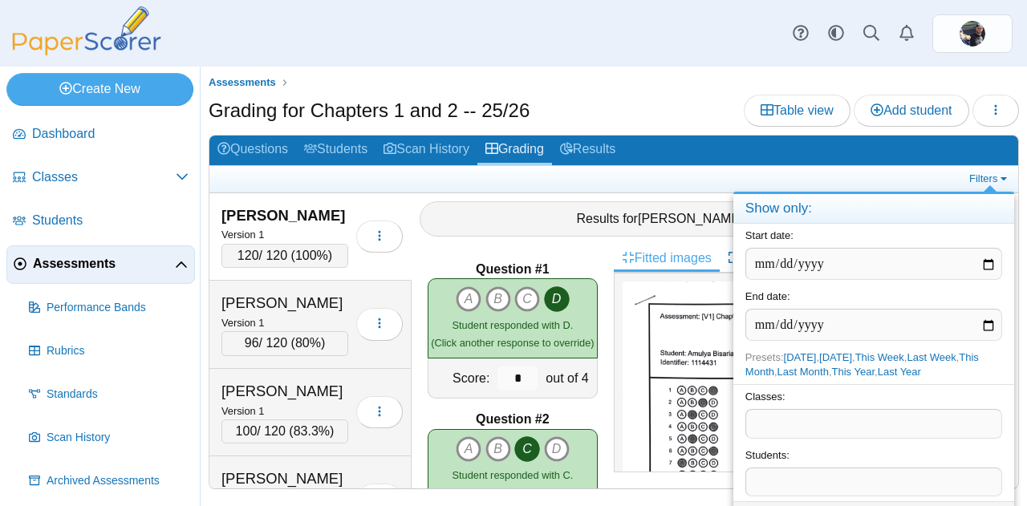
click at [1001, 114] on div at bounding box center [513, 253] width 1027 height 506
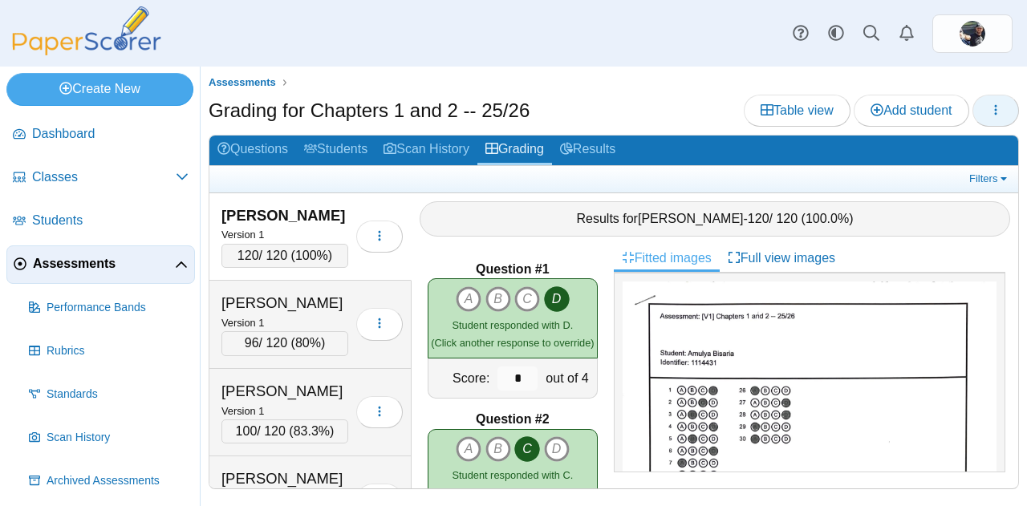
click at [988, 124] on button "button" at bounding box center [996, 111] width 47 height 32
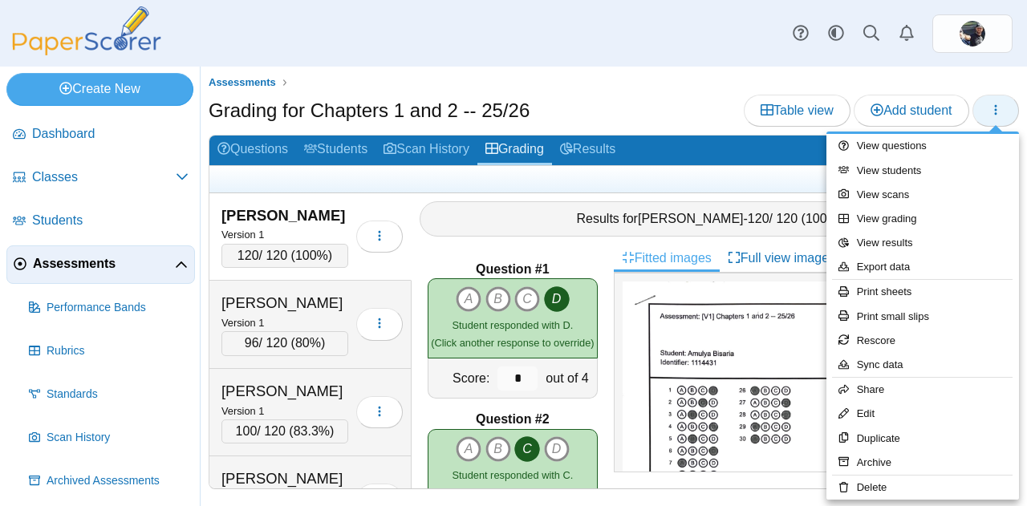
click at [909, 167] on link "View students" at bounding box center [923, 171] width 193 height 24
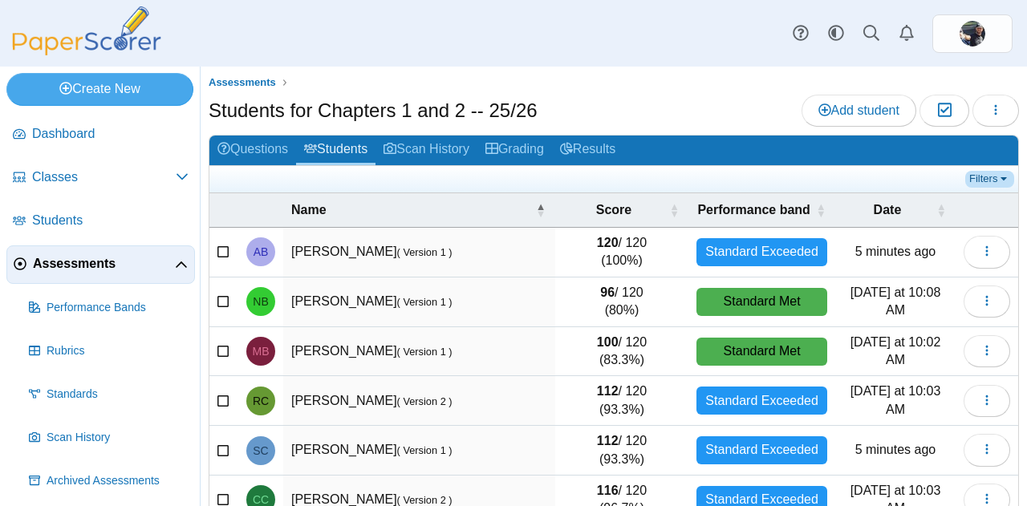
click at [982, 171] on link "Filters" at bounding box center [990, 179] width 49 height 16
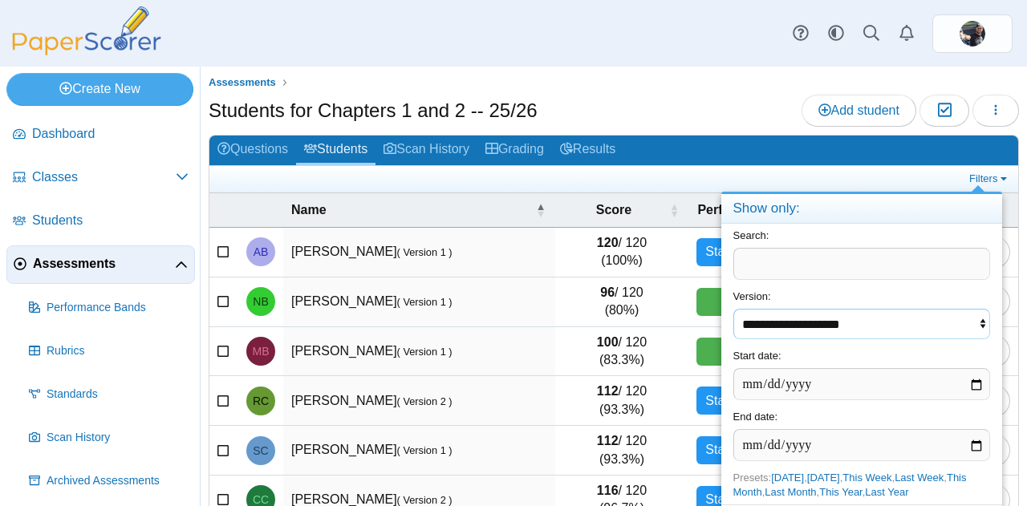
click at [925, 328] on select "**********" at bounding box center [862, 324] width 257 height 31
click at [929, 318] on select "**********" at bounding box center [862, 324] width 257 height 31
click at [939, 184] on div at bounding box center [513, 253] width 1027 height 506
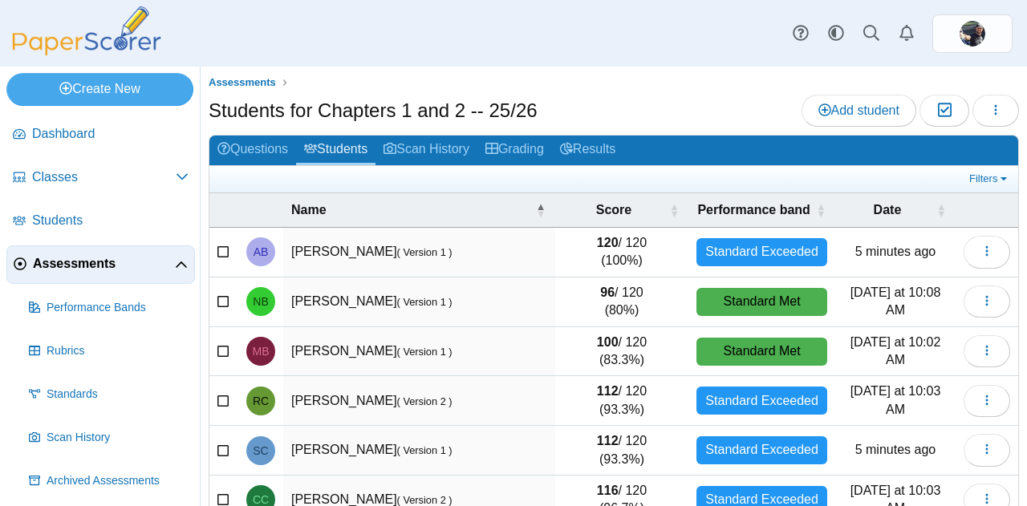
click at [941, 116] on button "Moderation 0" at bounding box center [944, 111] width 49 height 32
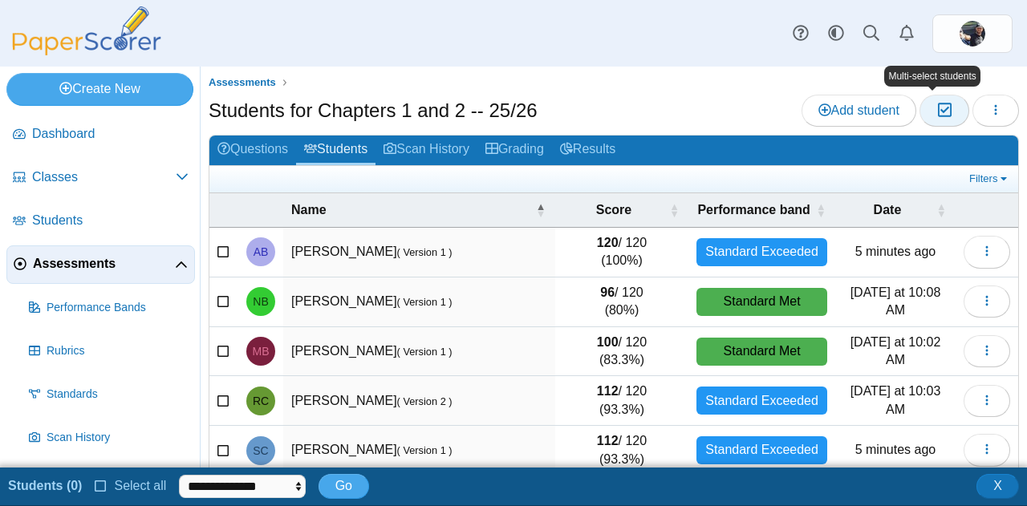
click at [937, 111] on icon "button" at bounding box center [944, 111] width 15 height 14
click at [1000, 493] on span "X" at bounding box center [998, 486] width 9 height 14
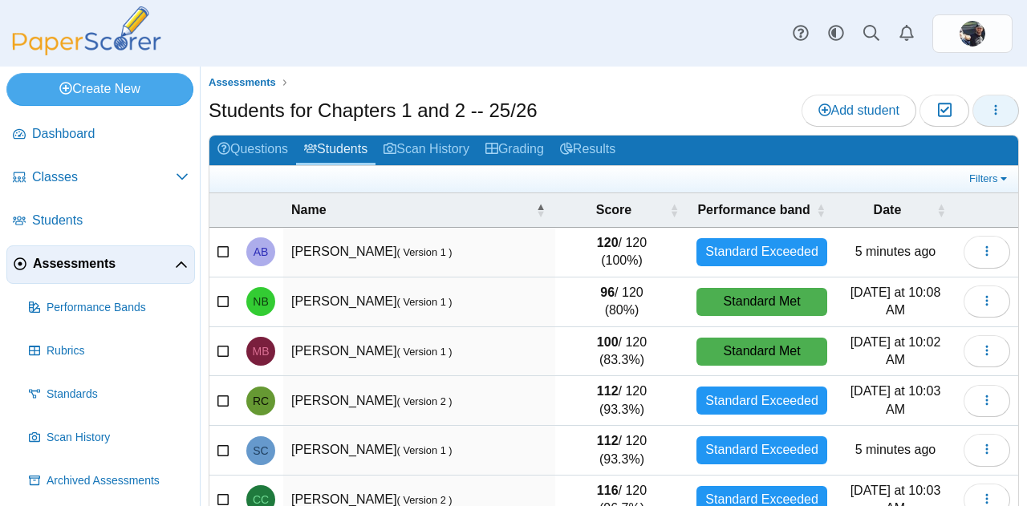
click at [990, 114] on icon "button" at bounding box center [996, 110] width 13 height 13
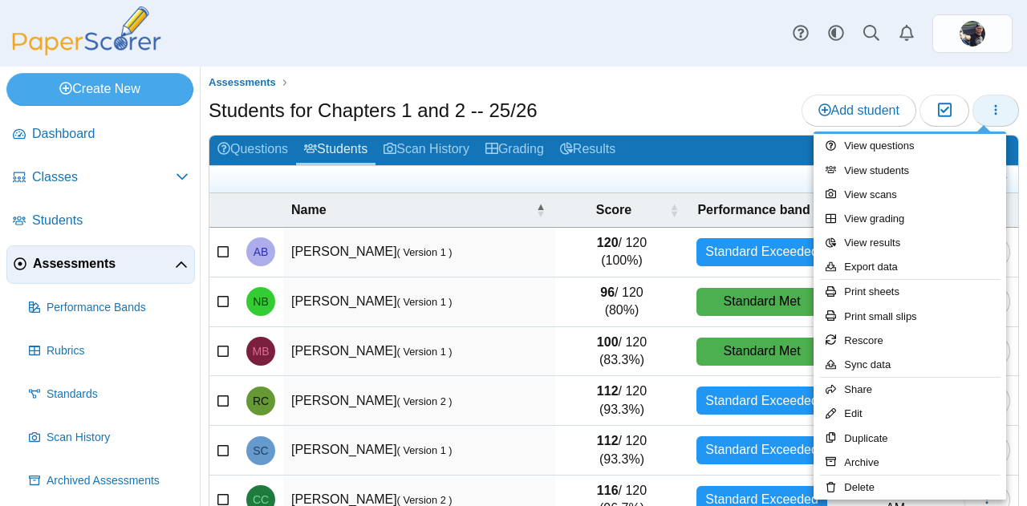
click at [43, 222] on div at bounding box center [513, 253] width 1027 height 506
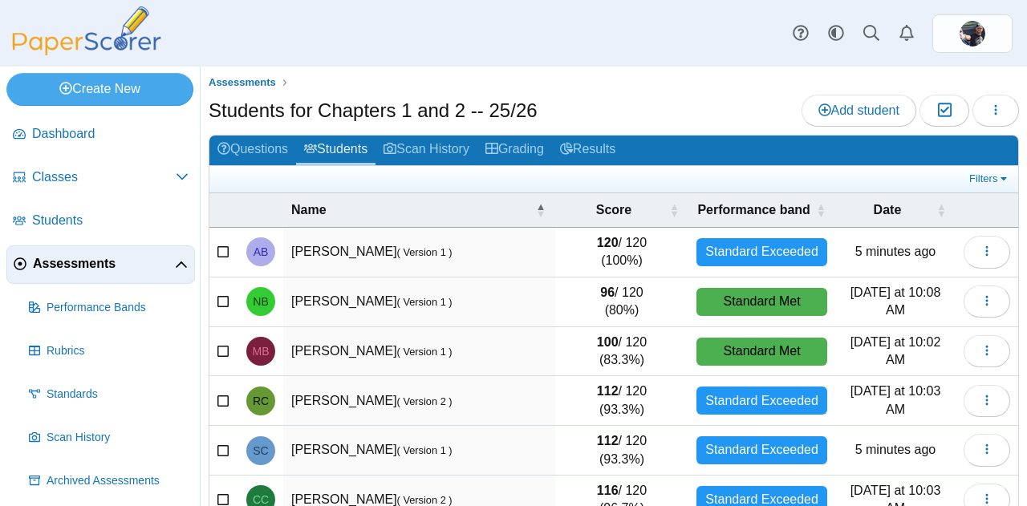
click at [54, 181] on span "Classes" at bounding box center [104, 178] width 144 height 18
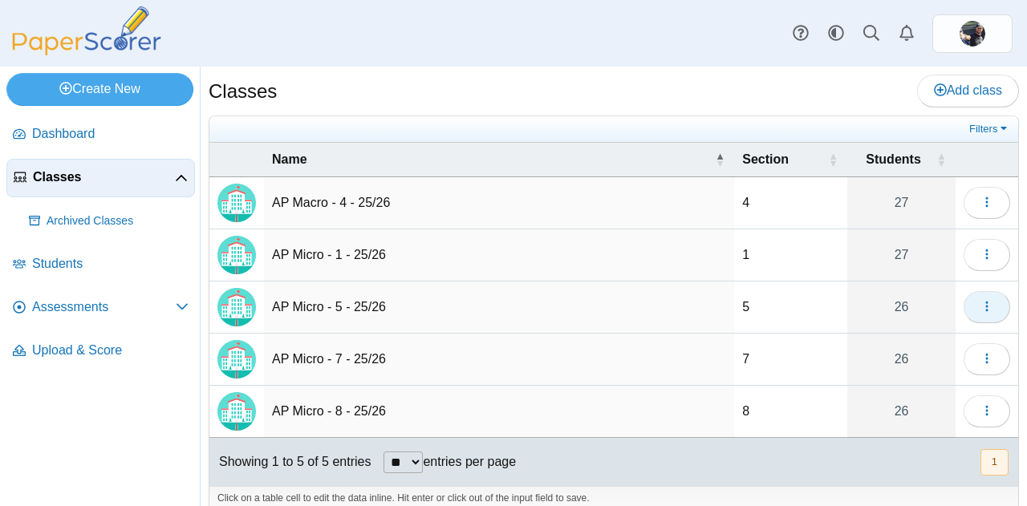
click at [983, 314] on button "button" at bounding box center [987, 307] width 47 height 32
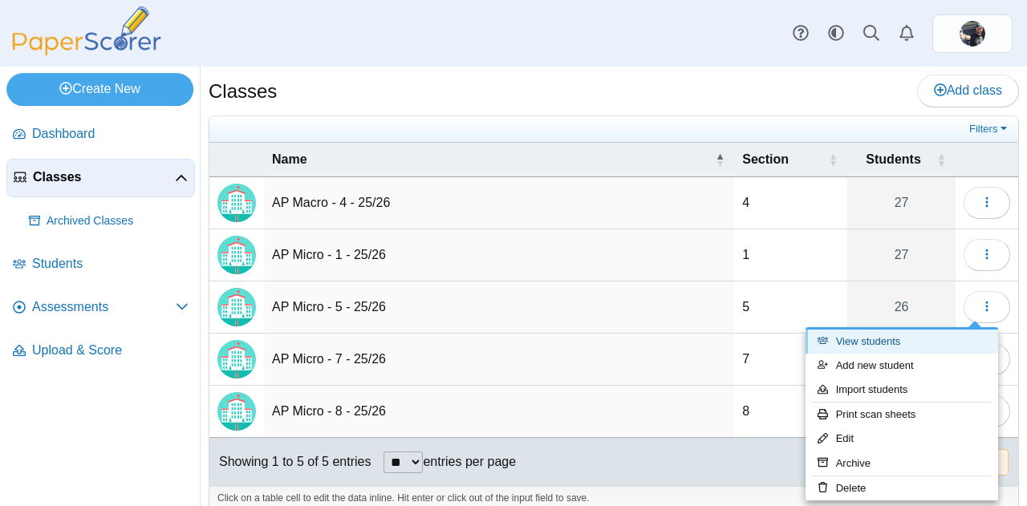
click at [868, 340] on link "View students" at bounding box center [902, 342] width 193 height 24
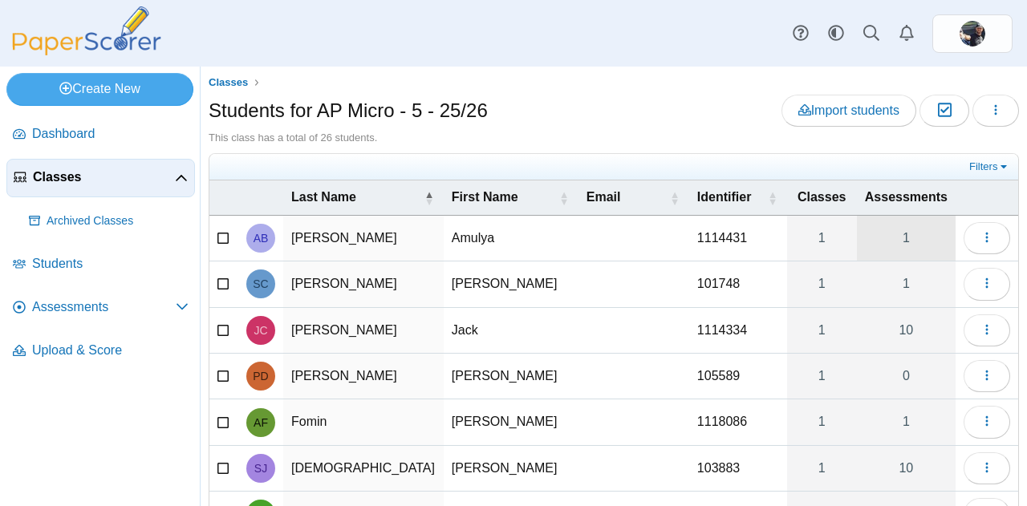
click at [903, 230] on link "1" at bounding box center [906, 238] width 99 height 45
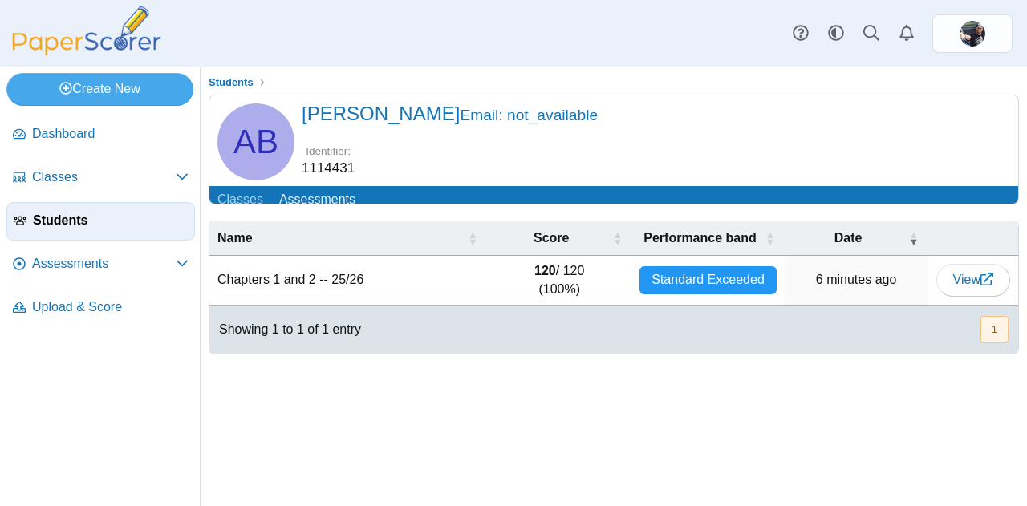
click at [71, 48] on img at bounding box center [86, 30] width 161 height 49
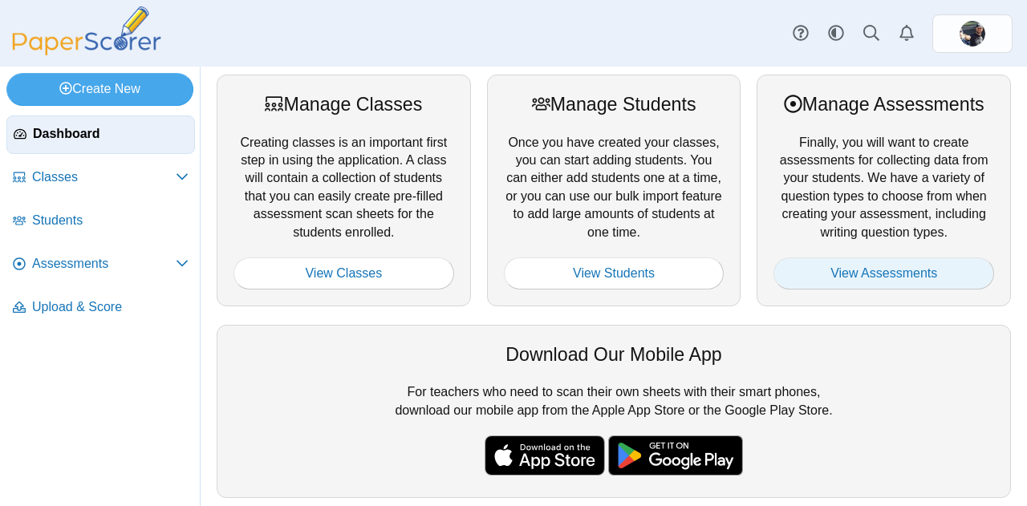
click at [873, 269] on link "View Assessments" at bounding box center [884, 274] width 221 height 32
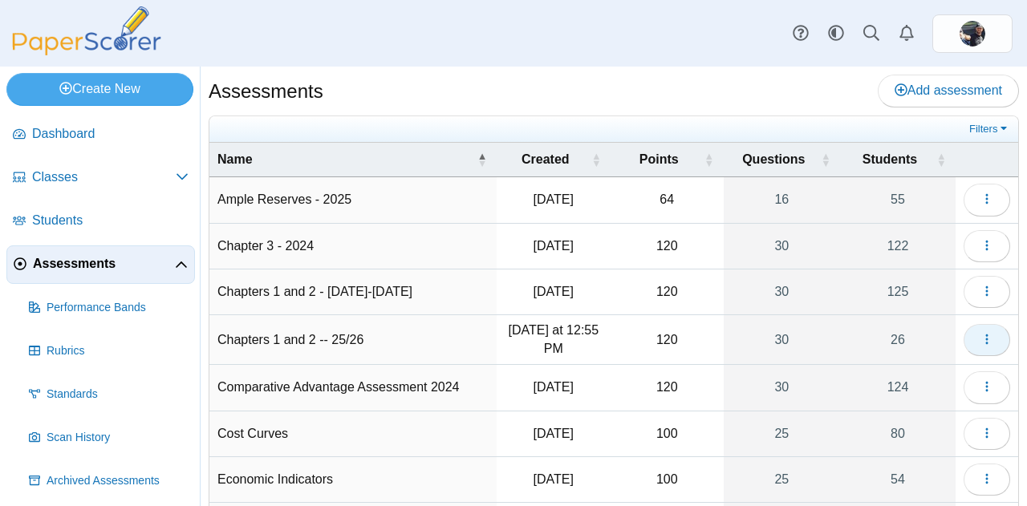
click at [981, 333] on span "button" at bounding box center [987, 340] width 13 height 14
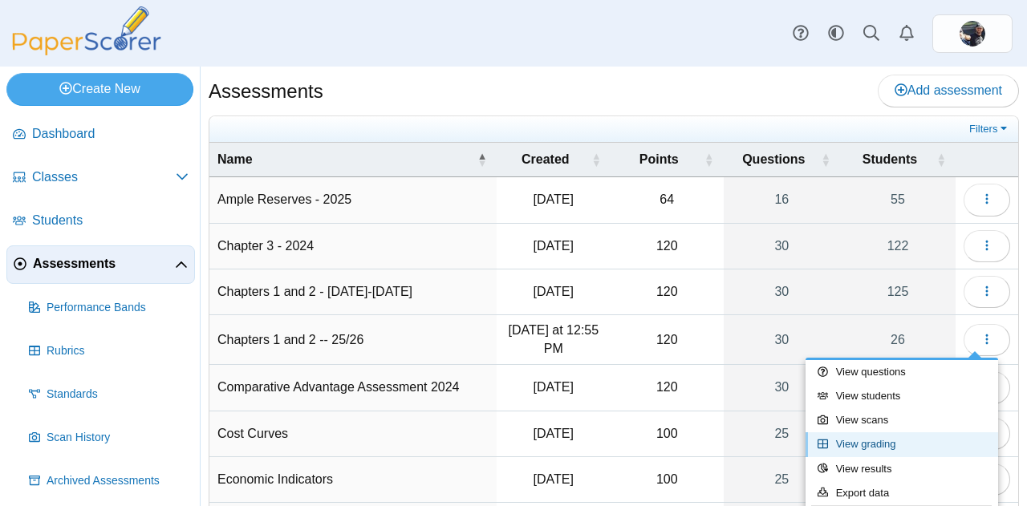
click at [889, 436] on link "View grading" at bounding box center [902, 445] width 193 height 24
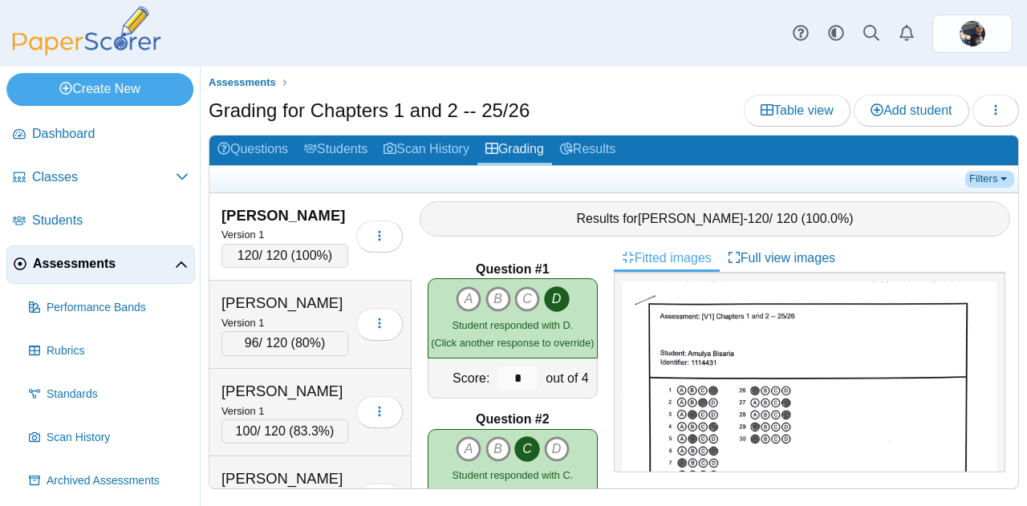
click at [992, 181] on link "Filters" at bounding box center [990, 179] width 49 height 16
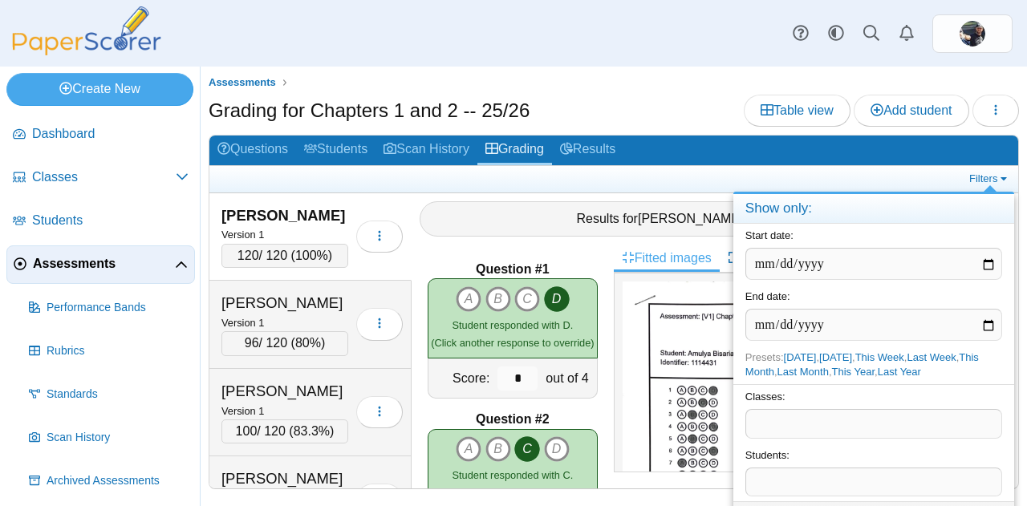
click at [811, 425] on span at bounding box center [873, 423] width 255 height 27
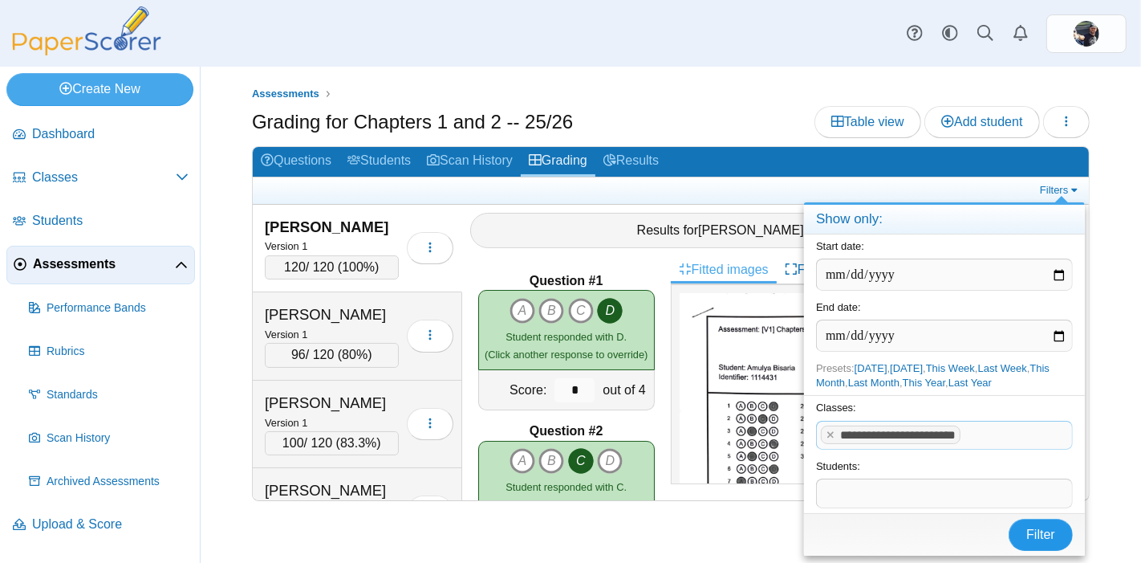
click at [1027, 506] on span "Filter" at bounding box center [1041, 534] width 29 height 14
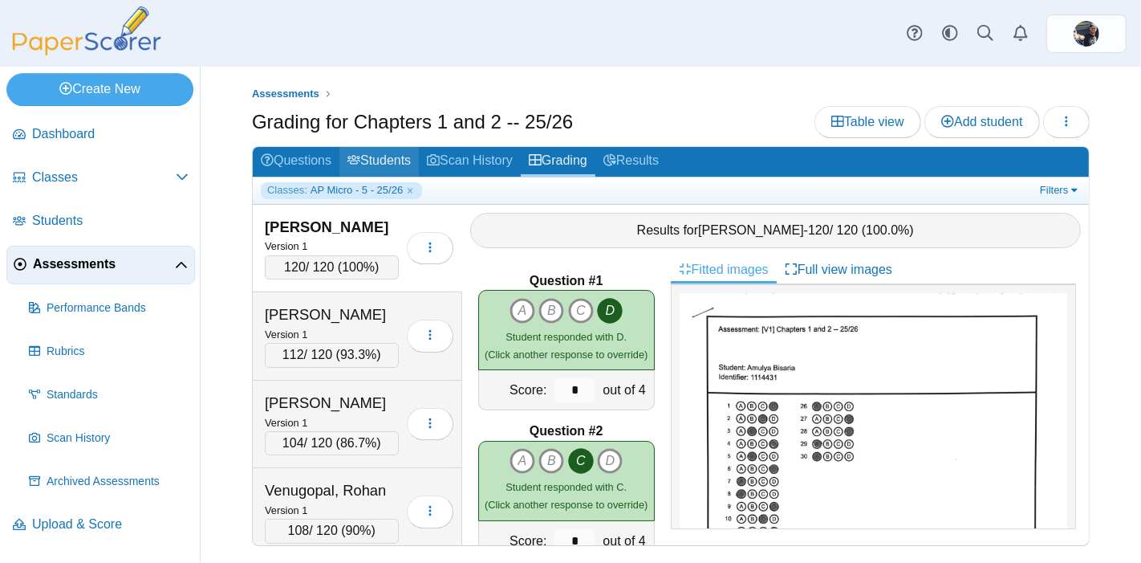
click at [373, 166] on link "Students" at bounding box center [379, 162] width 79 height 30
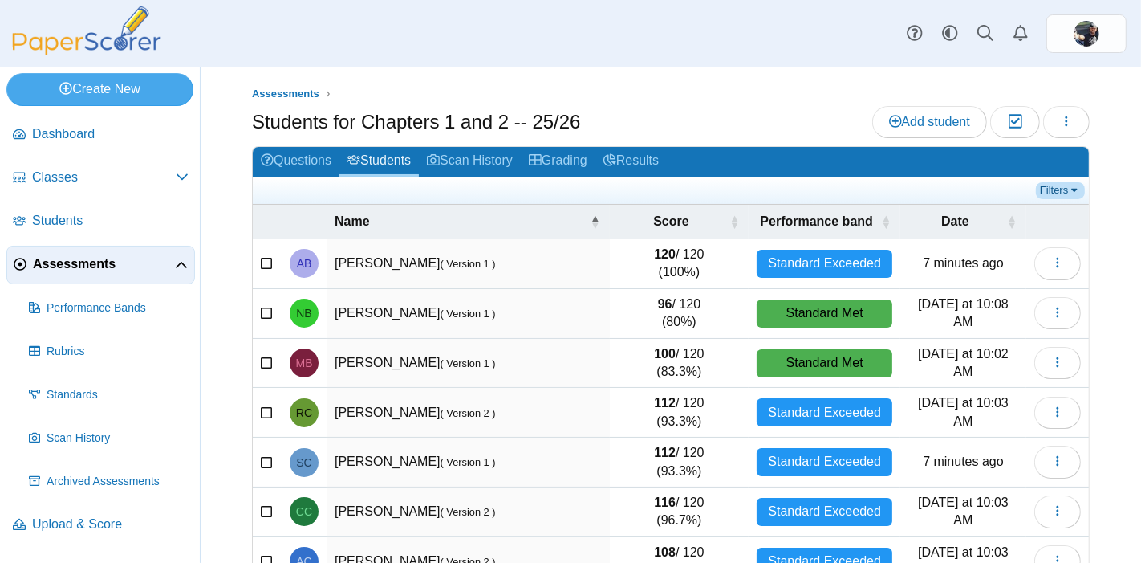
click at [1052, 189] on link "Filters" at bounding box center [1060, 190] width 49 height 16
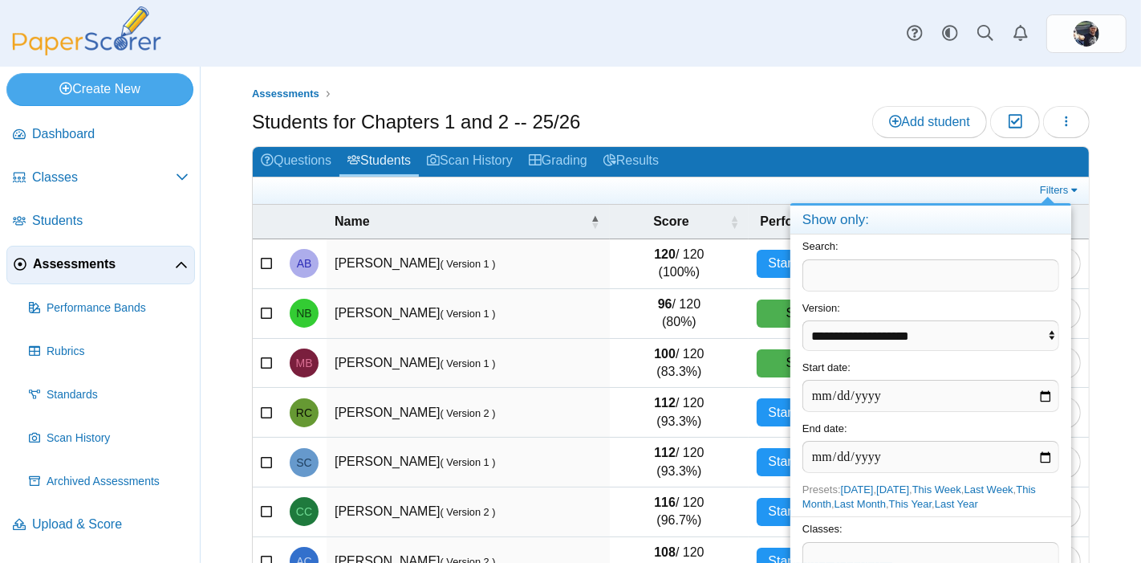
click at [982, 548] on span at bounding box center [930, 556] width 255 height 27
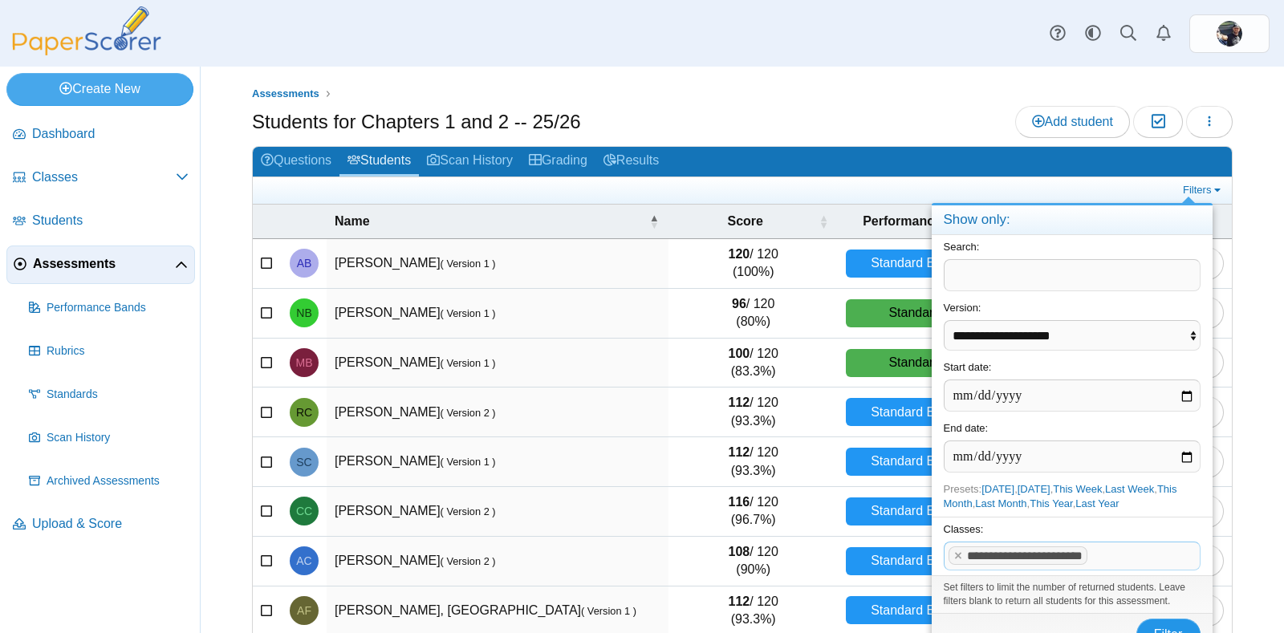
click at [1141, 562] on span "Filter" at bounding box center [1168, 635] width 29 height 14
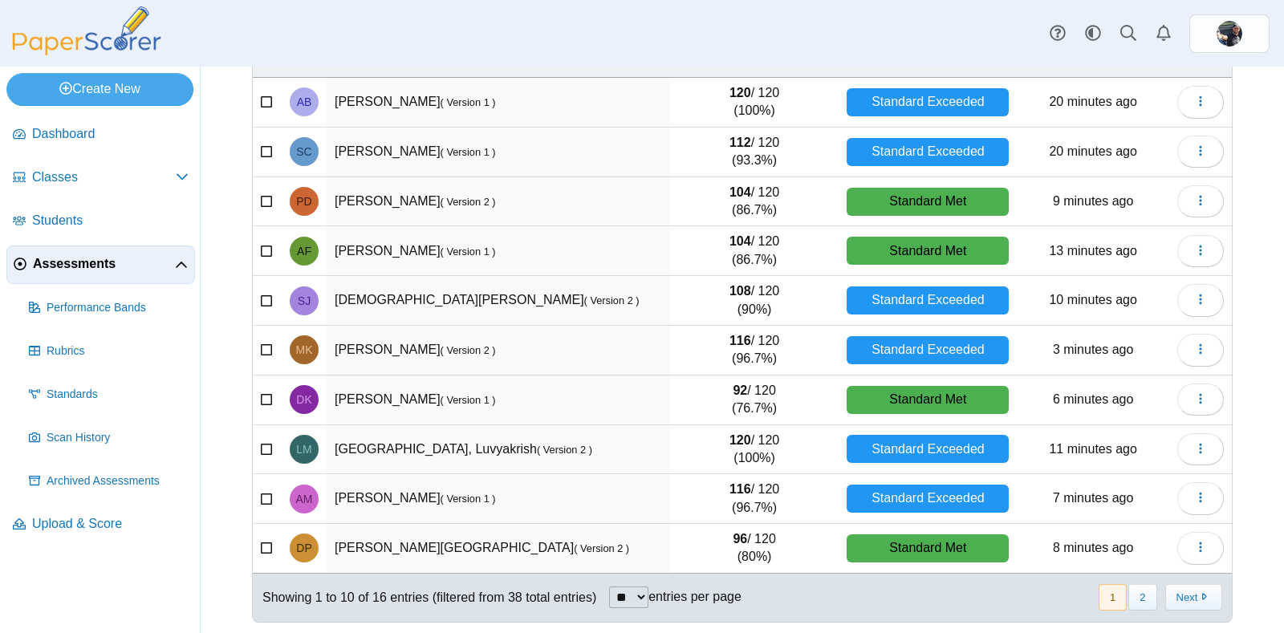
scroll to position [162, 0]
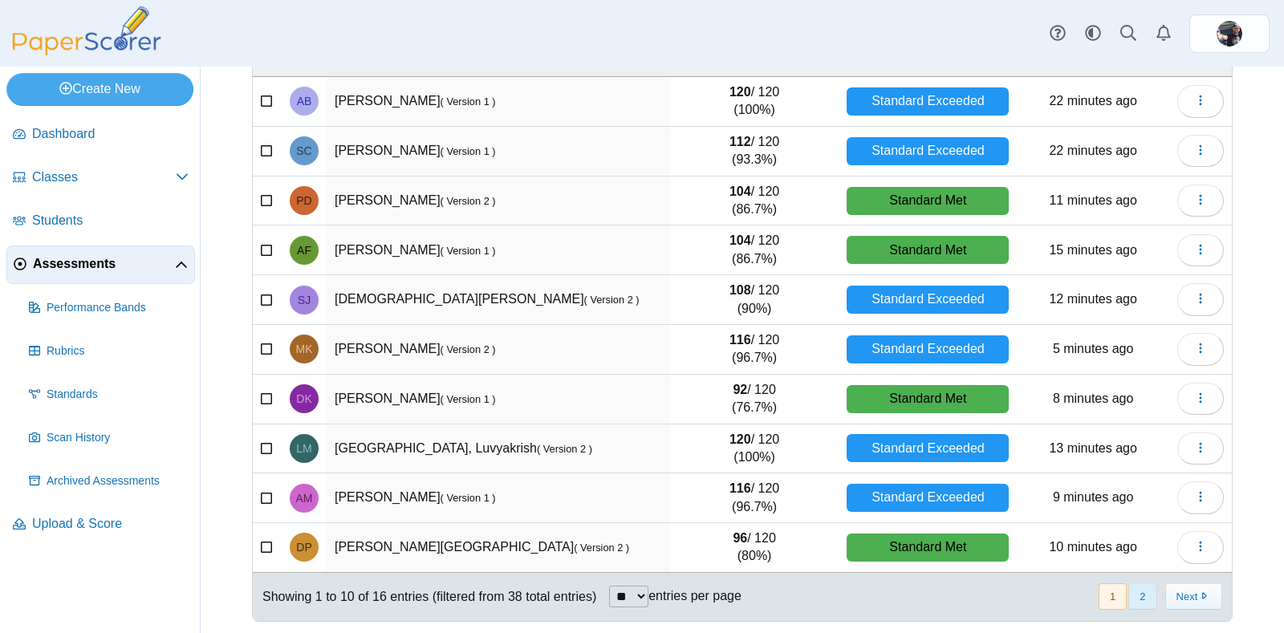
click at [1139, 598] on button "2" at bounding box center [1143, 597] width 28 height 26
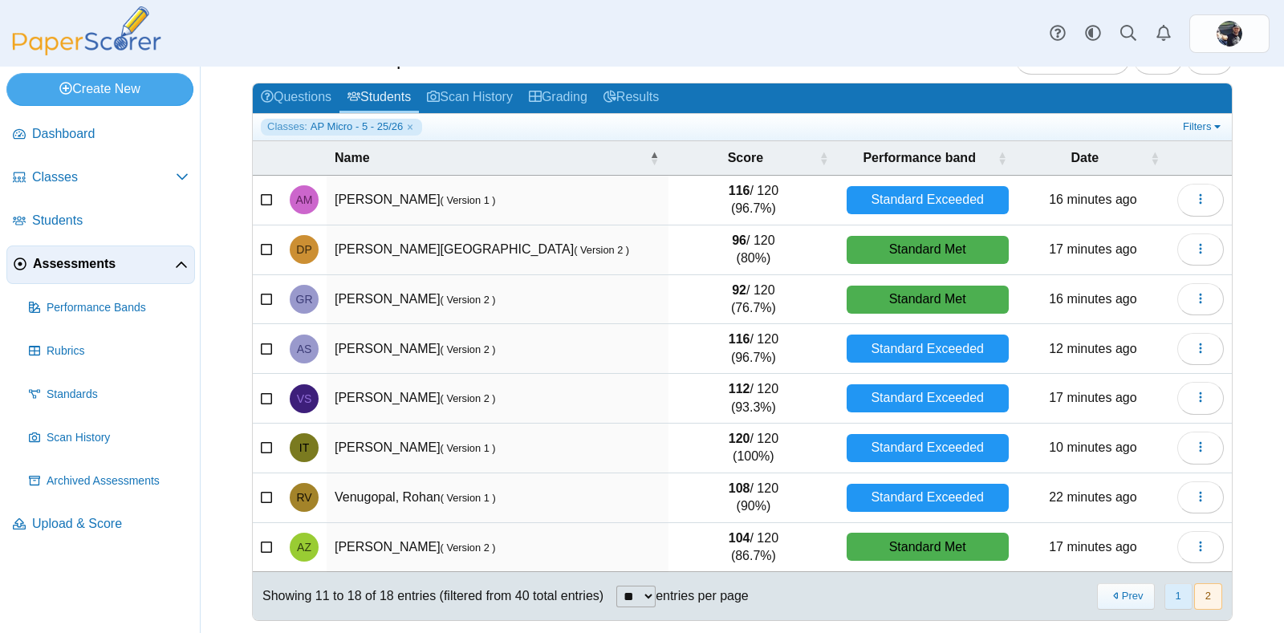
click at [1165, 596] on button "1" at bounding box center [1179, 597] width 28 height 26
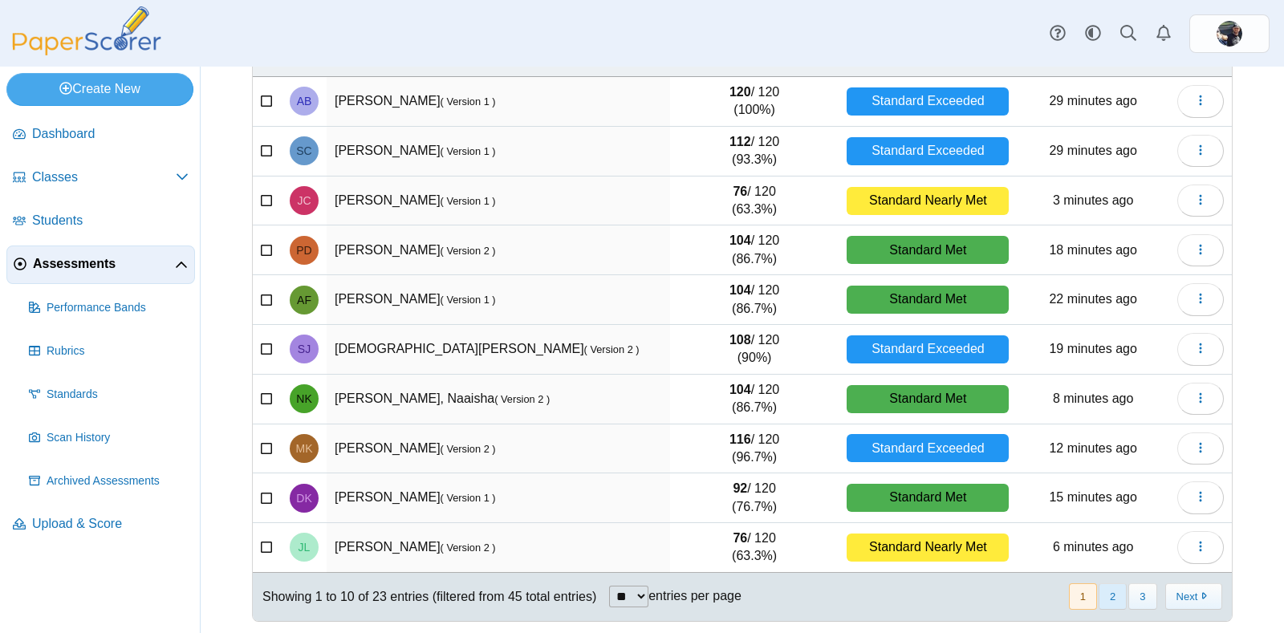
click at [1099, 586] on button "2" at bounding box center [1113, 597] width 28 height 26
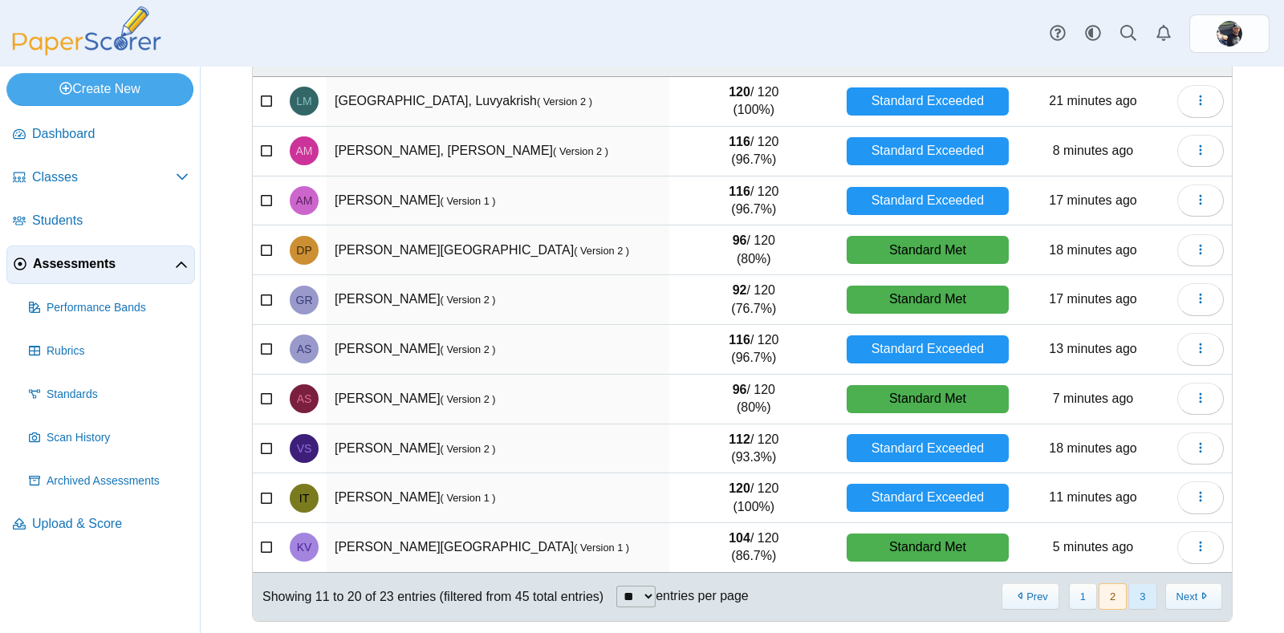
click at [1132, 589] on button "3" at bounding box center [1143, 597] width 28 height 26
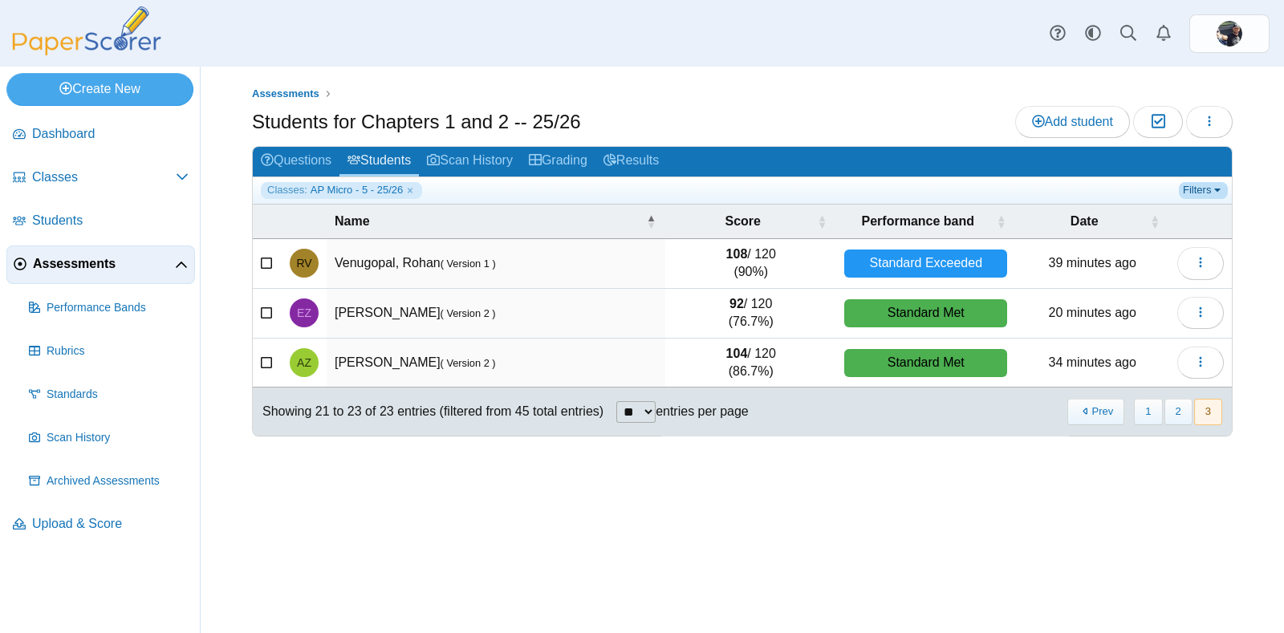
click at [1190, 189] on link "Filters" at bounding box center [1203, 190] width 49 height 16
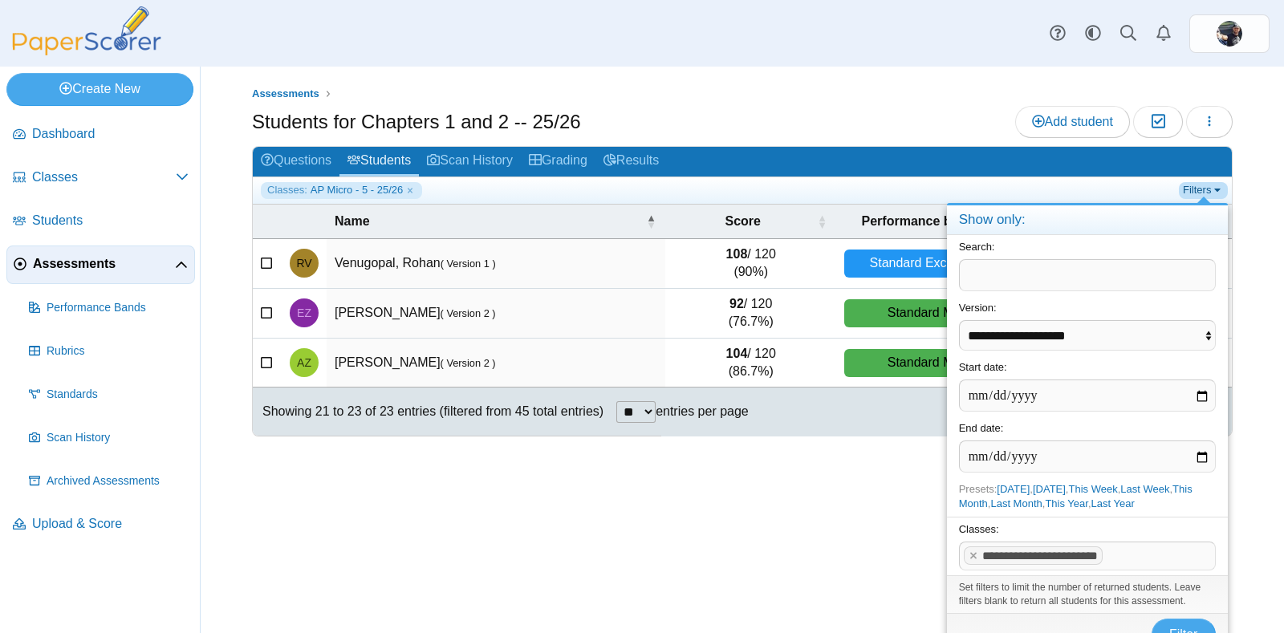
click at [1214, 189] on div at bounding box center [642, 316] width 1284 height 633
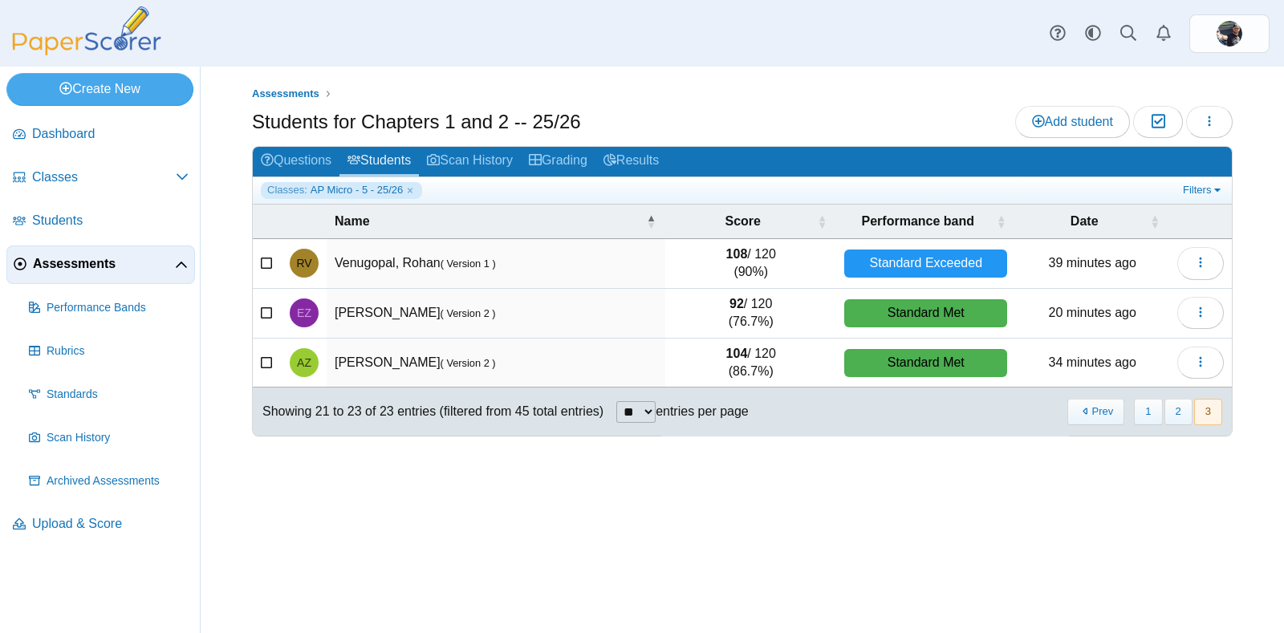
click at [1210, 120] on use "button" at bounding box center [1210, 121] width 2 height 10
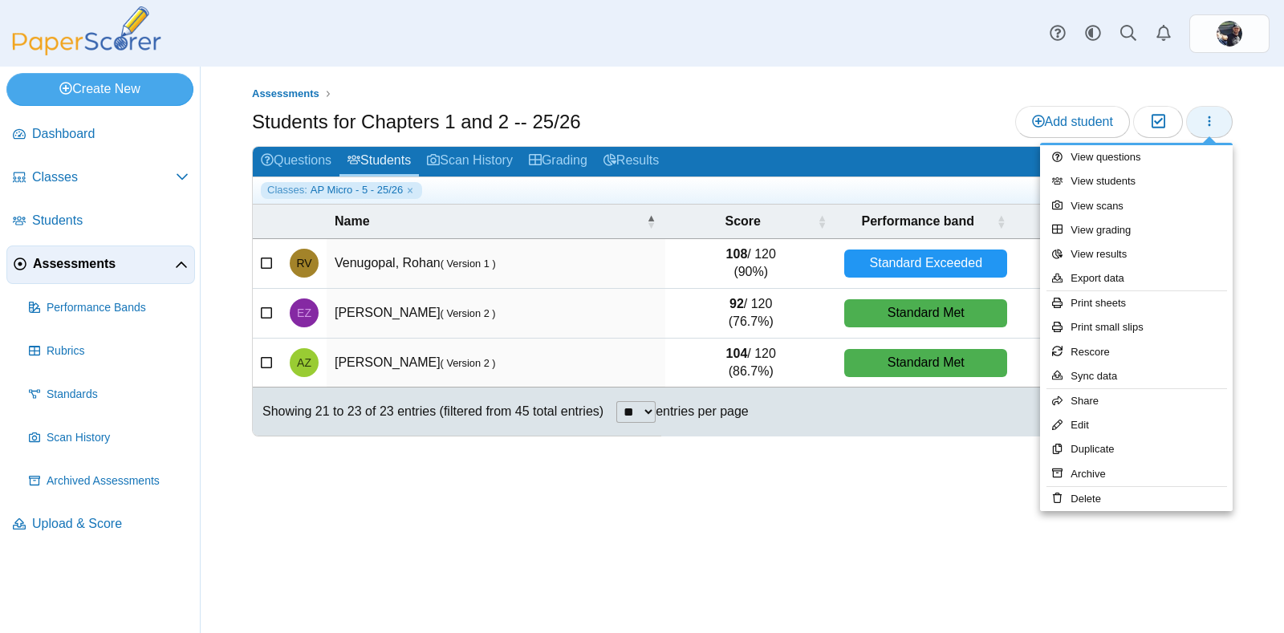
click at [1124, 329] on link "Print small slips" at bounding box center [1136, 327] width 193 height 24
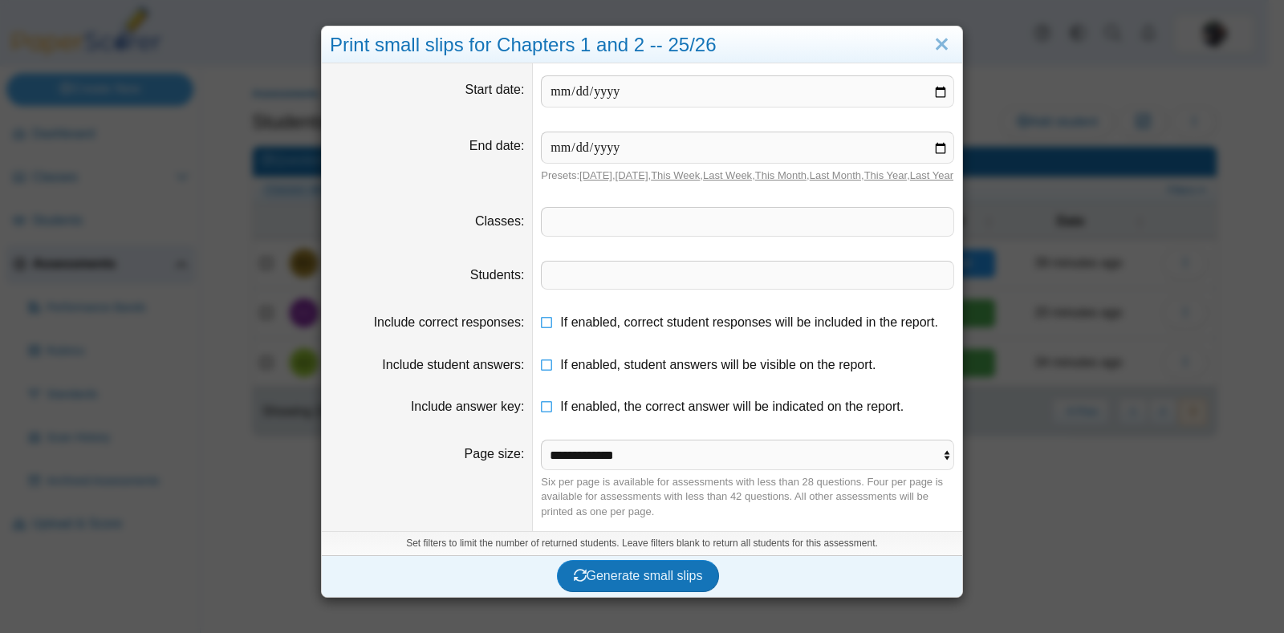
click at [584, 175] on link "Today" at bounding box center [596, 175] width 33 height 12
type input "**********"
click at [576, 235] on span at bounding box center [748, 221] width 412 height 27
click at [652, 592] on button "Generate small slips" at bounding box center [638, 576] width 163 height 32
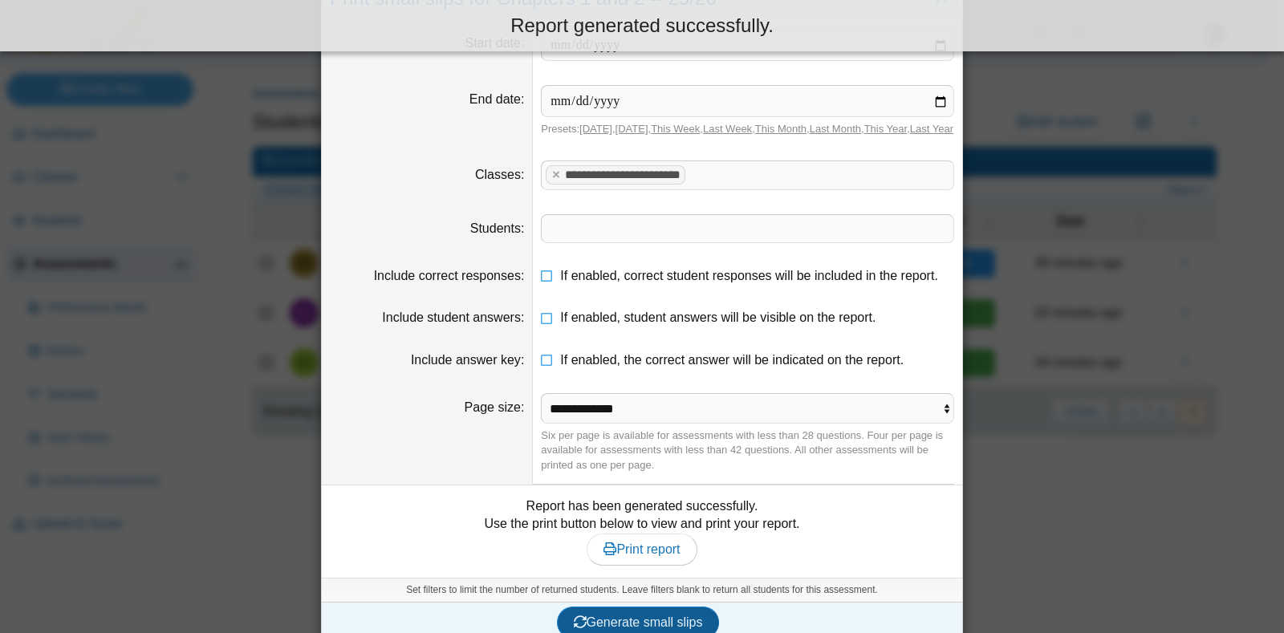
scroll to position [78, 0]
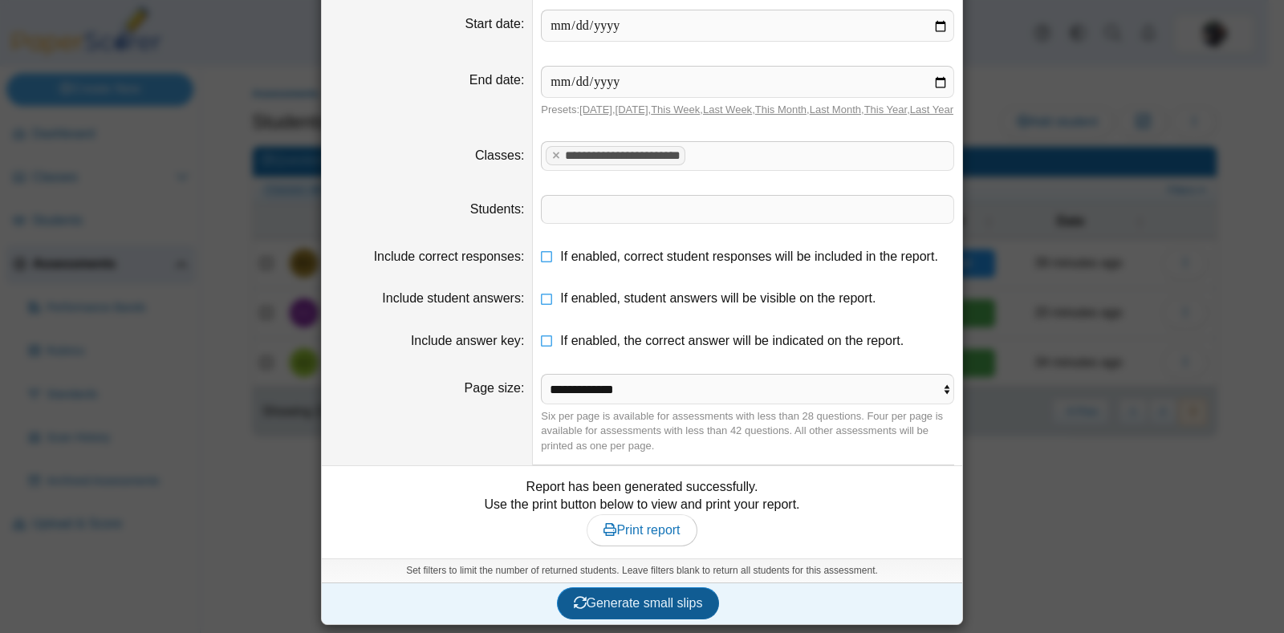
click at [663, 536] on span "Print report" at bounding box center [642, 530] width 76 height 14
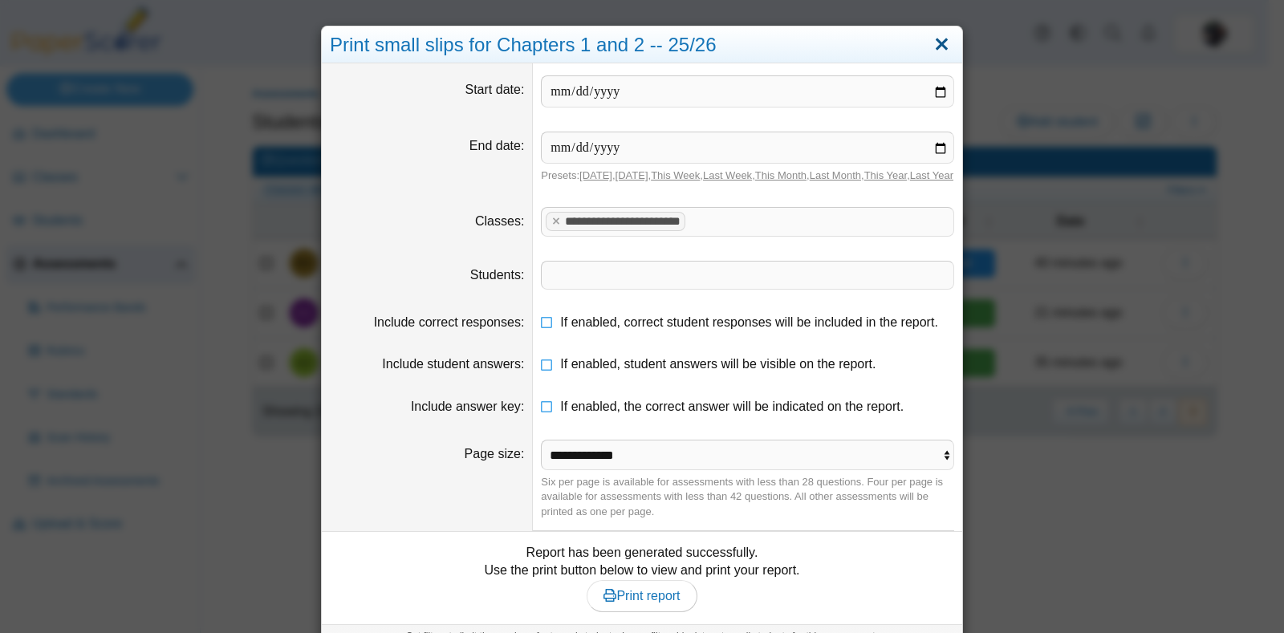
click at [946, 48] on link "Close" at bounding box center [941, 44] width 25 height 27
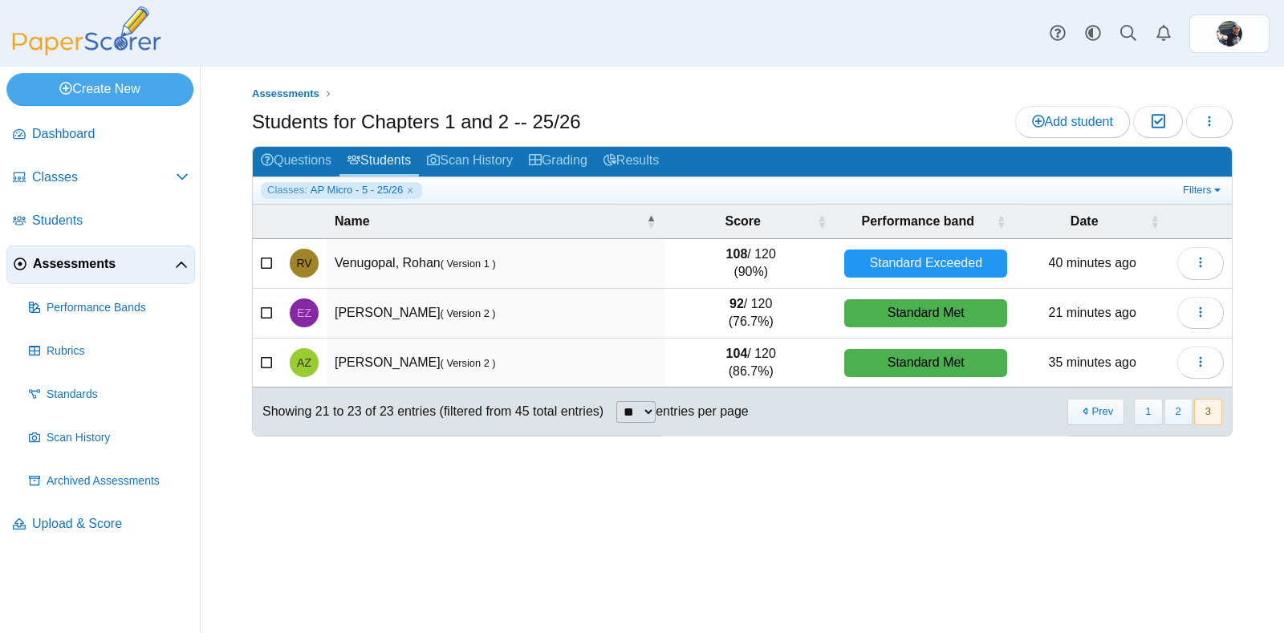
drag, startPoint x: 87, startPoint y: 46, endPoint x: 54, endPoint y: 31, distance: 36.3
click at [54, 31] on img at bounding box center [86, 30] width 161 height 49
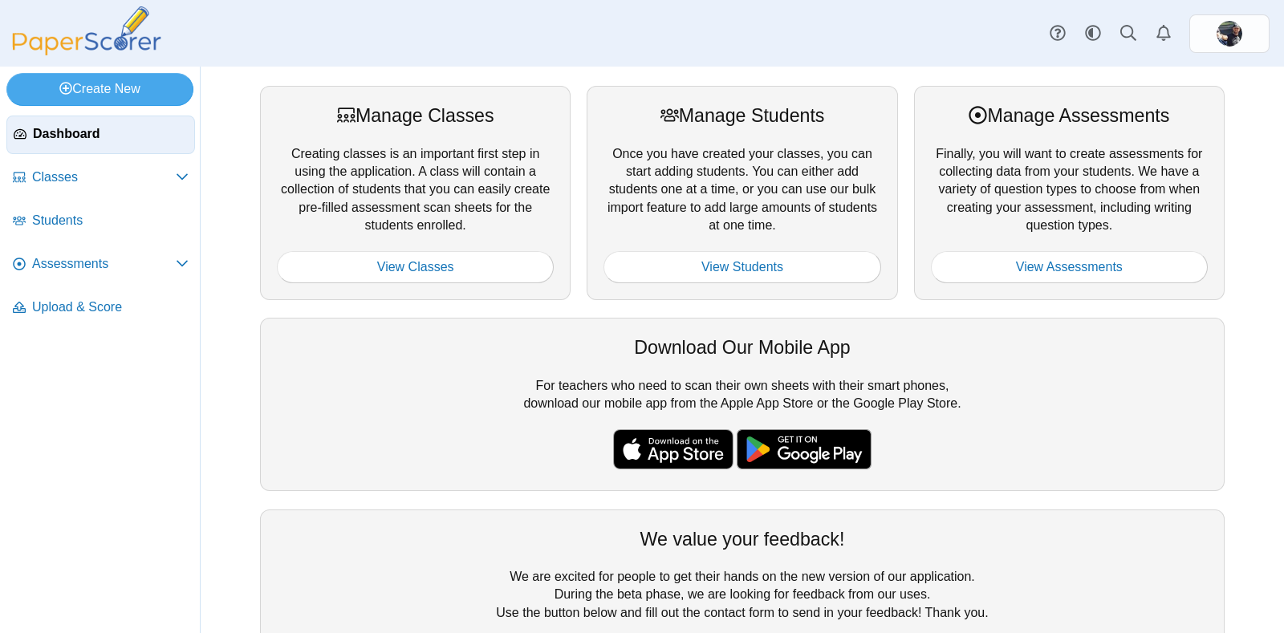
click at [54, 128] on span "Dashboard" at bounding box center [110, 134] width 155 height 18
